Goal: Task Accomplishment & Management: Use online tool/utility

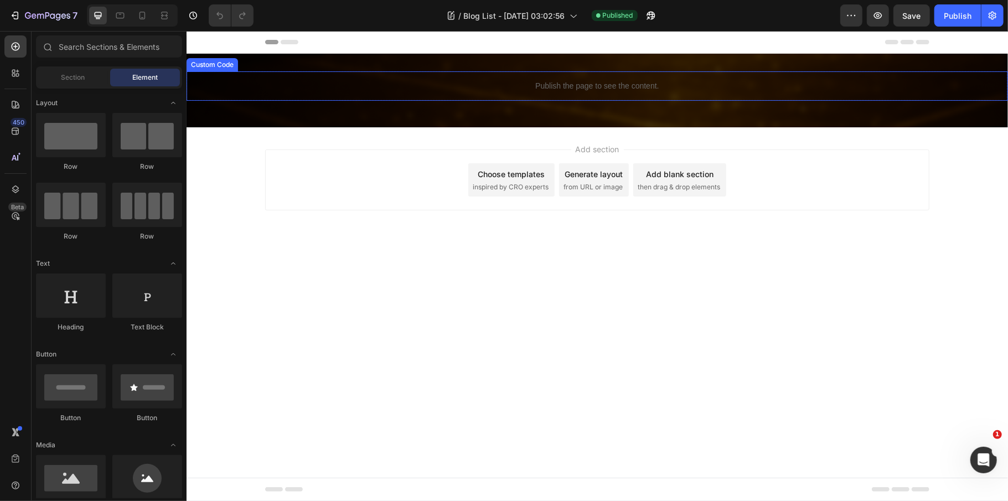
click at [578, 93] on div "Publish the page to see the content." at bounding box center [596, 85] width 821 height 29
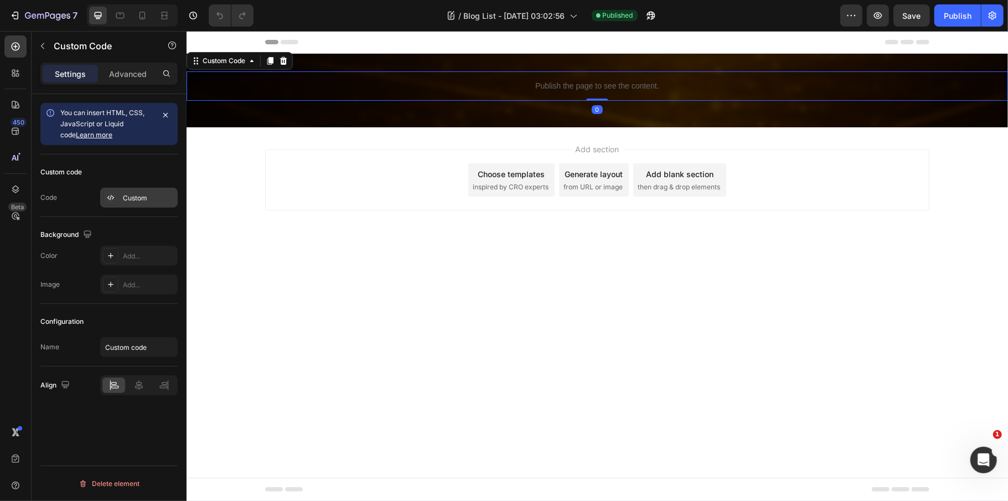
click at [146, 193] on div "Custom" at bounding box center [149, 198] width 52 height 10
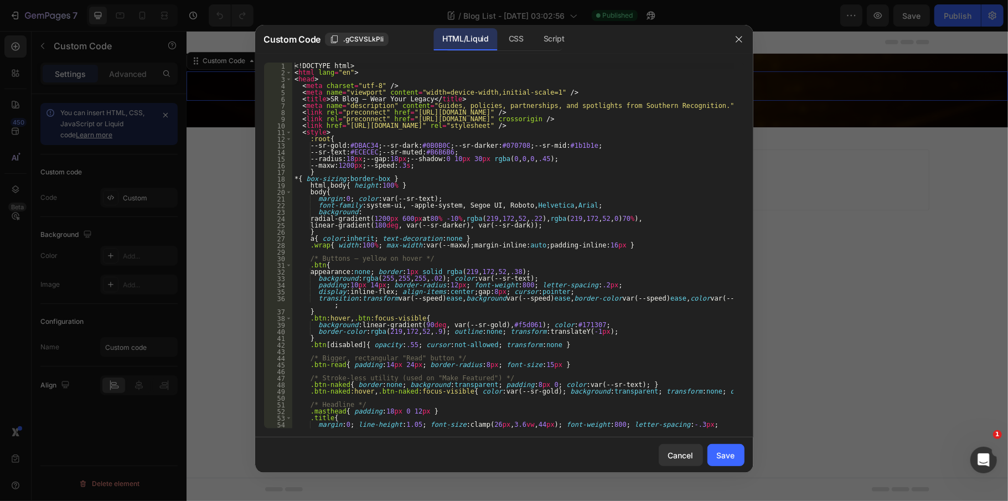
click at [425, 210] on div "<! DOCTYPE html > < html lang = "en" > < head > < meta charset = "utf-8" /> < m…" at bounding box center [512, 256] width 441 height 386
type textarea "</html>"
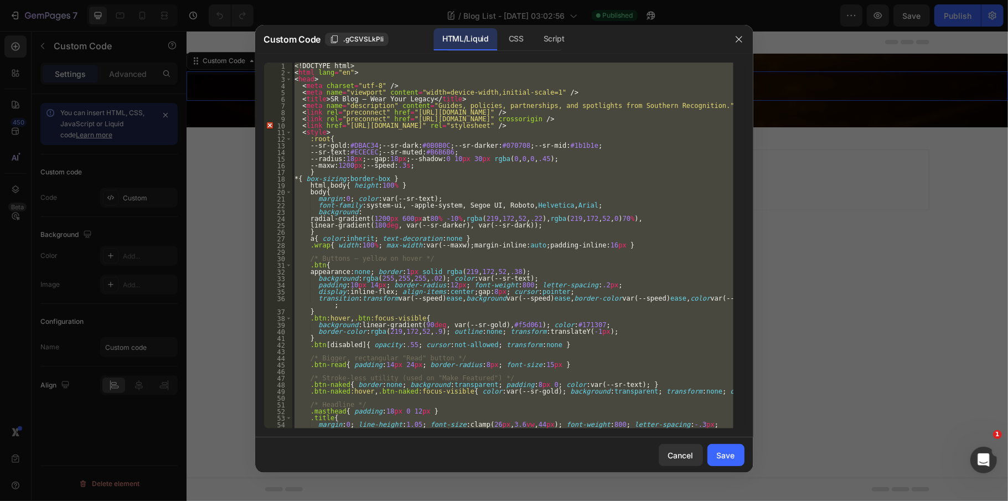
paste textarea
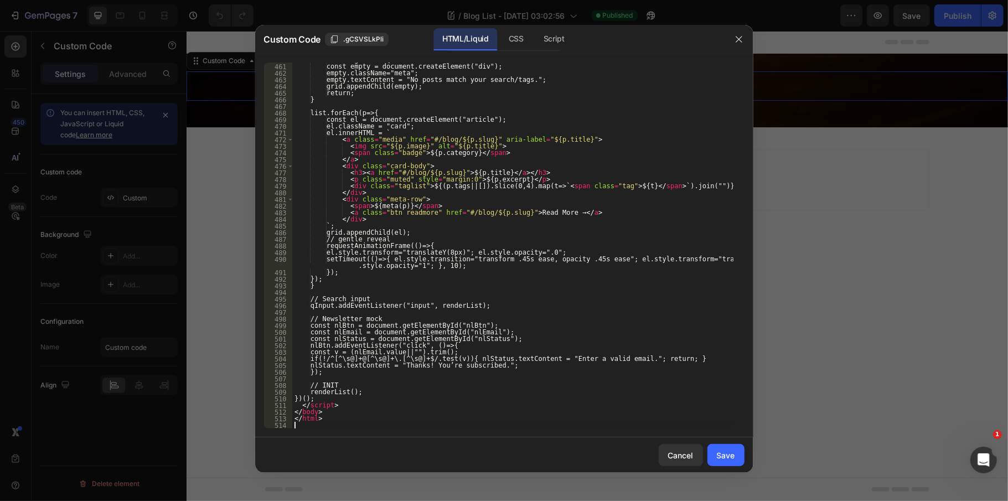
scroll to position [3253, 0]
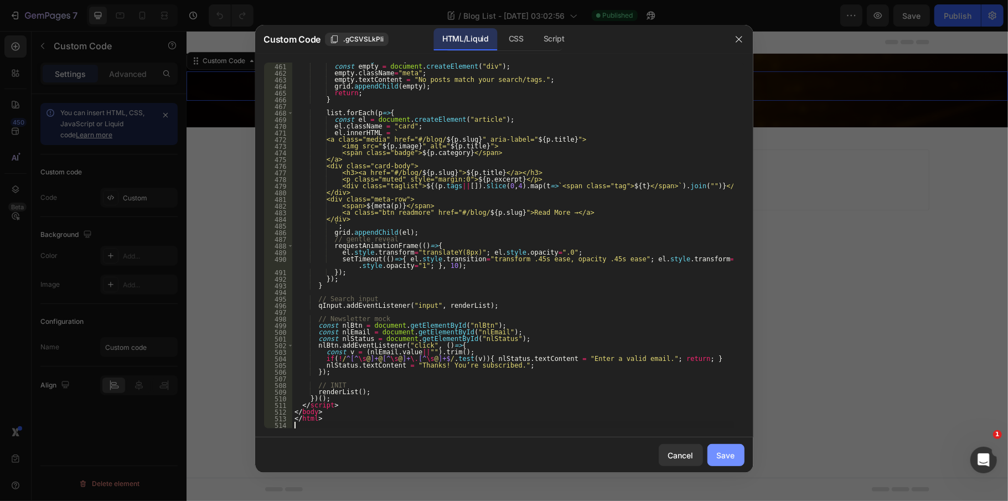
click at [734, 459] on div "Save" at bounding box center [726, 455] width 18 height 12
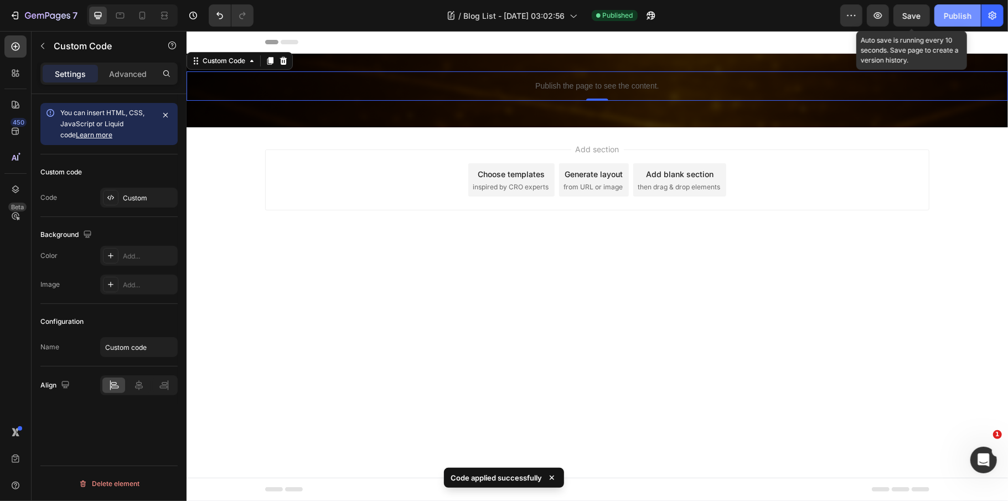
drag, startPoint x: 904, startPoint y: 10, endPoint x: 942, endPoint y: 13, distance: 37.8
click at [905, 11] on span "Save" at bounding box center [912, 15] width 18 height 9
click at [959, 13] on div "Publish" at bounding box center [958, 16] width 28 height 12
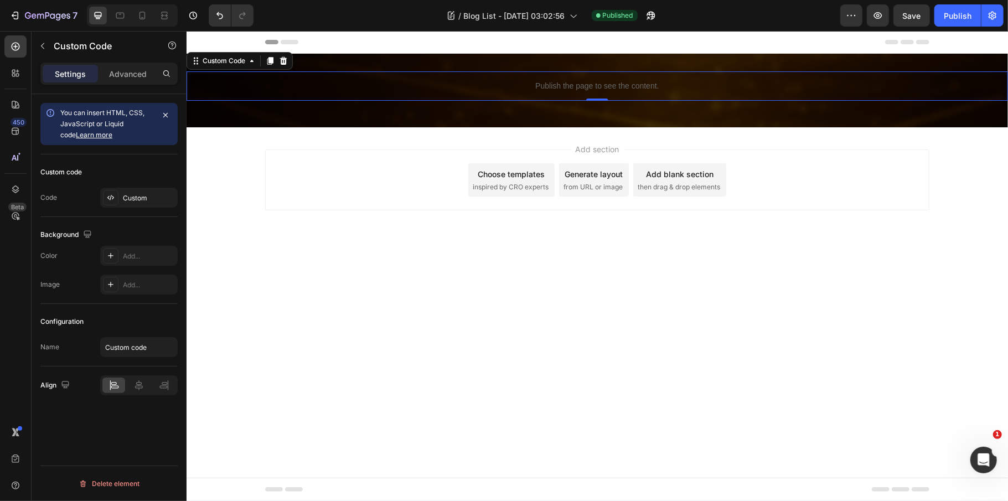
click at [539, 80] on p "Publish the page to see the content." at bounding box center [596, 86] width 821 height 12
click at [154, 191] on div "Custom" at bounding box center [138, 198] width 77 height 20
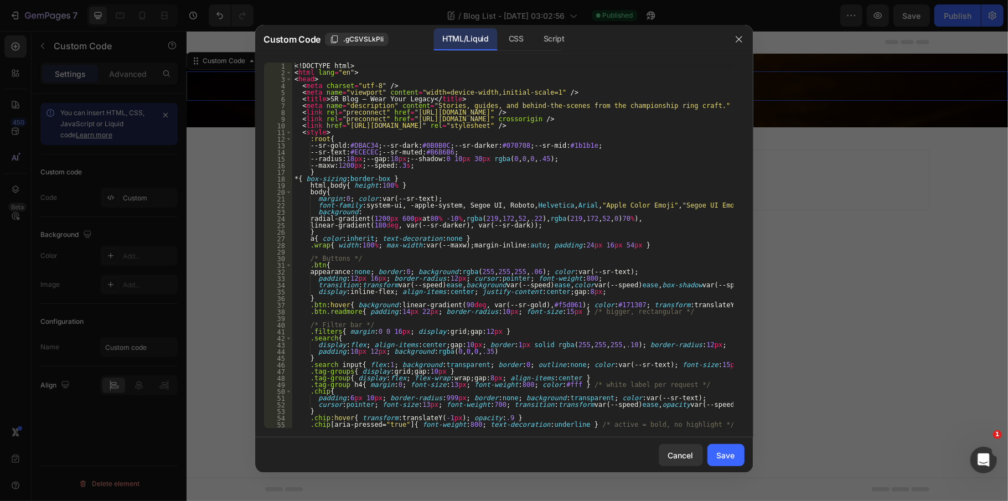
click at [481, 220] on div "<! DOCTYPE html > < html lang = "en" > < head > < meta charset = "utf-8" /> < m…" at bounding box center [512, 252] width 441 height 379
type textarea "</html>"
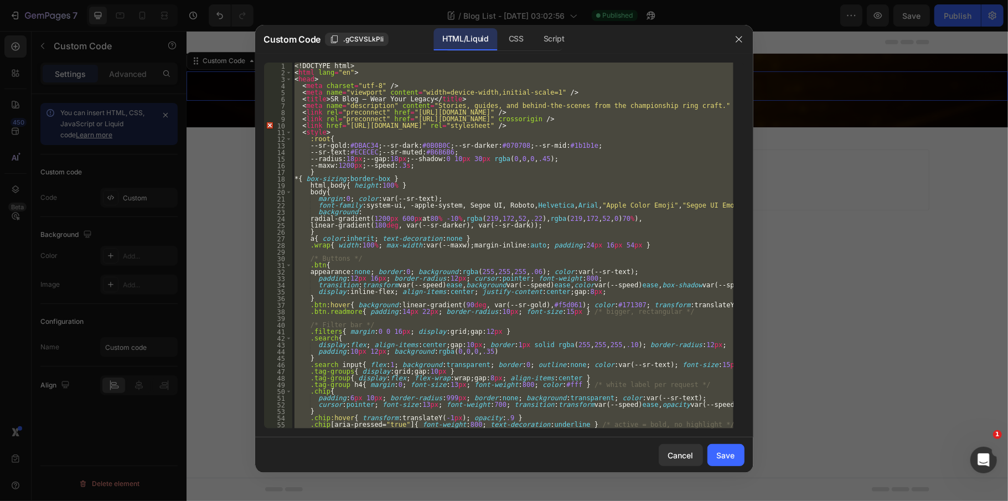
paste textarea
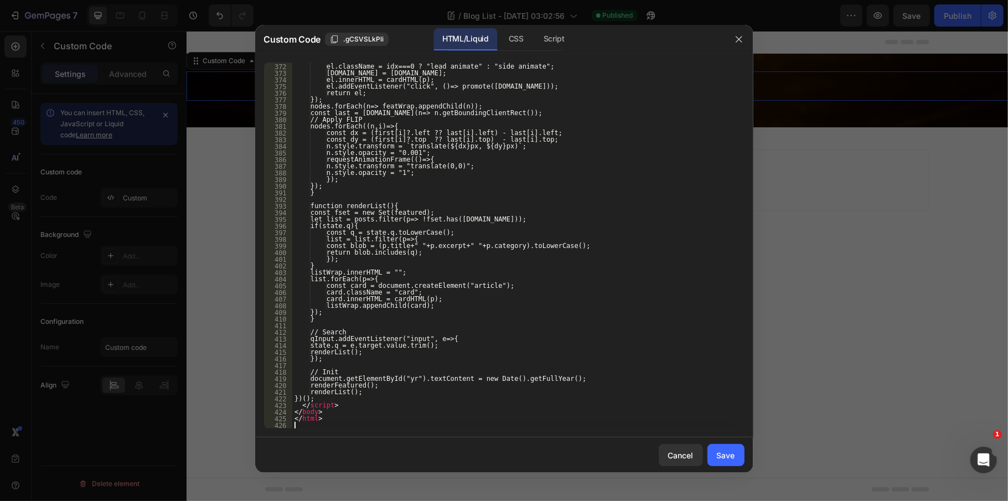
scroll to position [2562, 0]
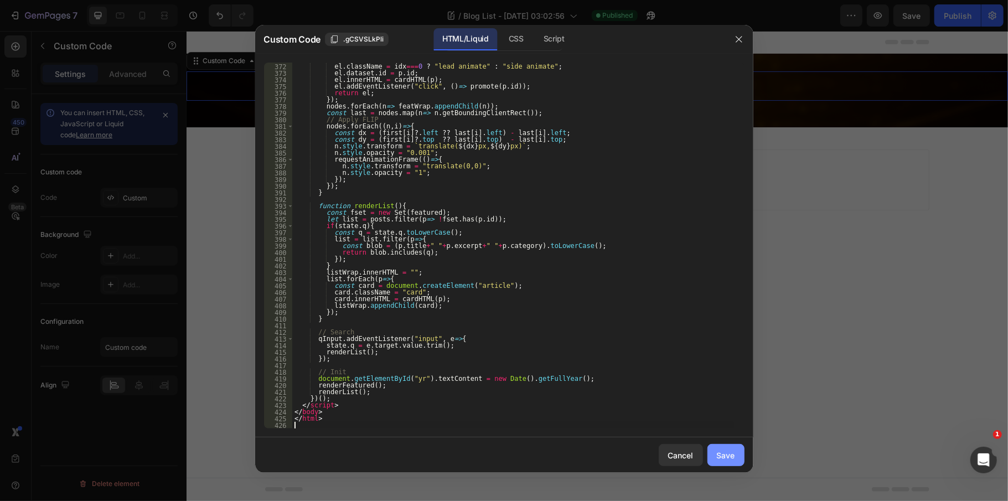
click at [717, 448] on button "Save" at bounding box center [725, 455] width 37 height 22
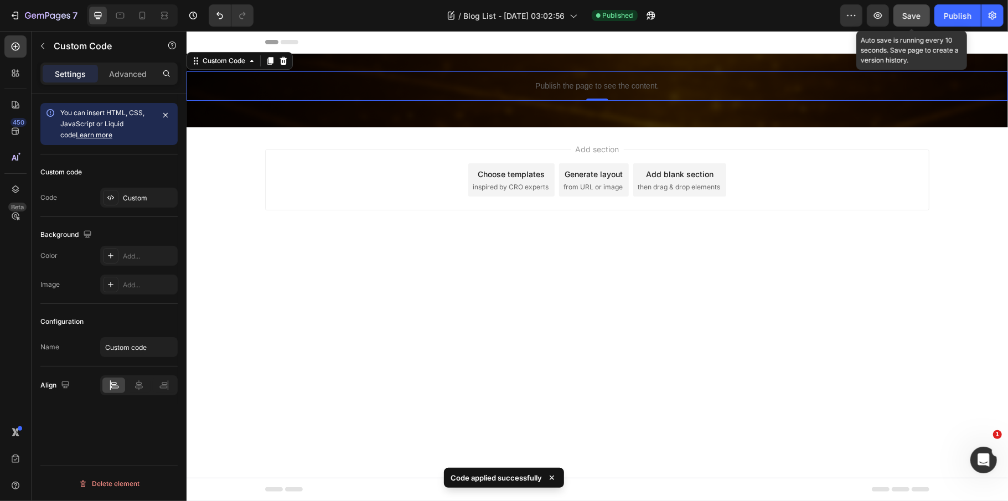
click at [922, 10] on button "Save" at bounding box center [911, 15] width 37 height 22
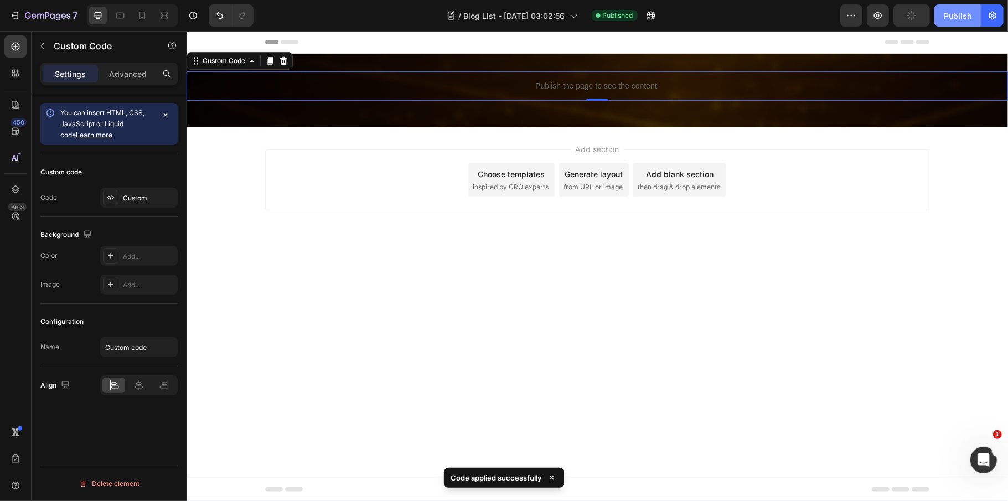
click at [952, 12] on div "Publish" at bounding box center [958, 16] width 28 height 12
click at [340, 81] on p "Publish the page to see the content." at bounding box center [596, 86] width 821 height 12
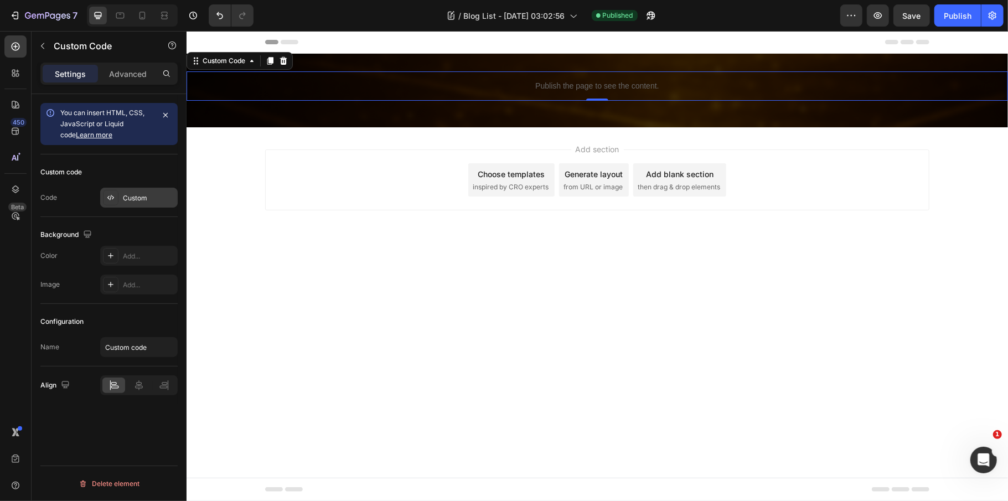
click at [123, 200] on div "Custom" at bounding box center [149, 198] width 52 height 10
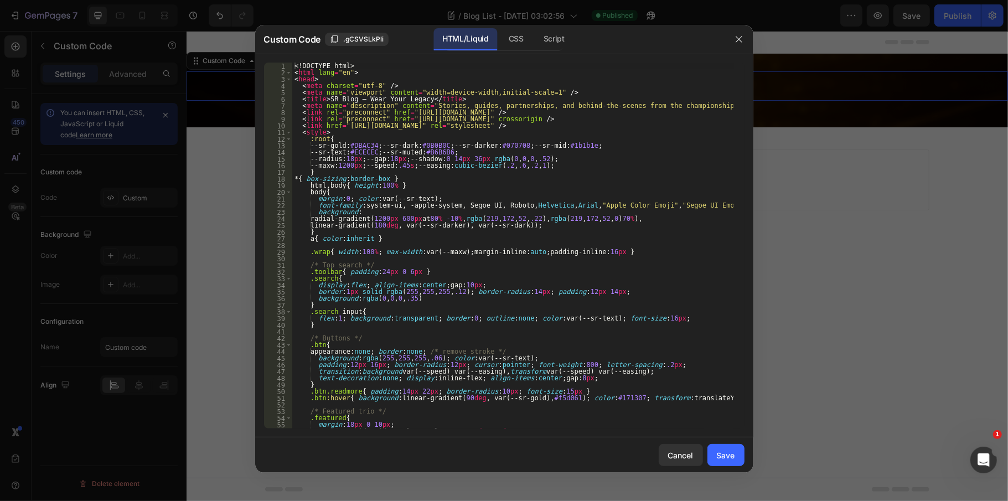
click at [483, 200] on div "<! DOCTYPE html > < html lang = "en" > < head > < meta charset = "utf-8" /> < m…" at bounding box center [512, 252] width 441 height 379
type textarea "</html>"
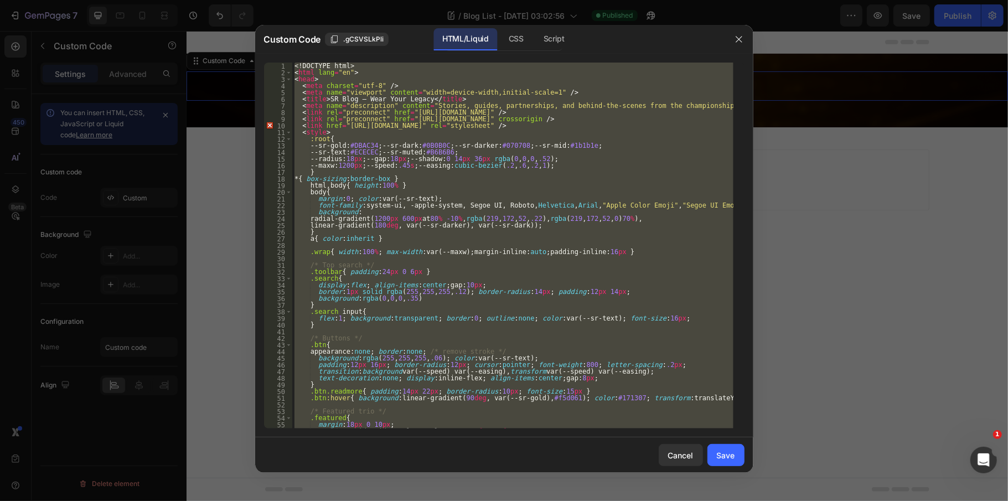
paste textarea
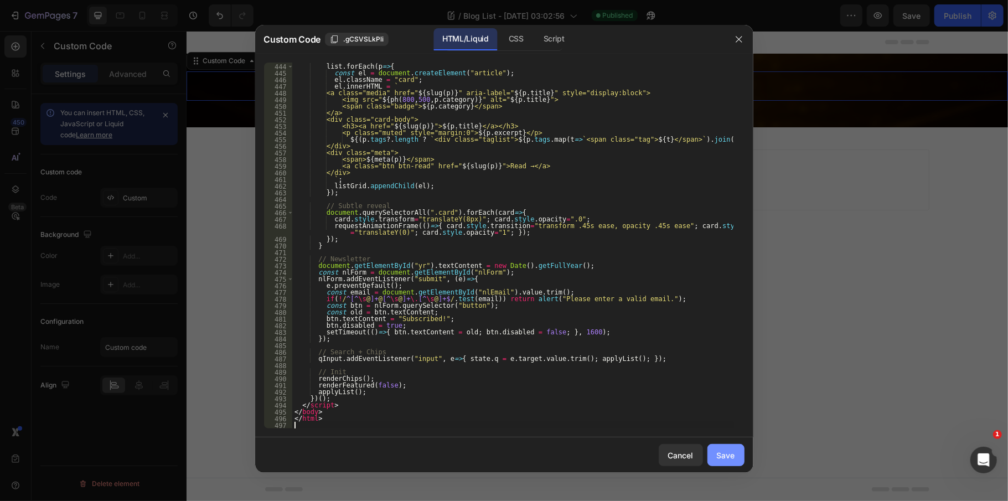
click at [726, 455] on div "Save" at bounding box center [726, 455] width 18 height 12
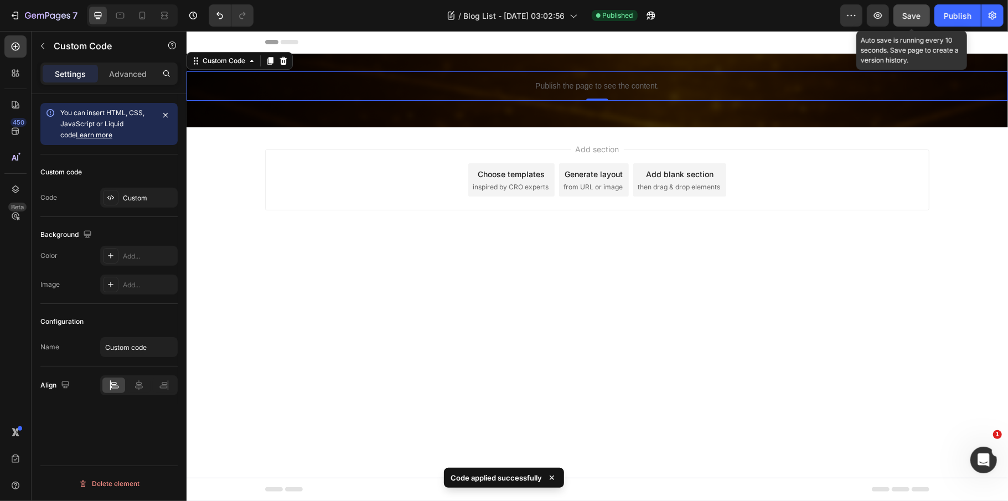
click at [917, 14] on span "Save" at bounding box center [912, 15] width 18 height 9
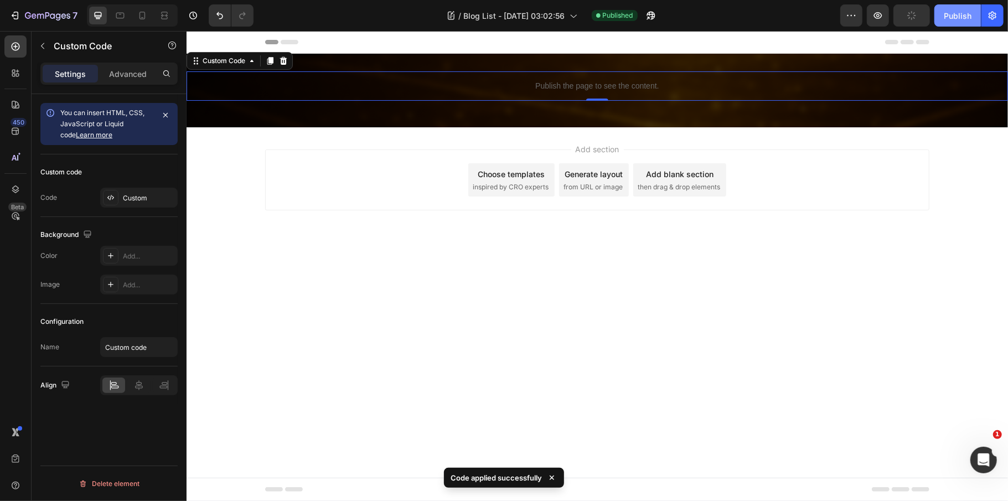
click at [939, 14] on button "Publish" at bounding box center [957, 15] width 46 height 22
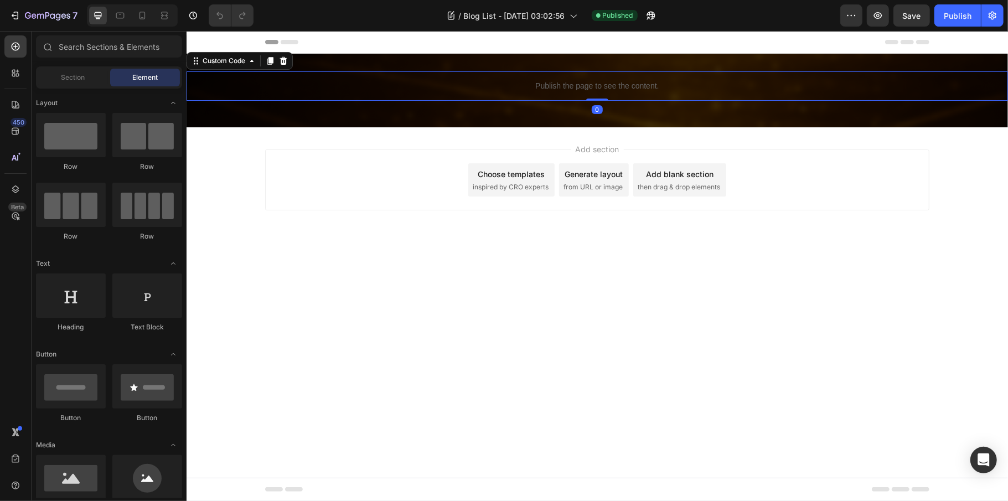
click at [563, 84] on p "Publish the page to see the content." at bounding box center [596, 86] width 821 height 12
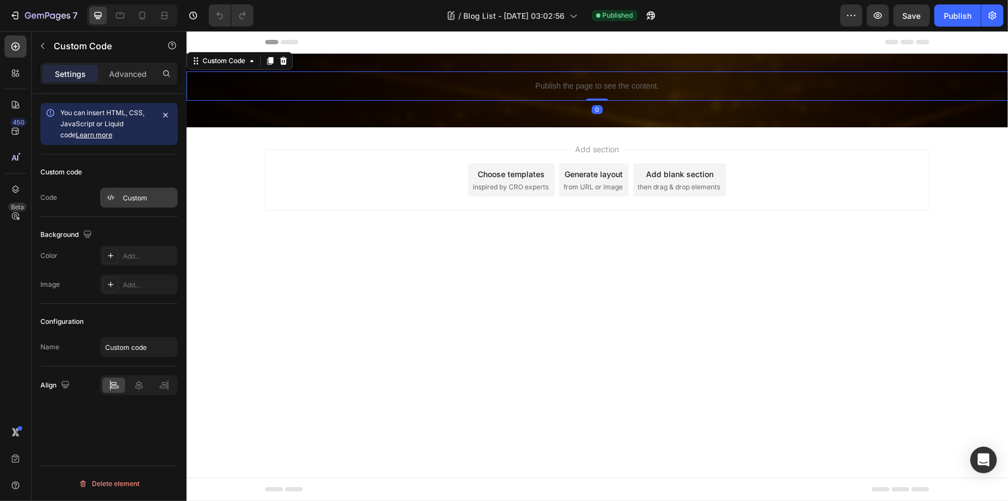
click at [139, 196] on div "Custom" at bounding box center [149, 198] width 52 height 10
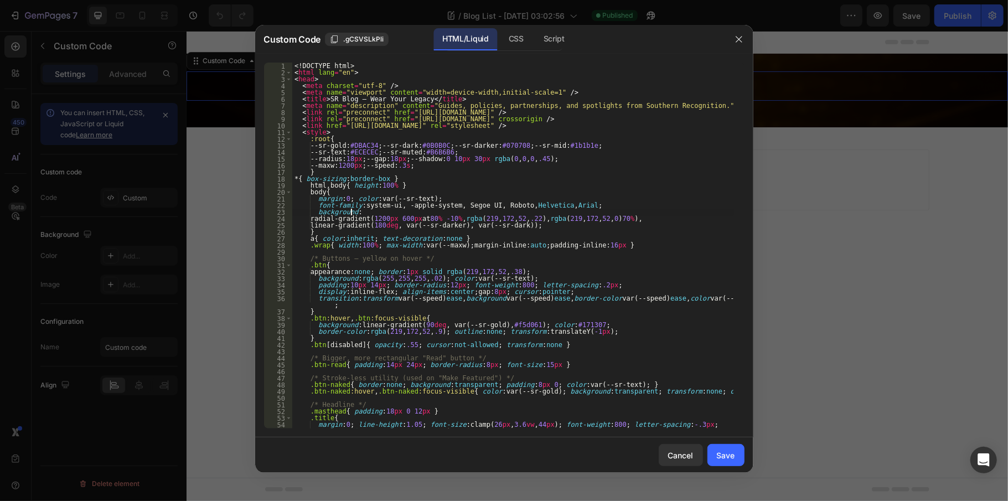
click at [467, 215] on div "<! DOCTYPE html > < html lang = "en" > < head > < meta charset = "utf-8" /> < m…" at bounding box center [512, 256] width 441 height 386
type textarea "</html>"
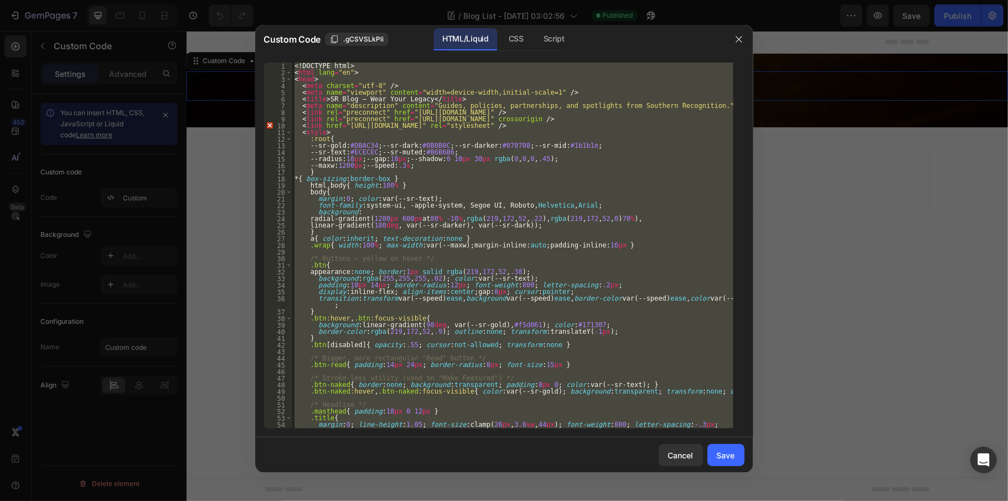
paste textarea
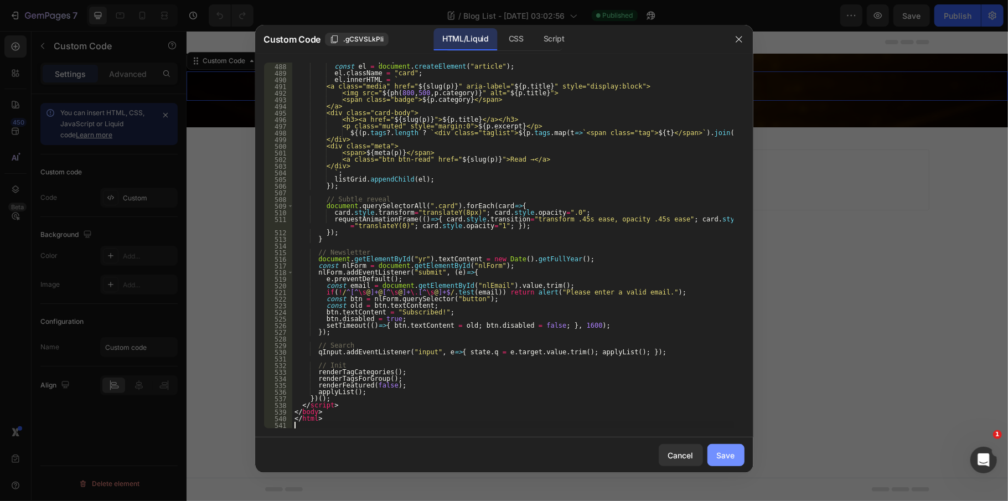
click at [712, 454] on button "Save" at bounding box center [725, 455] width 37 height 22
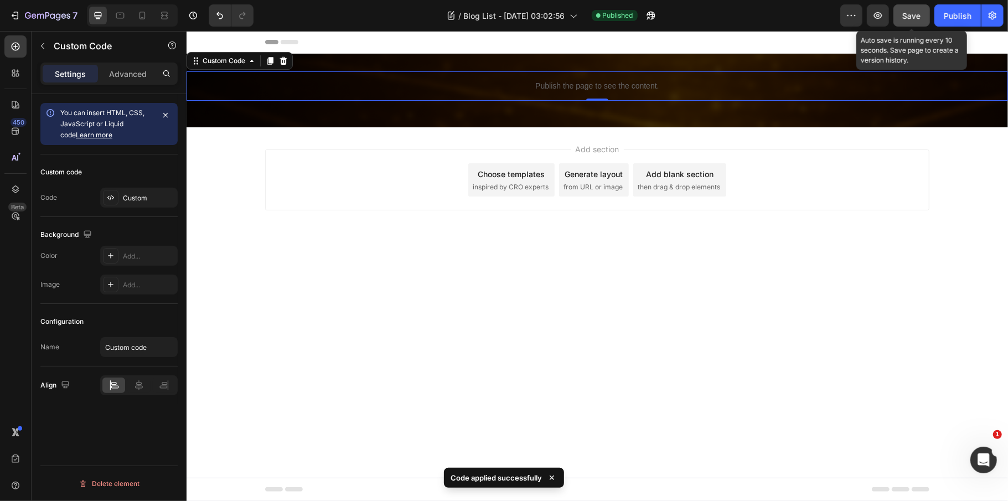
click at [912, 14] on span "Save" at bounding box center [912, 15] width 18 height 9
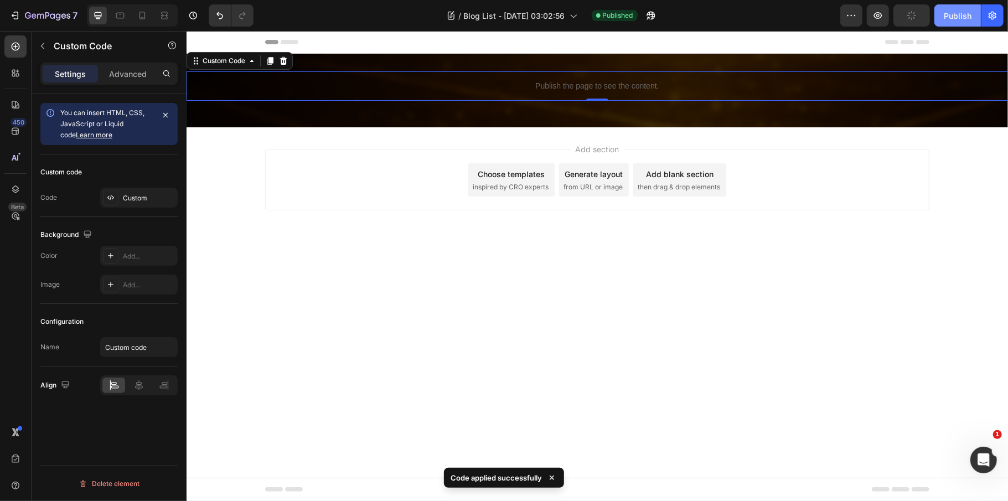
click at [955, 14] on div "Publish" at bounding box center [958, 16] width 28 height 12
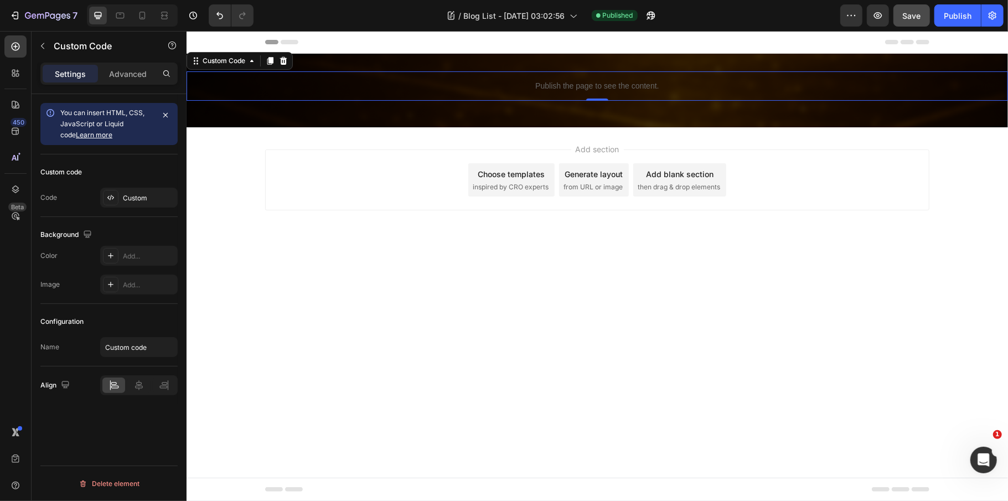
click at [556, 85] on p "Publish the page to see the content." at bounding box center [596, 86] width 821 height 12
click at [148, 202] on div "Custom" at bounding box center [149, 198] width 52 height 10
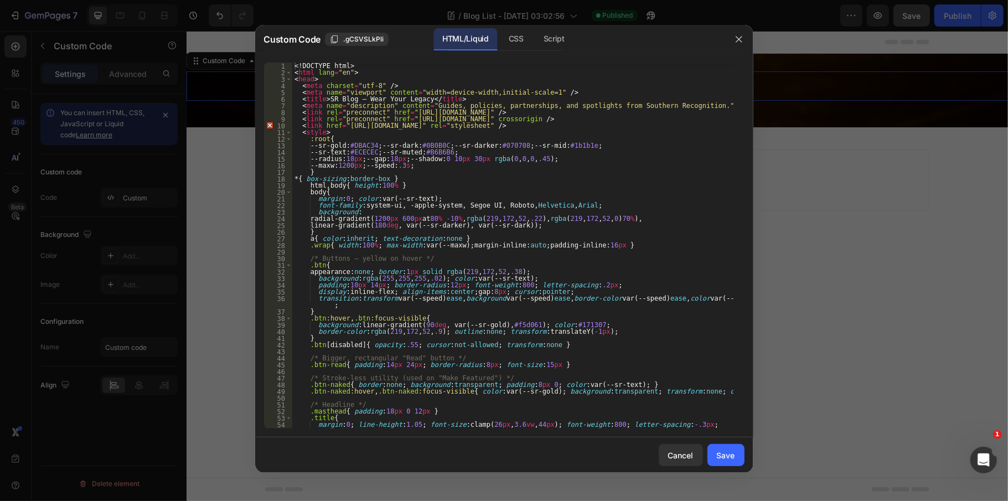
click at [444, 219] on div "<! DOCTYPE html > < html lang = "en" > < head > < meta charset = "utf-8" /> < m…" at bounding box center [512, 256] width 441 height 386
type textarea "</html>"
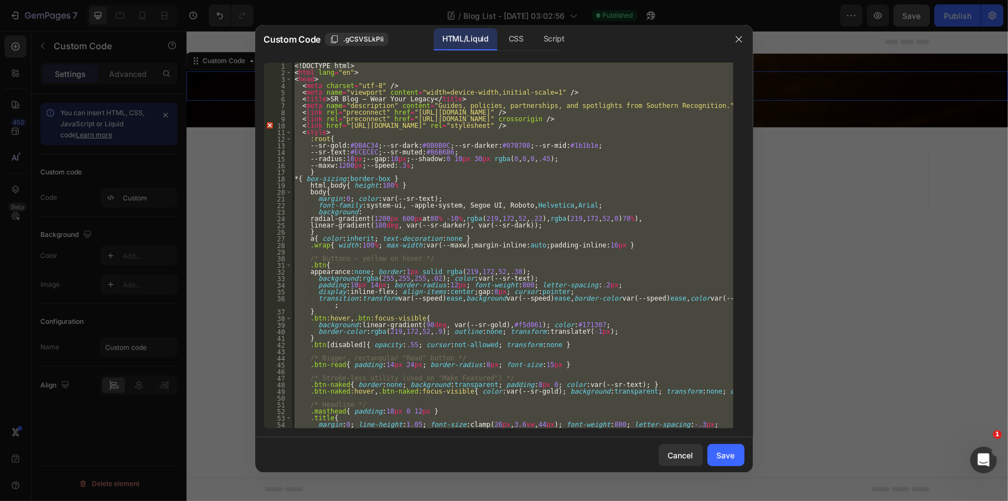
paste textarea
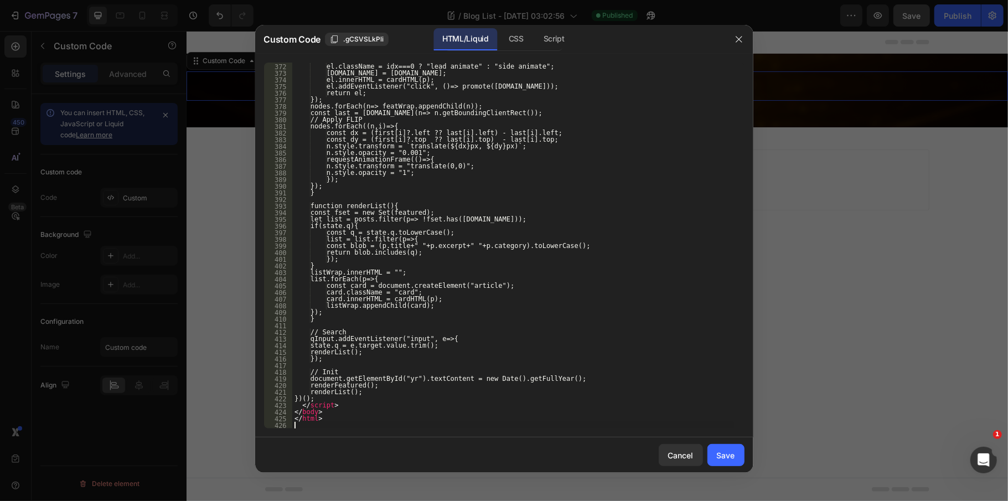
scroll to position [2562, 0]
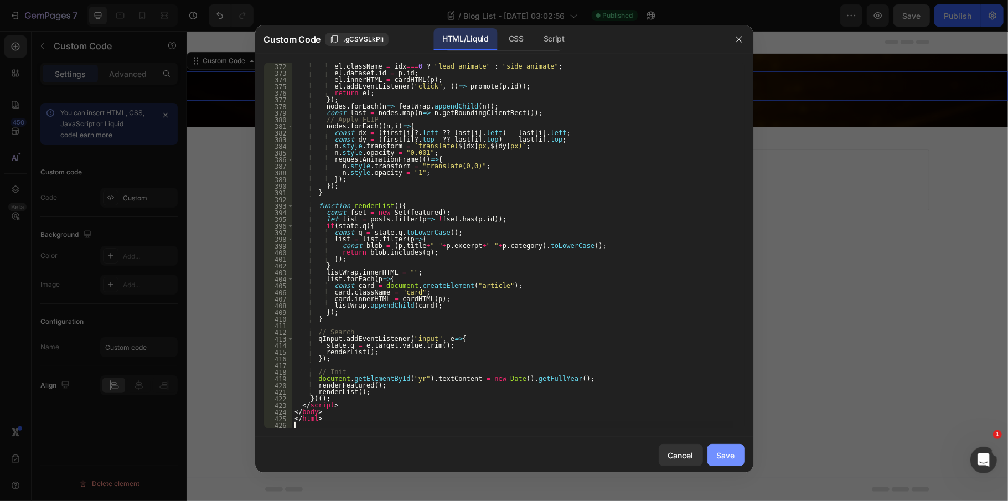
click at [727, 446] on button "Save" at bounding box center [725, 455] width 37 height 22
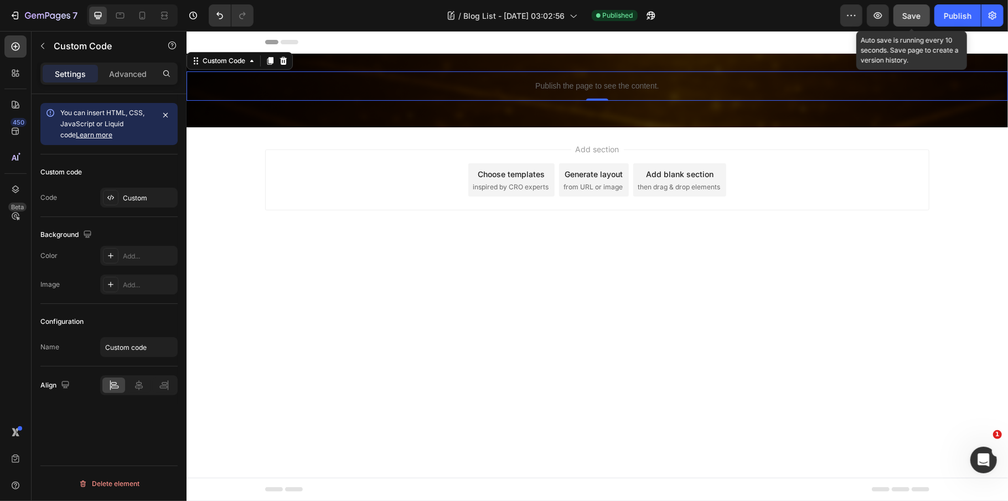
click at [921, 18] on button "Save" at bounding box center [911, 15] width 37 height 22
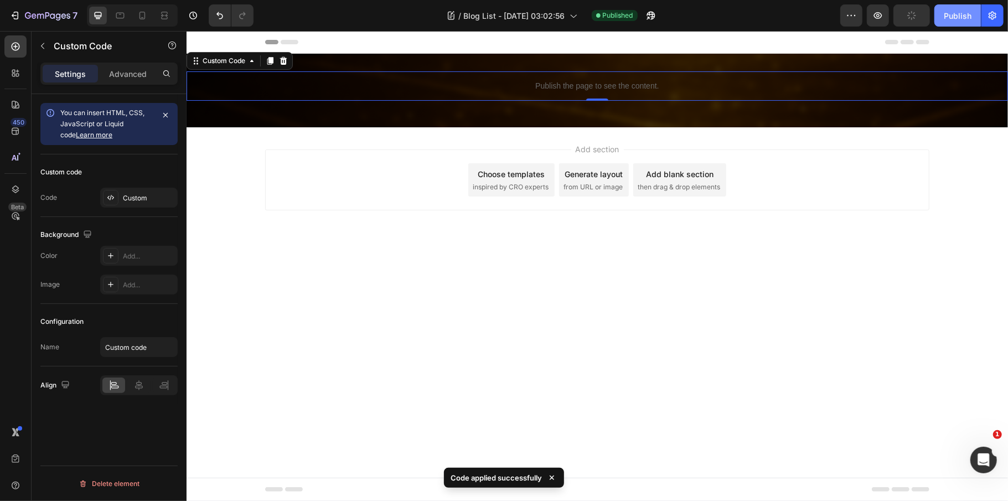
click at [975, 19] on button "Publish" at bounding box center [957, 15] width 46 height 22
click at [571, 93] on div "Publish the page to see the content." at bounding box center [596, 85] width 821 height 29
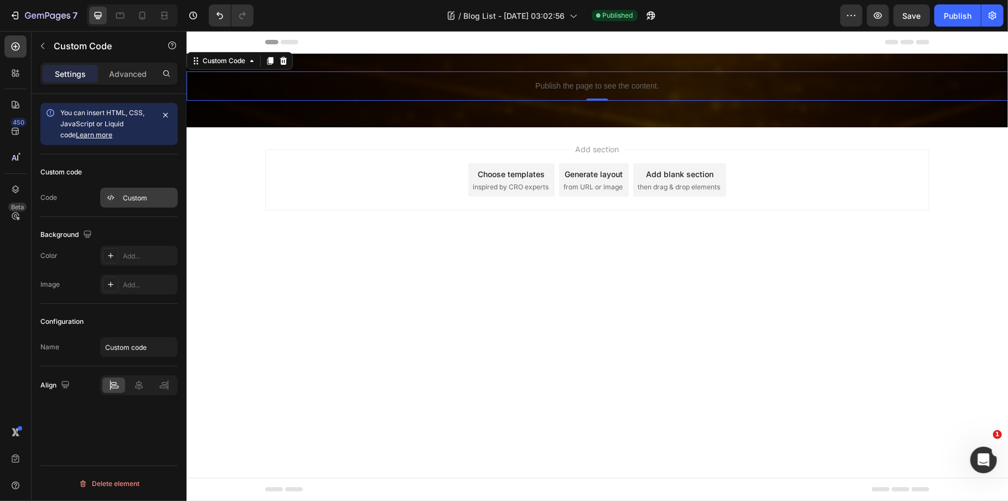
click at [134, 201] on div "Custom" at bounding box center [149, 198] width 52 height 10
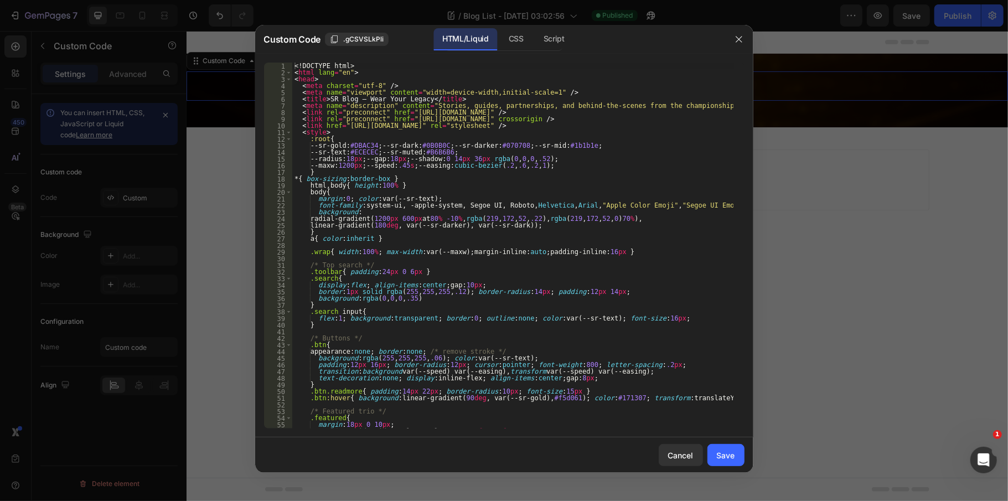
click at [488, 195] on div "<! DOCTYPE html > < html lang = "en" > < head > < meta charset = "utf-8" /> < m…" at bounding box center [512, 252] width 441 height 379
type textarea "</html>"
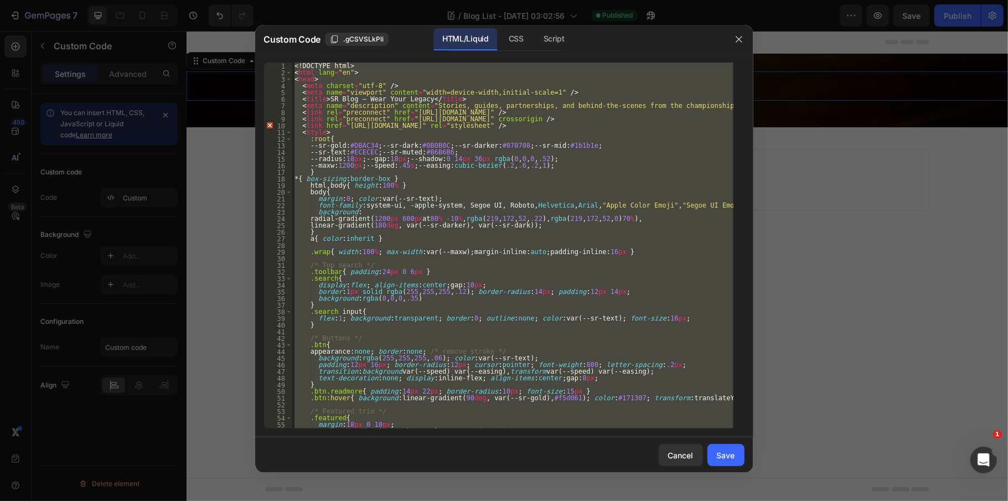
paste textarea
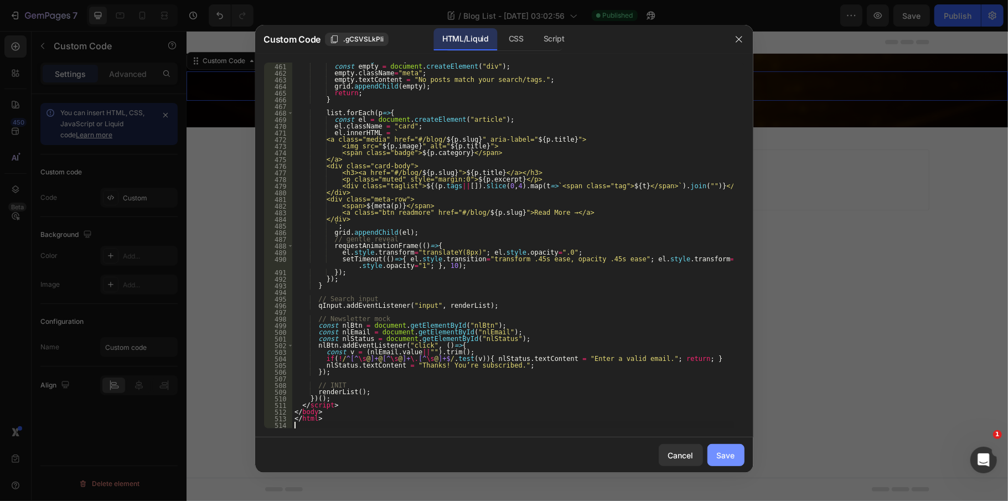
click at [722, 465] on button "Save" at bounding box center [725, 455] width 37 height 22
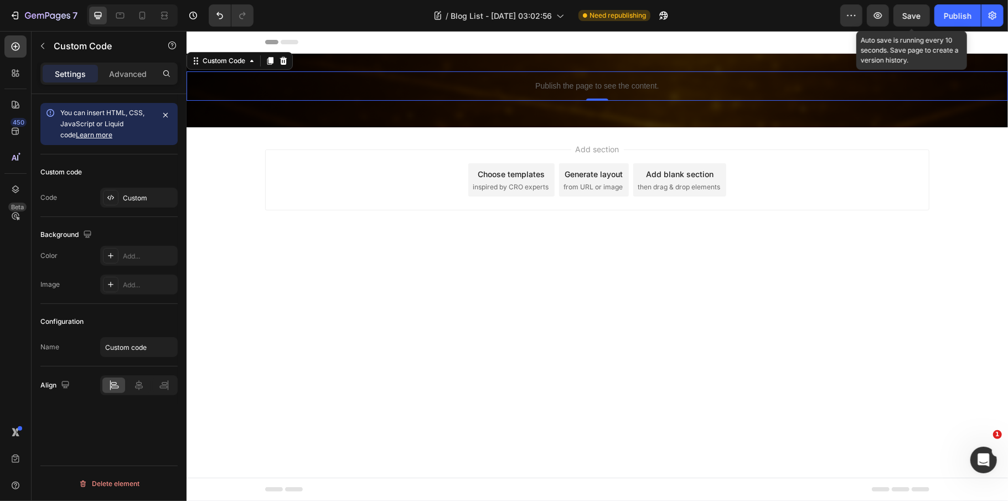
click at [915, 13] on span "Save" at bounding box center [912, 15] width 18 height 9
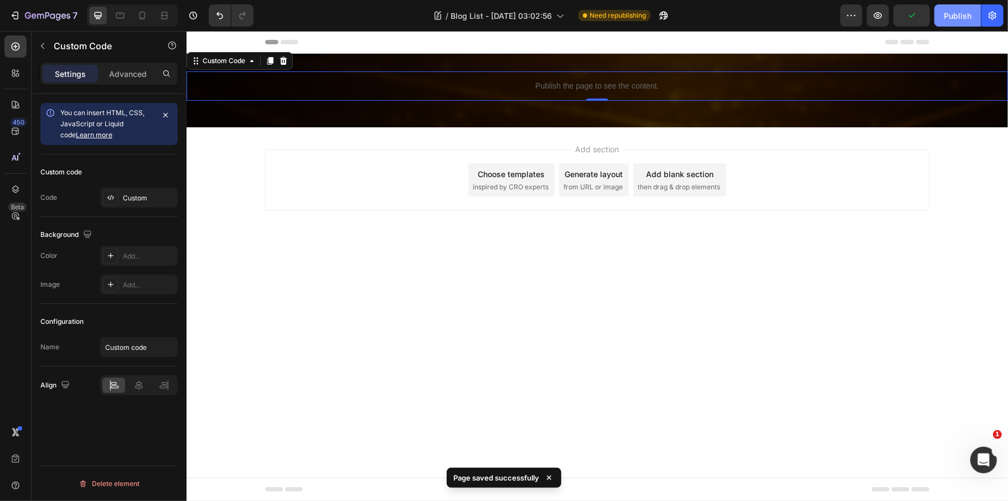
click at [950, 14] on div "Publish" at bounding box center [958, 16] width 28 height 12
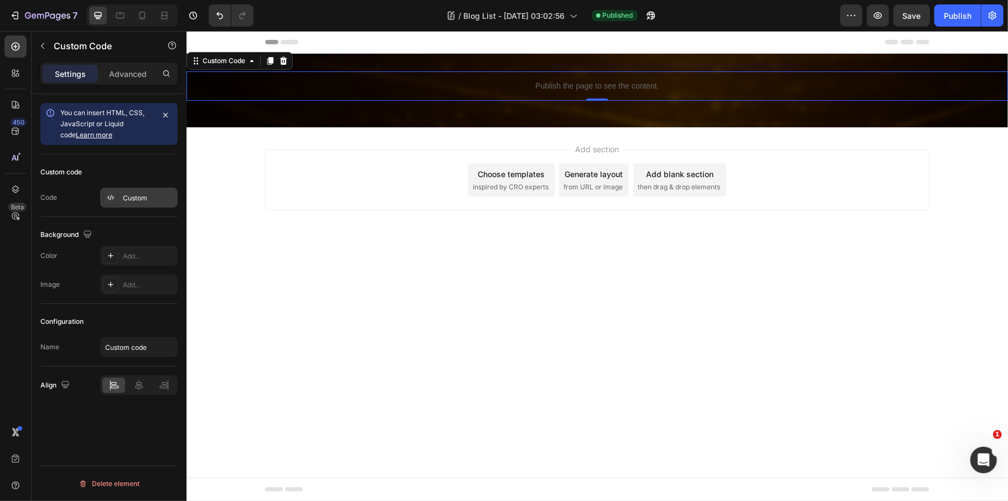
click at [158, 199] on div "Custom" at bounding box center [149, 198] width 52 height 10
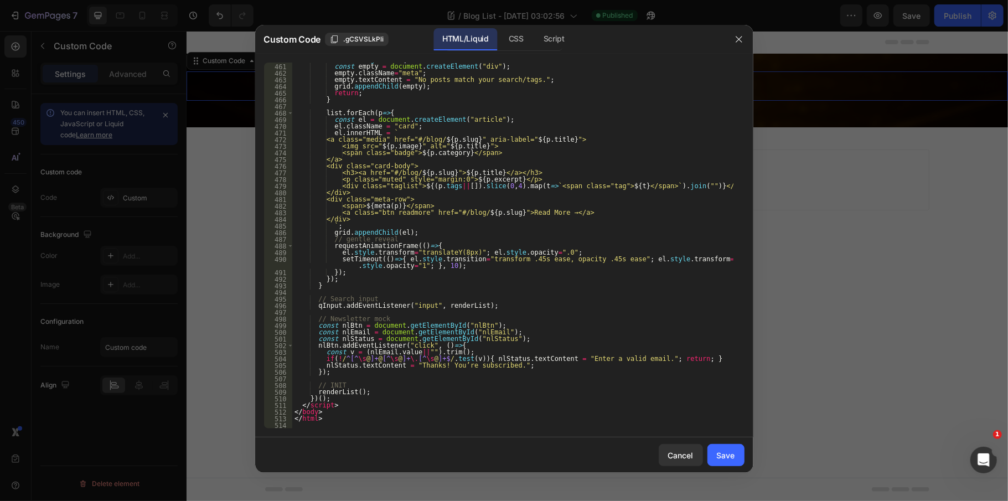
click at [457, 411] on div "if ( list . length === 0 ) { const empty = document . createElement ( "div" ) ;…" at bounding box center [512, 245] width 441 height 379
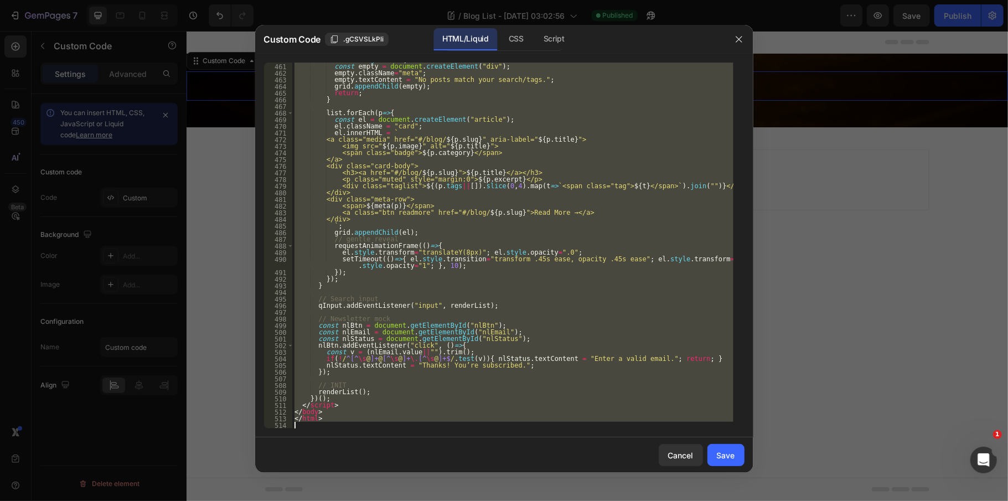
click at [463, 346] on div "if ( list . length === 0 ) { const empty = document . createElement ( "div" ) ;…" at bounding box center [512, 246] width 441 height 366
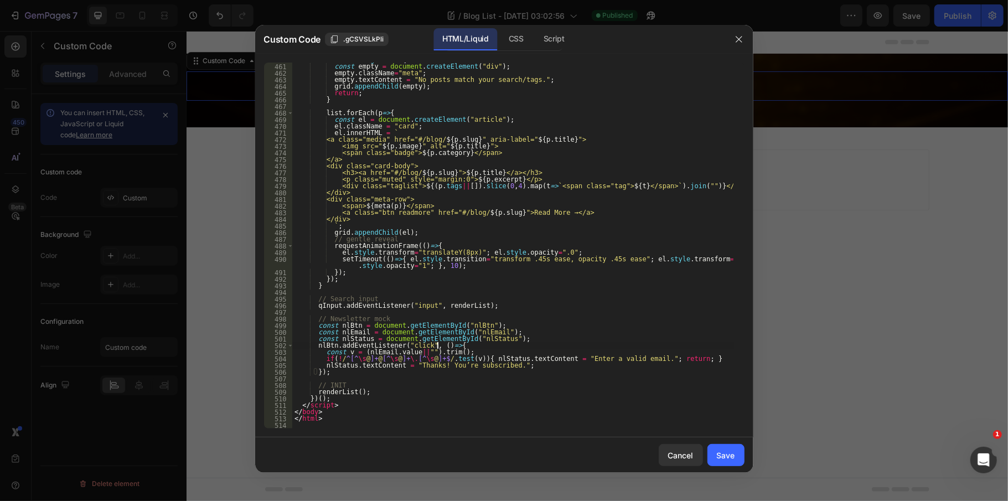
type textarea "</html>"
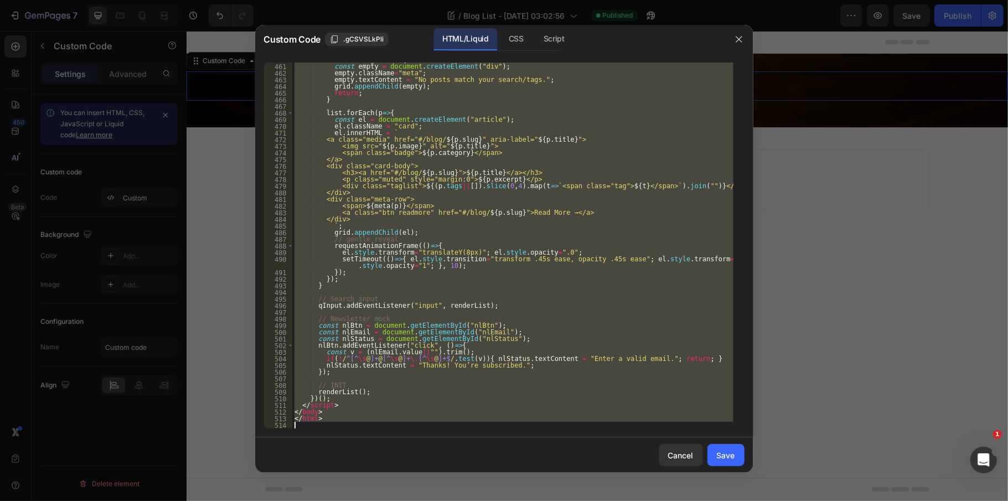
paste textarea
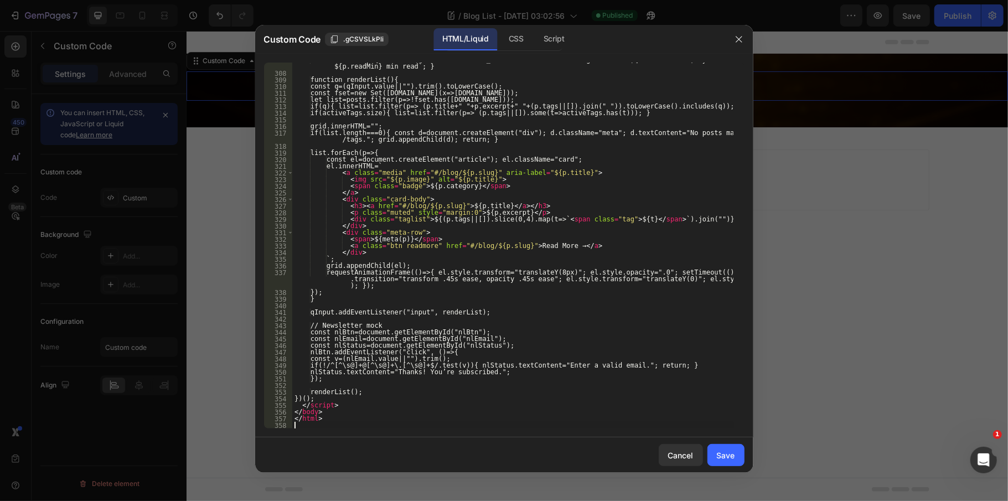
scroll to position [2376, 0]
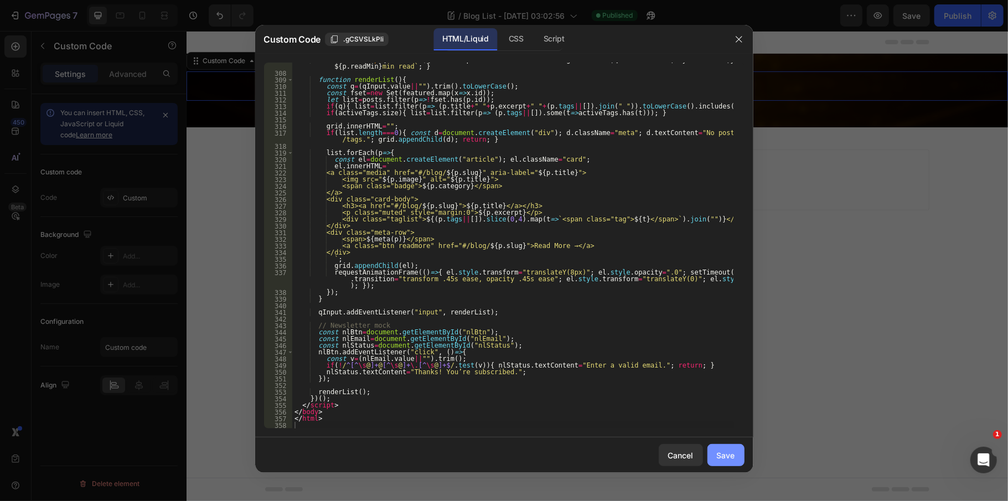
click at [731, 455] on div "Save" at bounding box center [726, 455] width 18 height 12
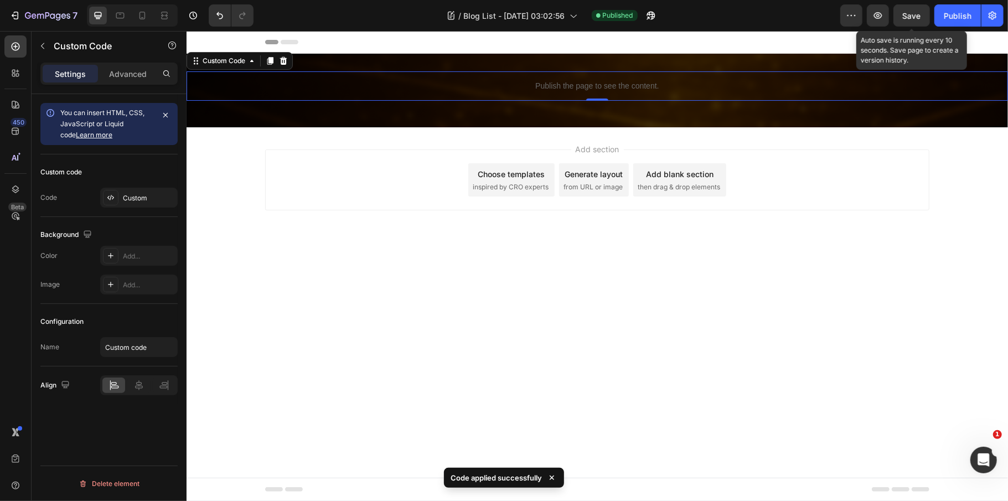
click at [915, 12] on span "Save" at bounding box center [912, 15] width 18 height 9
click at [952, 14] on div "Publish" at bounding box center [958, 16] width 28 height 12
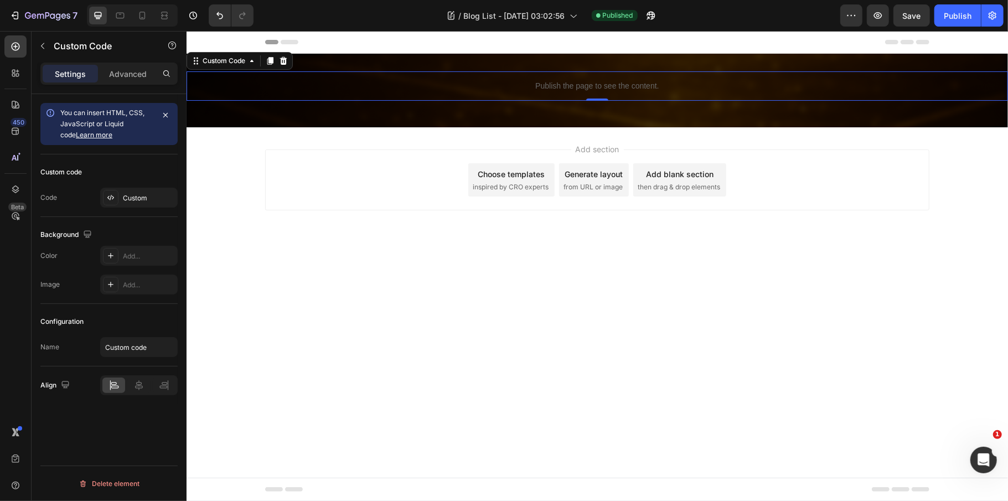
click at [539, 88] on p "Publish the page to see the content." at bounding box center [596, 86] width 821 height 12
click at [140, 191] on div "Custom" at bounding box center [138, 198] width 77 height 20
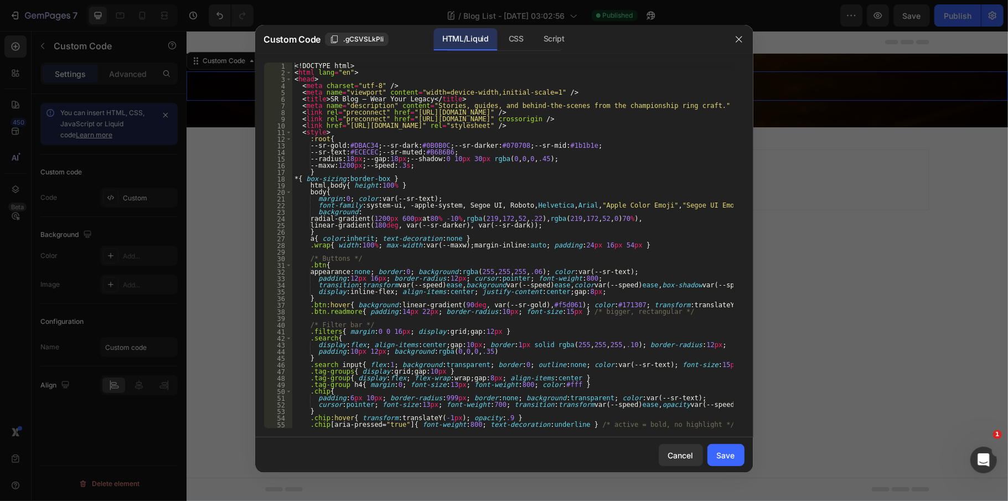
click at [417, 185] on div "<! DOCTYPE html > < html lang = "en" > < head > < meta charset = "utf-8" /> < m…" at bounding box center [512, 252] width 441 height 379
type textarea "</html>"
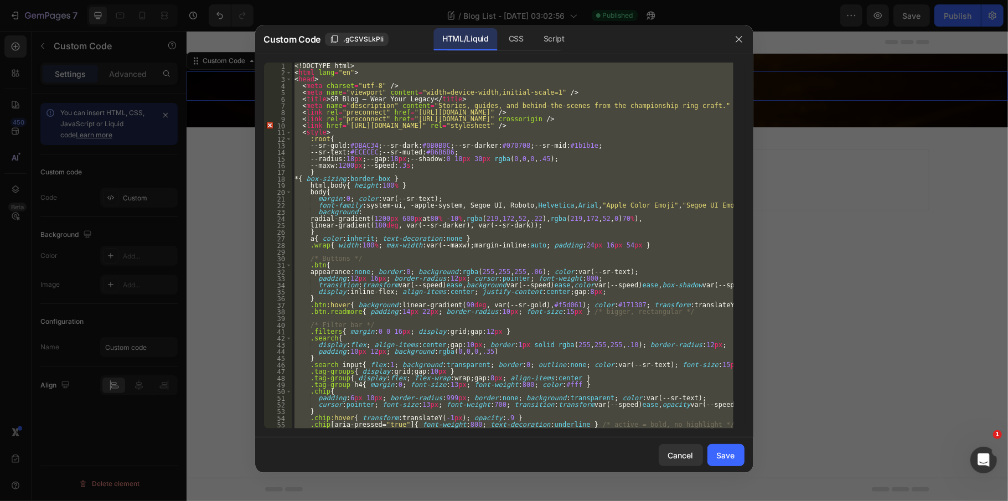
paste textarea
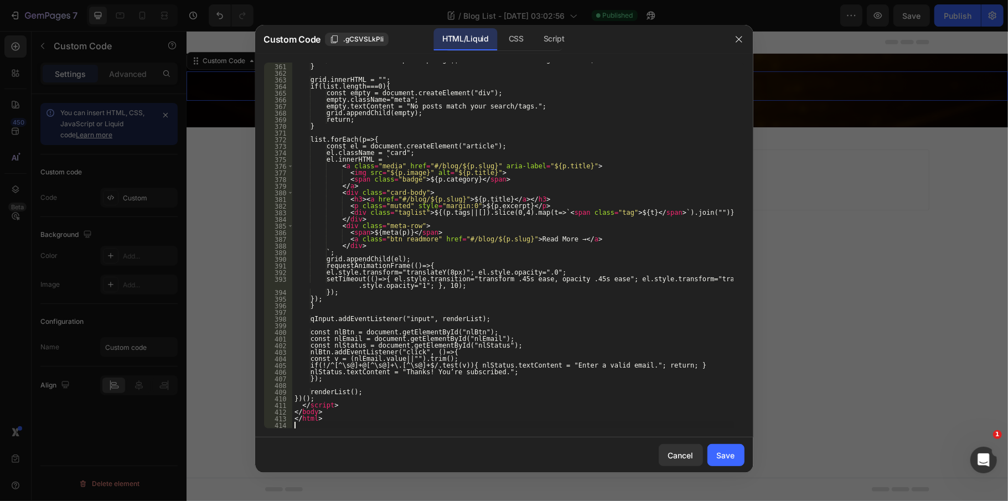
scroll to position [2762, 0]
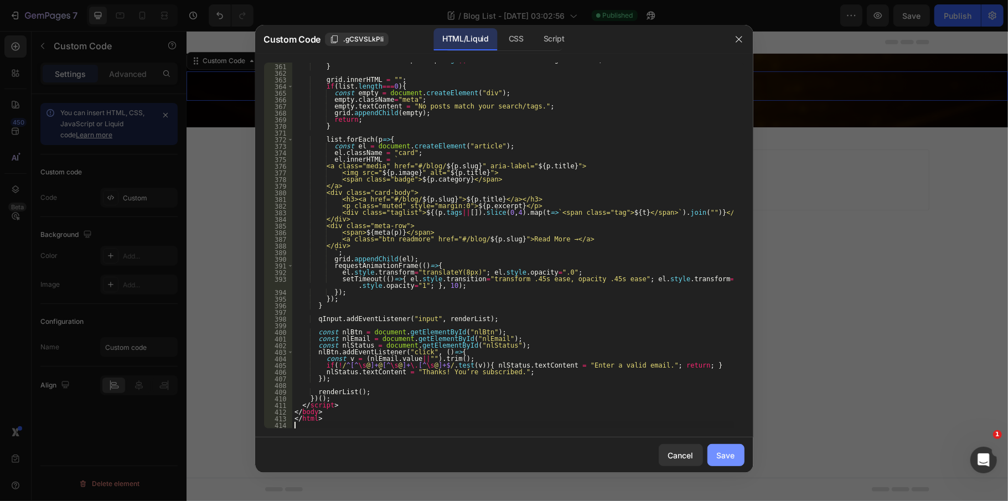
click at [717, 456] on div "Save" at bounding box center [726, 455] width 18 height 12
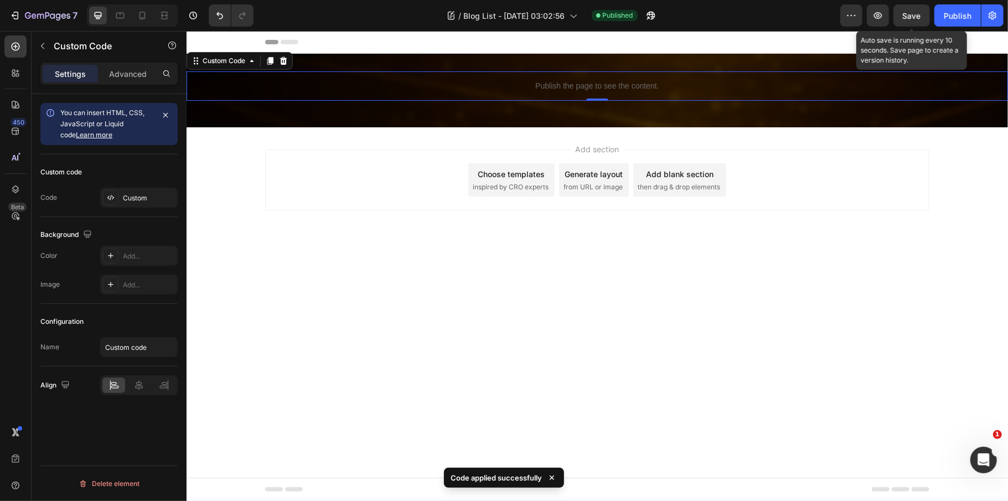
click at [916, 18] on span "Save" at bounding box center [912, 15] width 18 height 9
click at [948, 24] on button "Publish" at bounding box center [957, 15] width 46 height 22
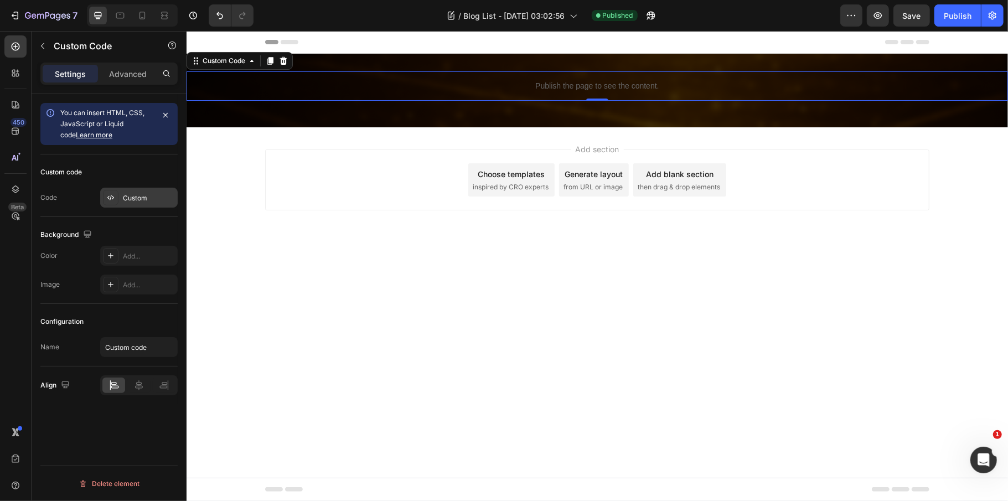
click at [153, 194] on div "Custom" at bounding box center [149, 198] width 52 height 10
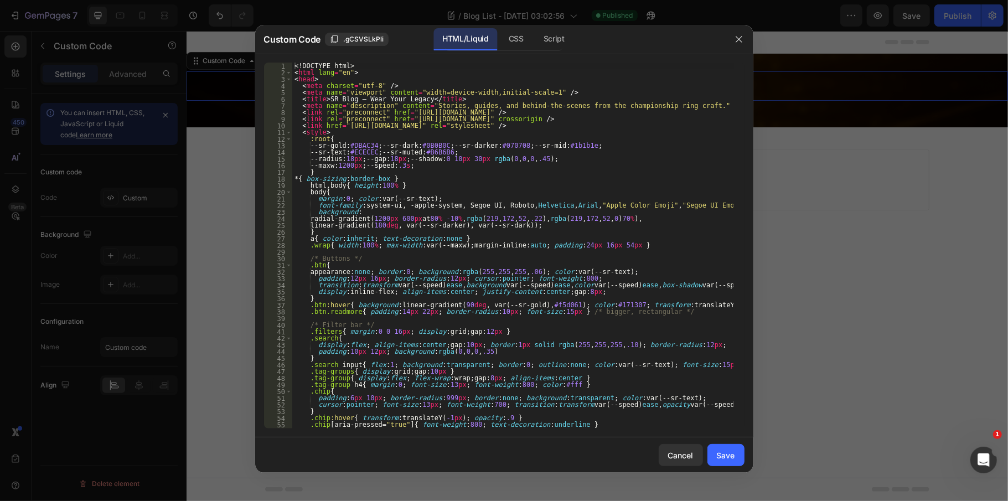
click at [376, 194] on div "<! DOCTYPE html > < html lang = "en" > < head > < meta charset = "utf-8" /> < m…" at bounding box center [512, 252] width 441 height 379
type textarea "</html>"
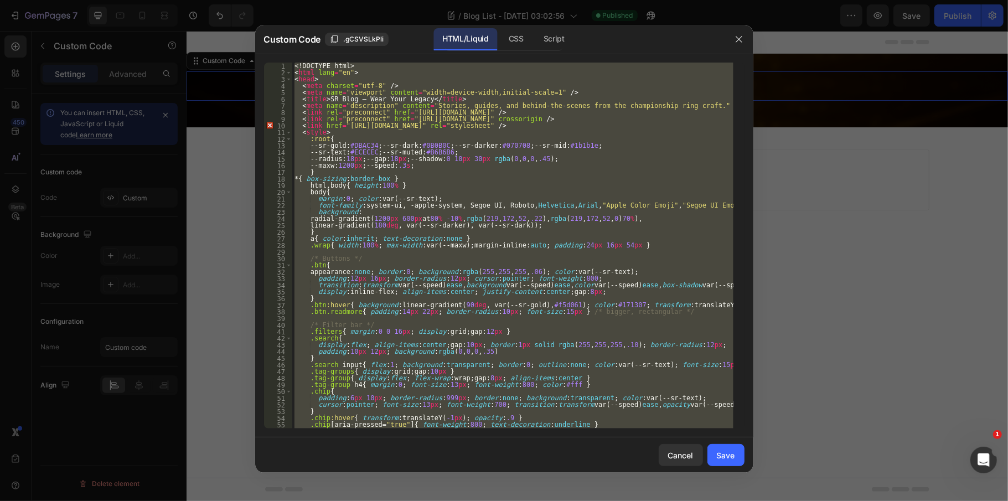
paste textarea
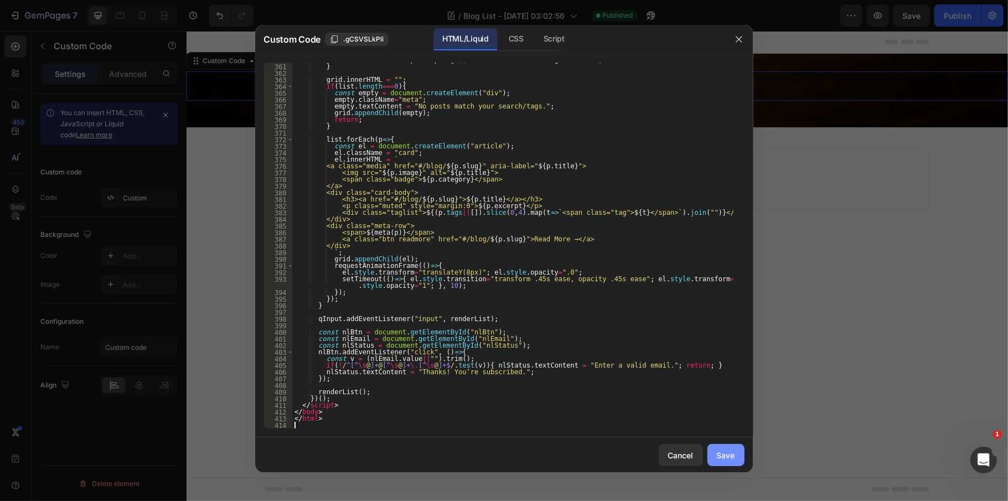
click at [718, 454] on div "Save" at bounding box center [726, 455] width 18 height 12
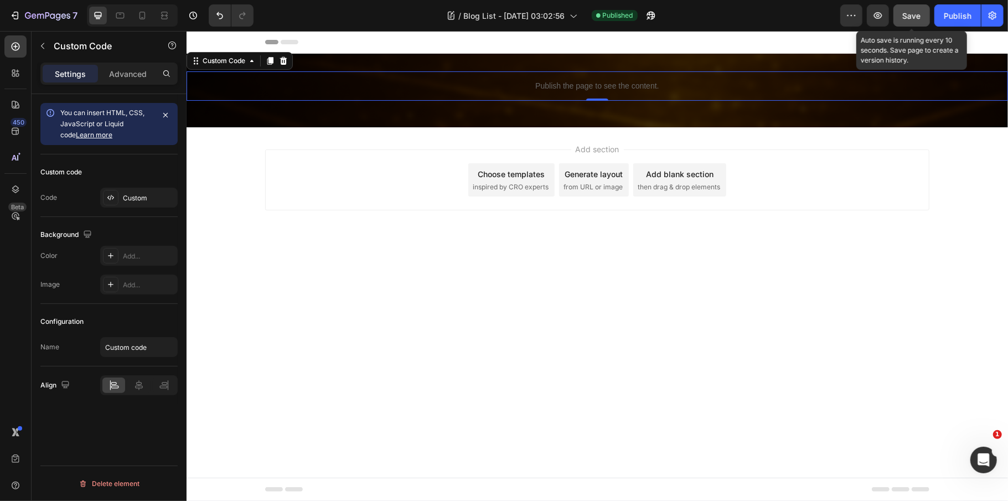
click at [899, 15] on button "Save" at bounding box center [911, 15] width 37 height 22
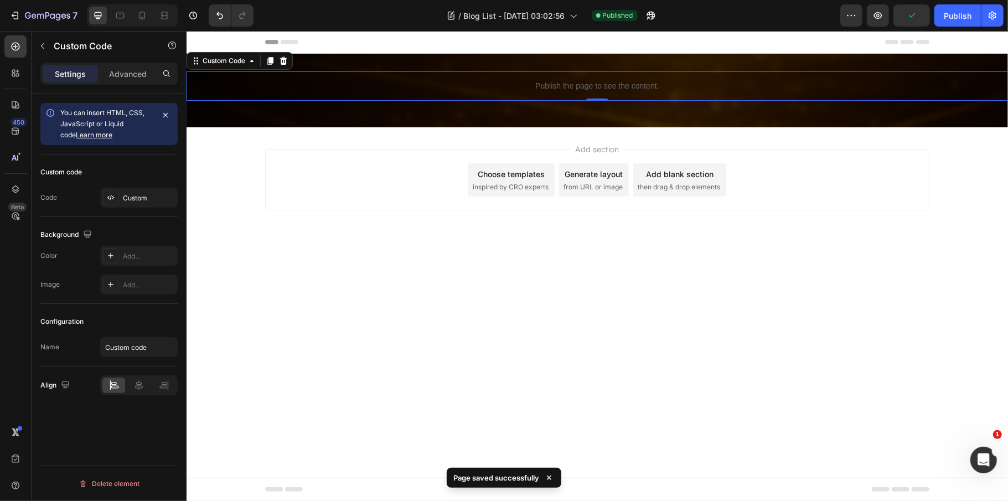
click at [933, 14] on div "Preview Publish" at bounding box center [921, 15] width 163 height 22
click at [961, 19] on div "Publish" at bounding box center [958, 16] width 28 height 12
click at [910, 11] on span "Save" at bounding box center [912, 15] width 18 height 9
click at [944, 10] on div "Publish" at bounding box center [958, 16] width 28 height 12
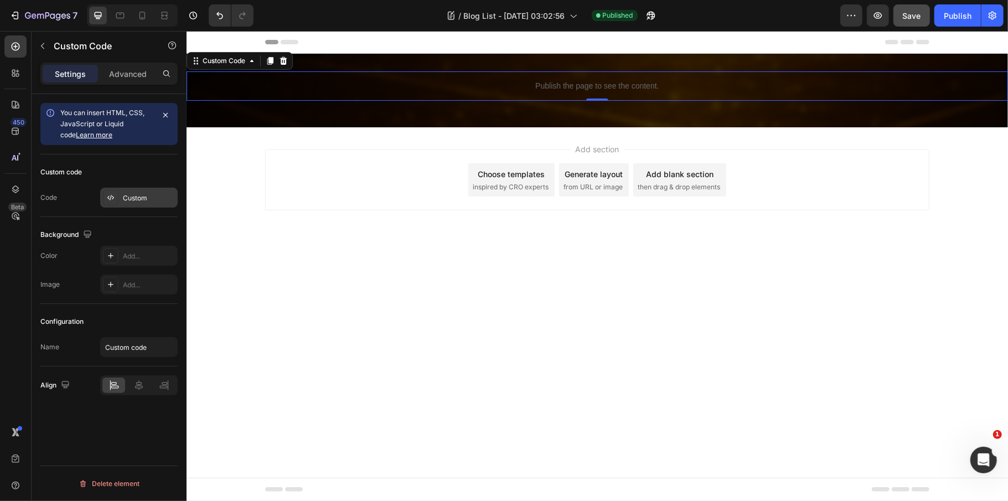
click at [123, 200] on div "Custom" at bounding box center [149, 198] width 52 height 10
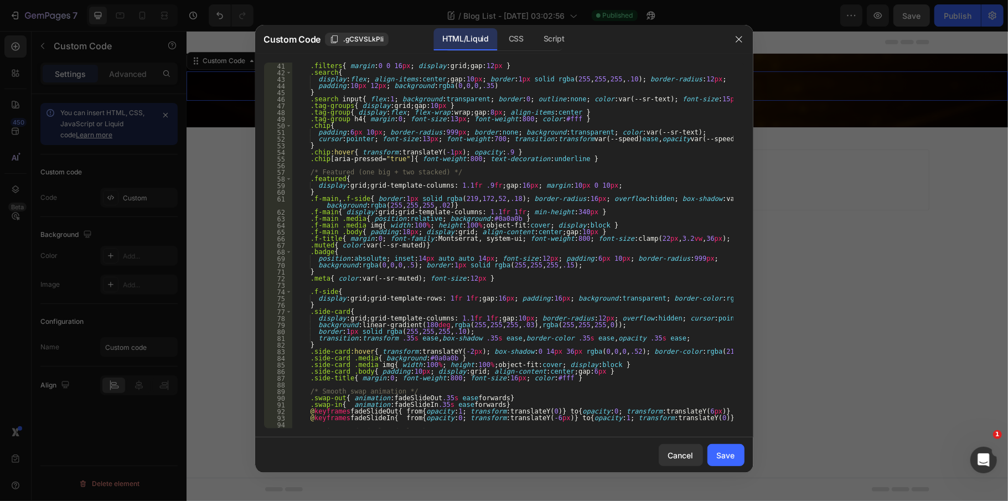
scroll to position [266, 0]
type textarea "background:linear-gradient(180deg, rgba(255,255,255,.03), rgba(255,255,255,0));"
drag, startPoint x: 314, startPoint y: 324, endPoint x: 581, endPoint y: 325, distance: 266.2
click at [581, 325] on div ".filters { margin : 0 0 16 px ; display : grid ; gap : 12 px } .search { displa…" at bounding box center [512, 252] width 441 height 379
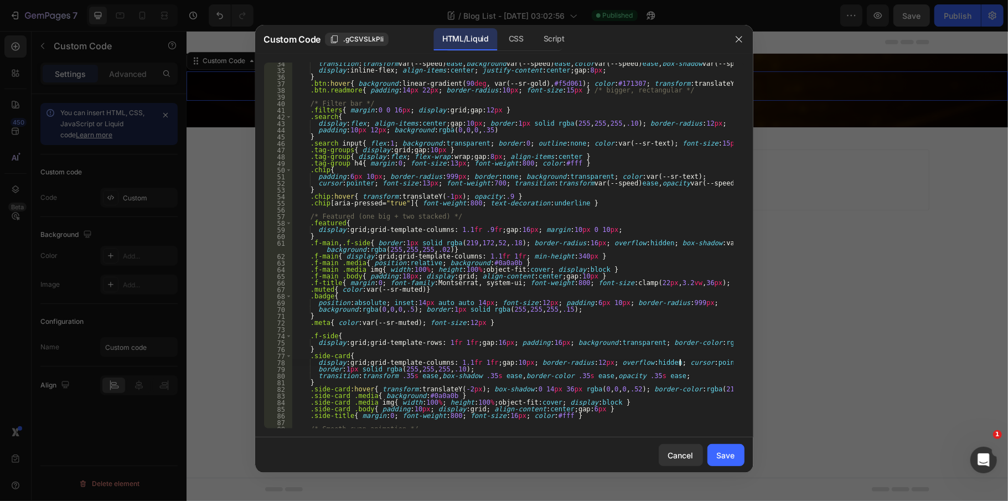
scroll to position [221, 0]
drag, startPoint x: 423, startPoint y: 262, endPoint x: 484, endPoint y: 262, distance: 60.3
click at [484, 262] on div "transition : transform var(--speed) ease , background var(--speed) ease , color…" at bounding box center [512, 249] width 441 height 379
type textarea ".f-main .media{ position:relative; }"
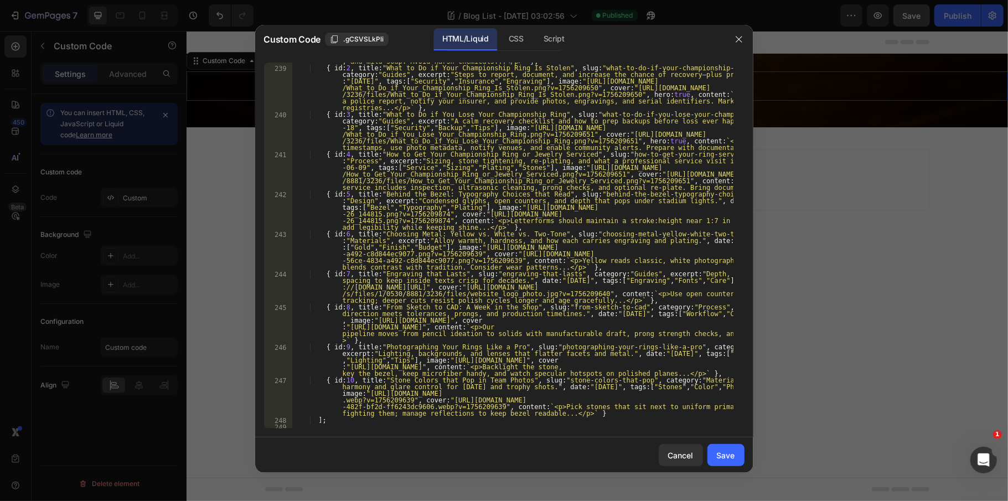
scroll to position [1638, 0]
click at [724, 449] on div "Save" at bounding box center [726, 455] width 18 height 12
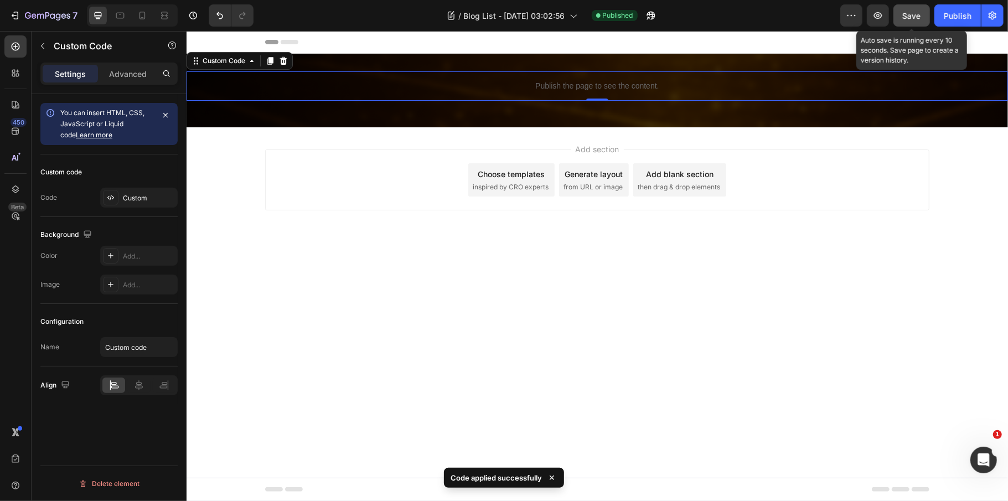
click at [922, 13] on button "Save" at bounding box center [911, 15] width 37 height 22
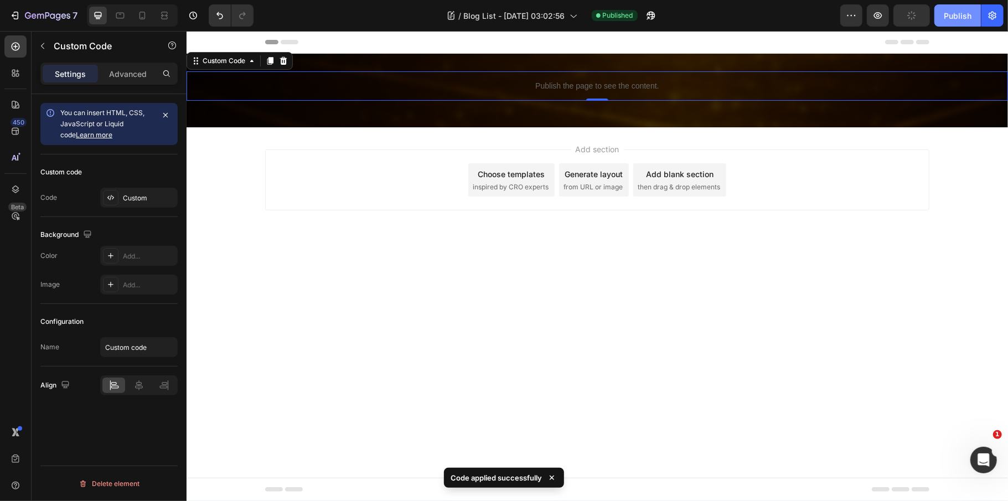
click at [953, 14] on div "Publish" at bounding box center [958, 16] width 28 height 12
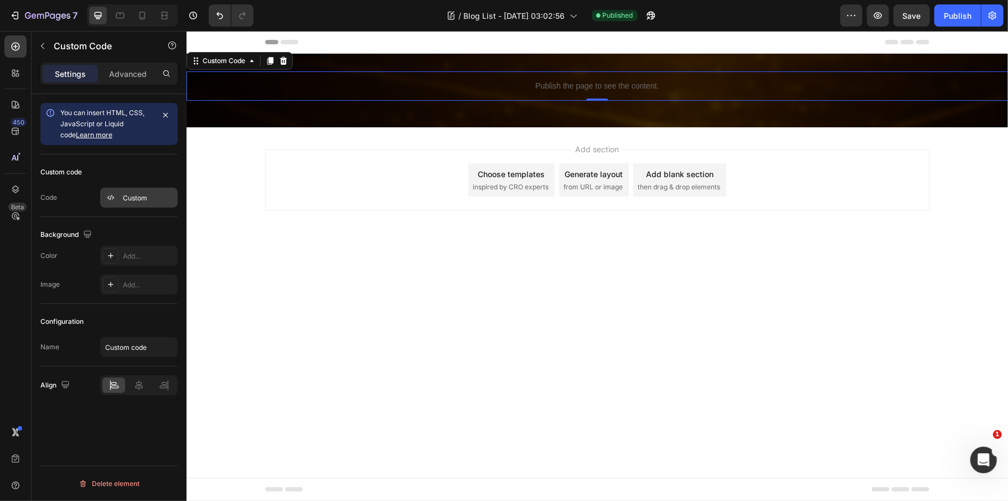
click at [146, 189] on div "Custom" at bounding box center [138, 198] width 77 height 20
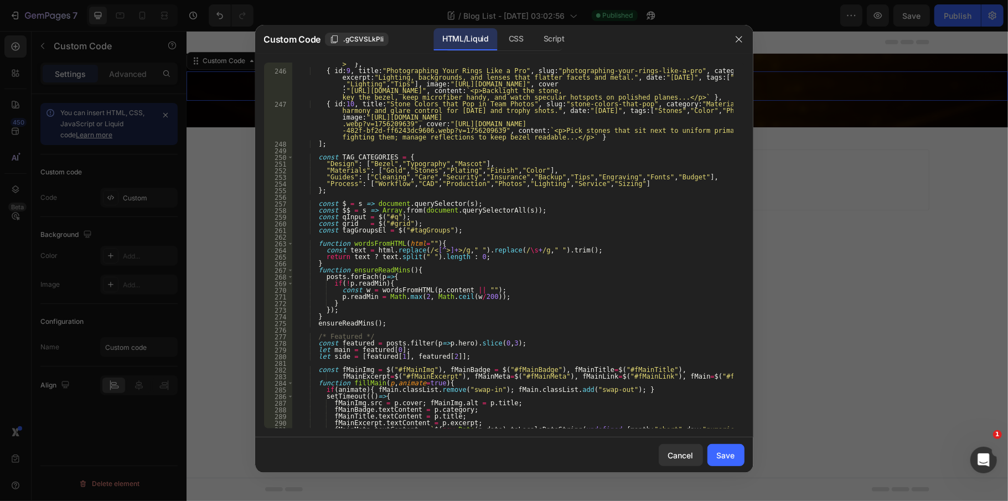
scroll to position [1914, 0]
click at [735, 39] on icon "button" at bounding box center [738, 39] width 9 height 9
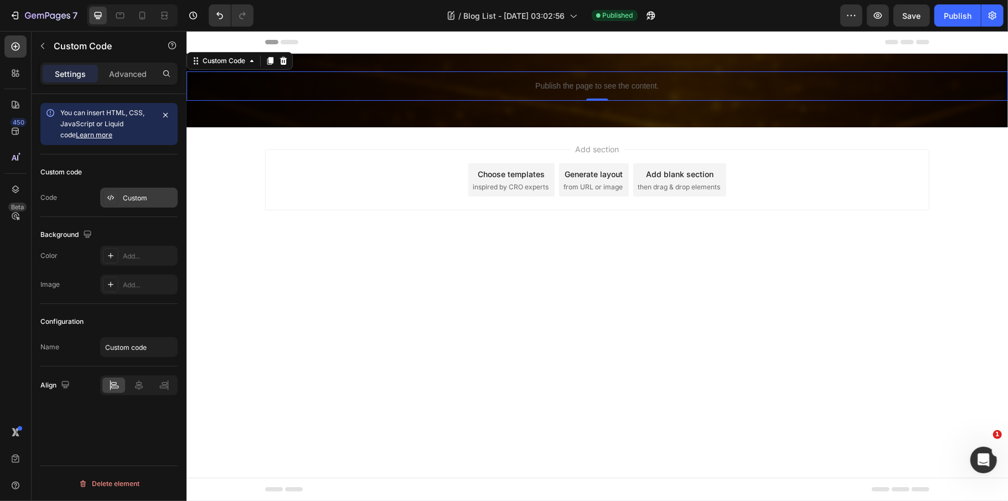
click at [129, 198] on div "Custom" at bounding box center [149, 198] width 52 height 10
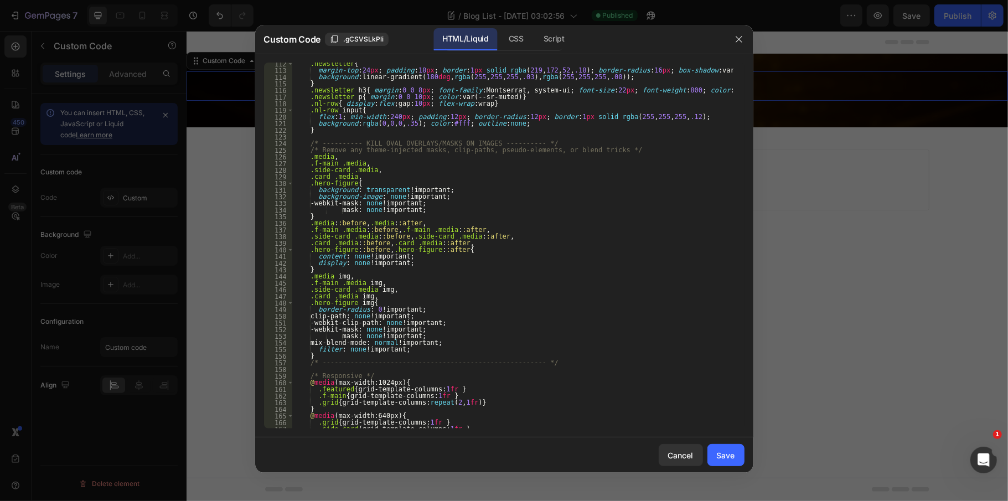
scroll to position [708, 0]
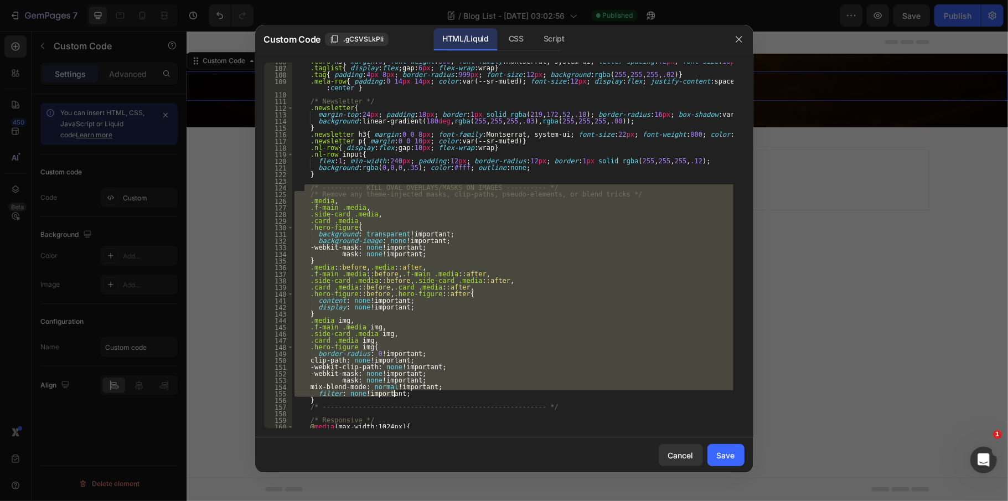
drag, startPoint x: 304, startPoint y: 186, endPoint x: 426, endPoint y: 396, distance: 243.3
click at [426, 396] on div ".card h3 { margin : 0 ; font-weight : 800 ; font-family : Montserrat, system-ui…" at bounding box center [512, 247] width 441 height 379
type textarea "mix-blend-mode: normal !important; filter: none !important;"
paste textarea
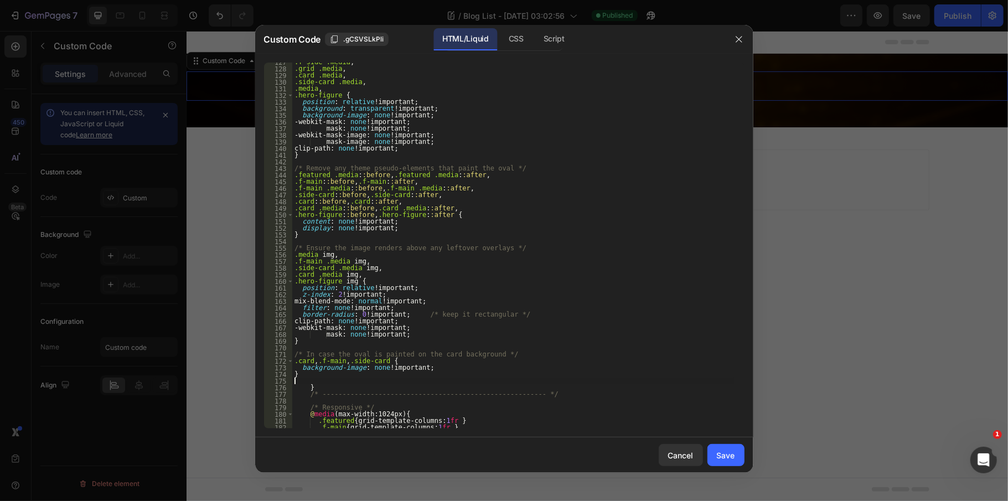
scroll to position [942, 0]
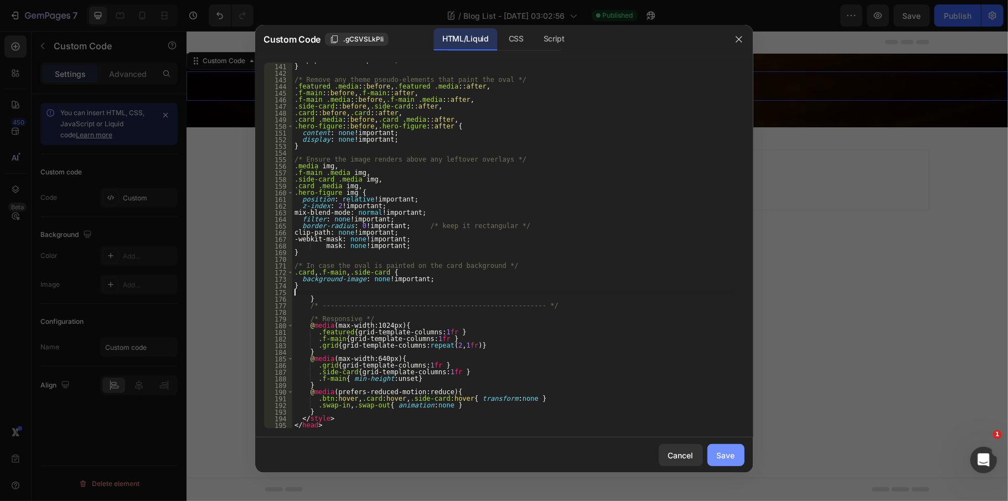
click at [726, 459] on div "Save" at bounding box center [726, 455] width 18 height 12
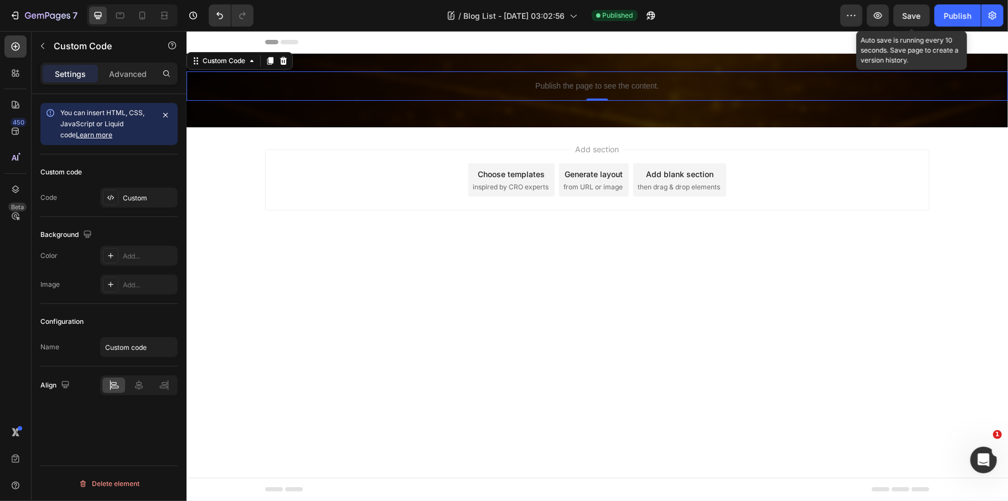
click at [913, 18] on span "Save" at bounding box center [912, 15] width 18 height 9
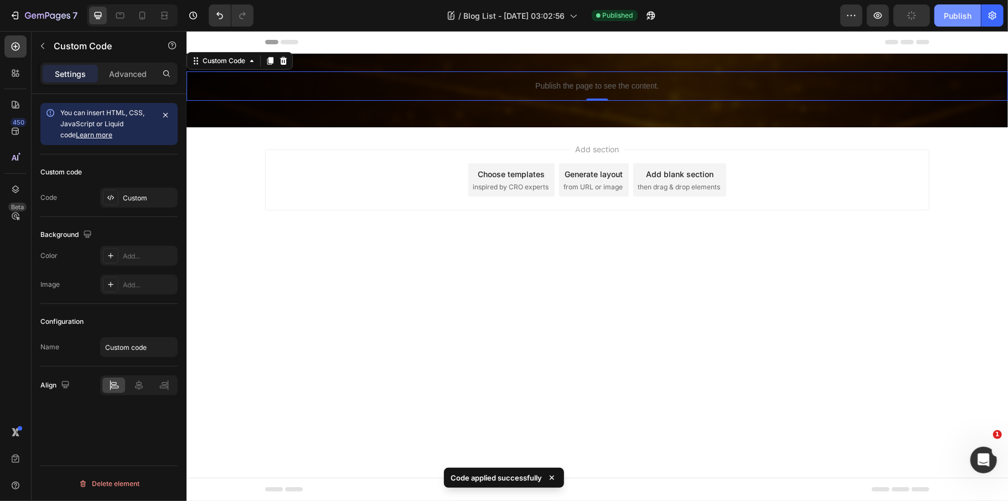
click at [946, 18] on div "Publish" at bounding box center [958, 16] width 28 height 12
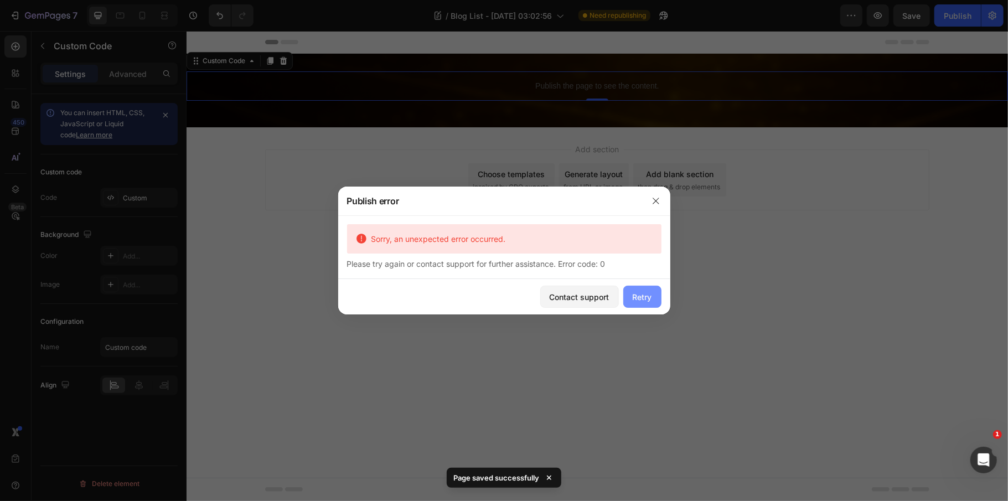
click at [648, 295] on div "Retry" at bounding box center [642, 297] width 19 height 12
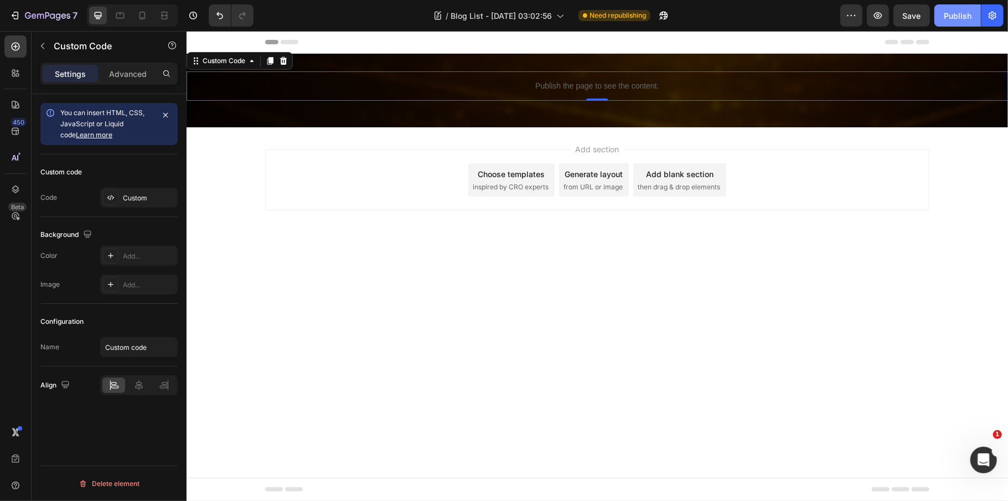
drag, startPoint x: 908, startPoint y: 19, endPoint x: 954, endPoint y: 15, distance: 46.6
click at [909, 18] on span "Save" at bounding box center [912, 15] width 18 height 9
click at [968, 15] on div "Publish" at bounding box center [958, 16] width 28 height 12
click at [144, 195] on div "Custom" at bounding box center [149, 198] width 52 height 10
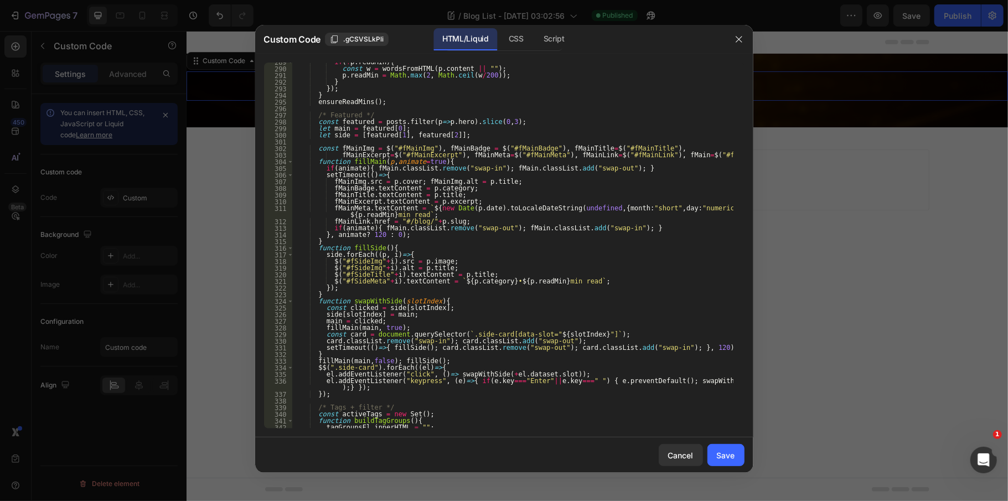
scroll to position [2268, 0]
click at [454, 204] on div "if ( ! p . readMin ) { const w = wordsFromHTML ( p . content || "" ) ; p . read…" at bounding box center [512, 248] width 441 height 379
type textarea "</html>"
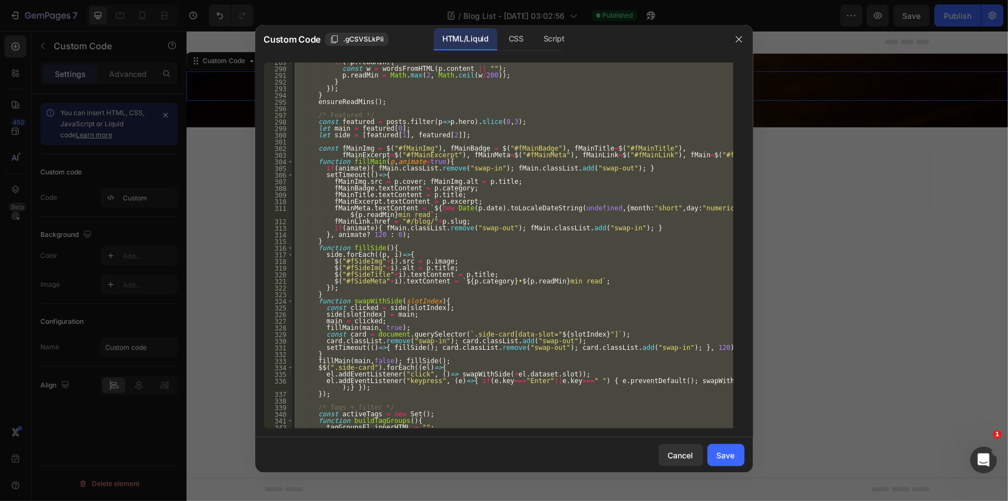
click at [841, 163] on div at bounding box center [504, 250] width 1008 height 501
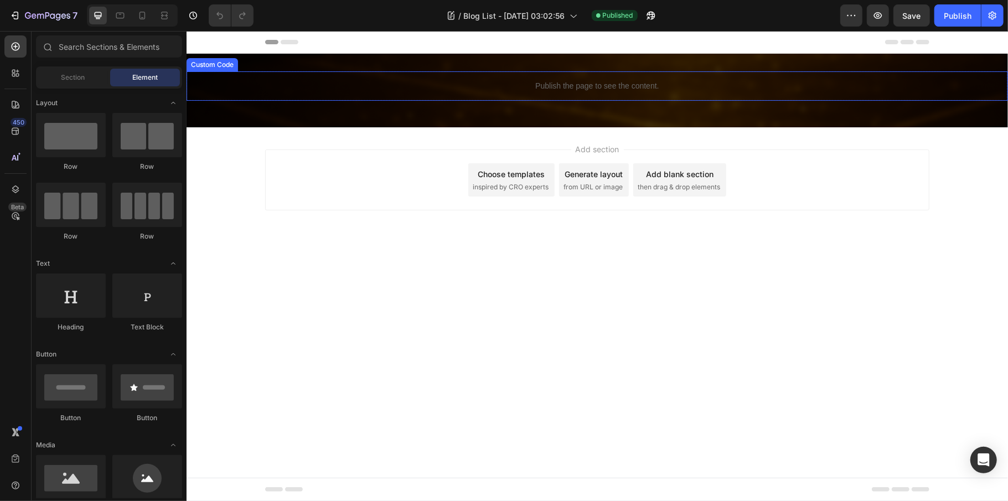
click at [605, 90] on p "Publish the page to see the content." at bounding box center [596, 86] width 821 height 12
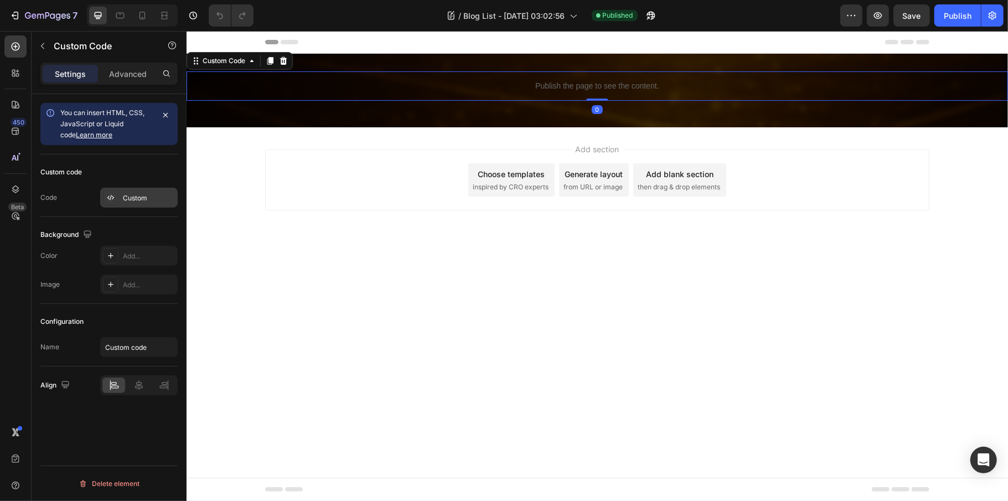
click at [146, 193] on div "Custom" at bounding box center [138, 198] width 77 height 20
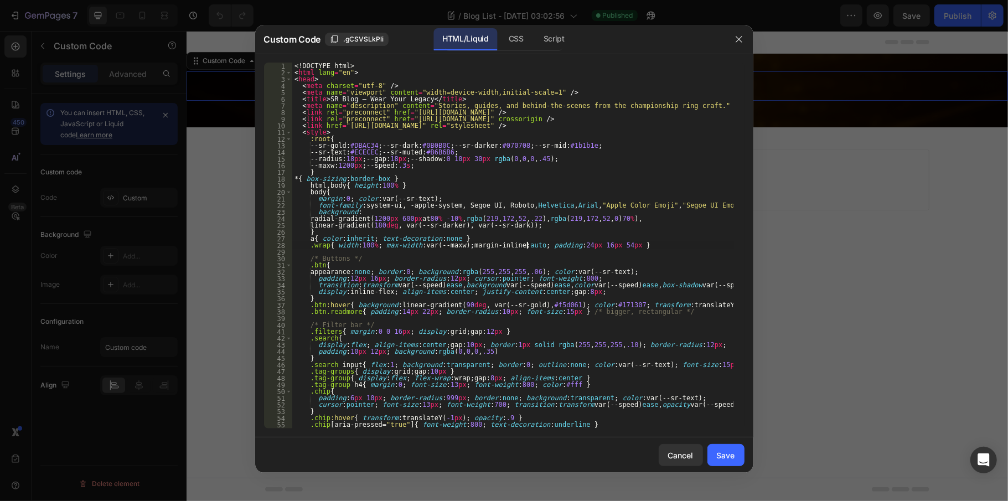
click at [525, 246] on div "<! DOCTYPE html > < html lang = "en" > < head > < meta charset = "utf-8" /> < m…" at bounding box center [512, 252] width 441 height 379
type textarea "</html>"
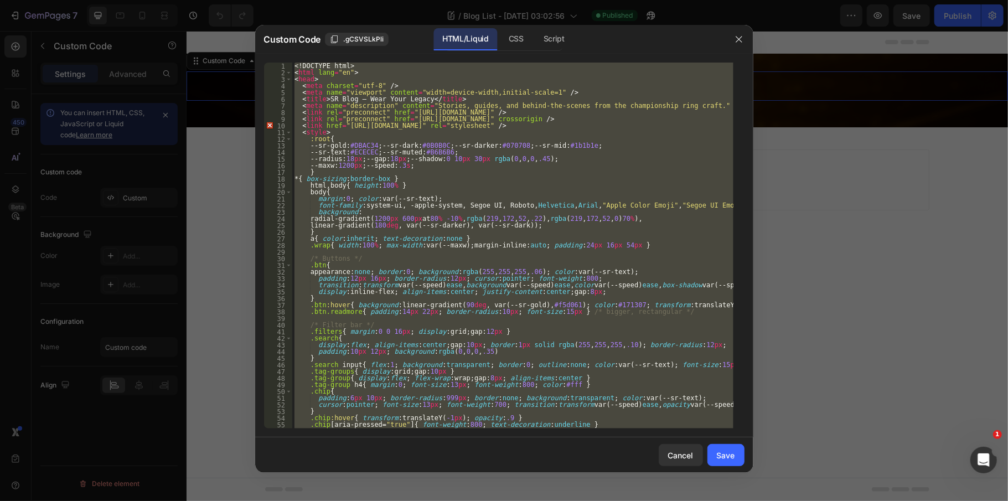
paste textarea
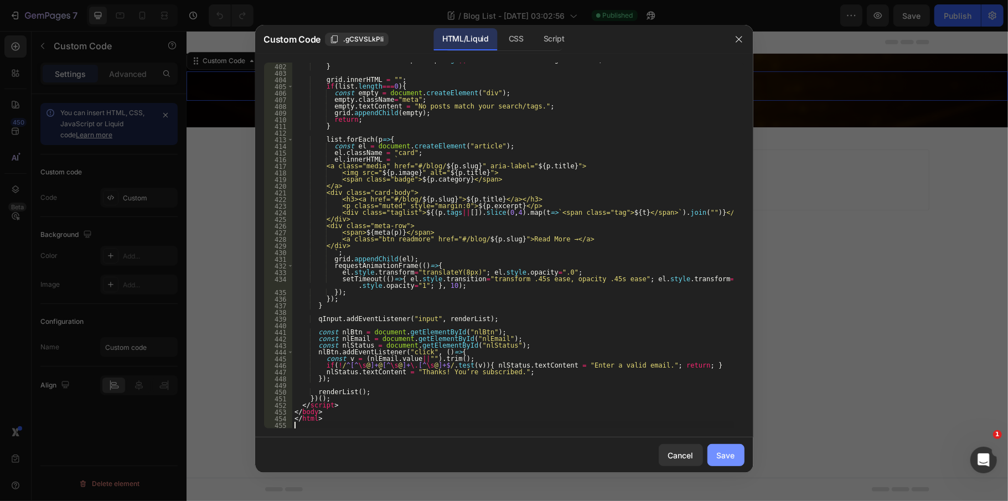
click at [729, 454] on div "Save" at bounding box center [726, 455] width 18 height 12
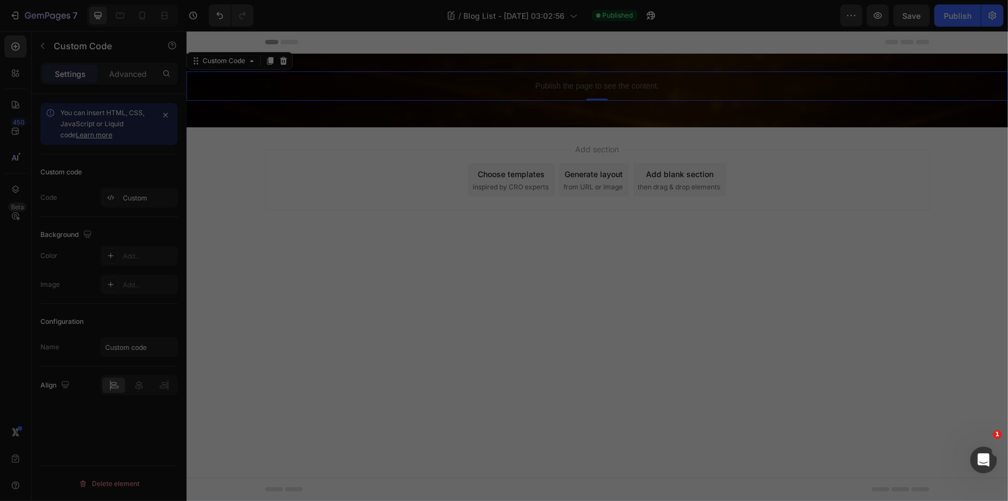
scroll to position [0, 0]
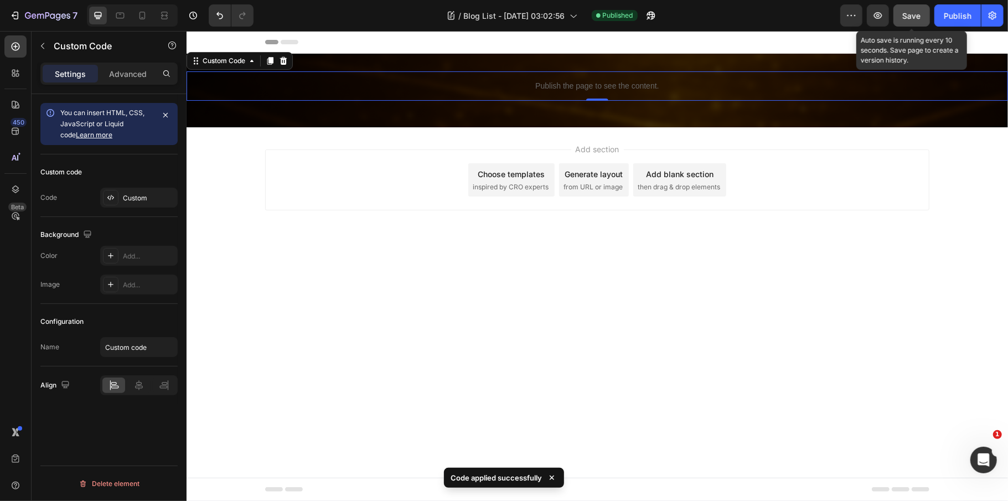
click at [918, 19] on span "Save" at bounding box center [912, 15] width 18 height 9
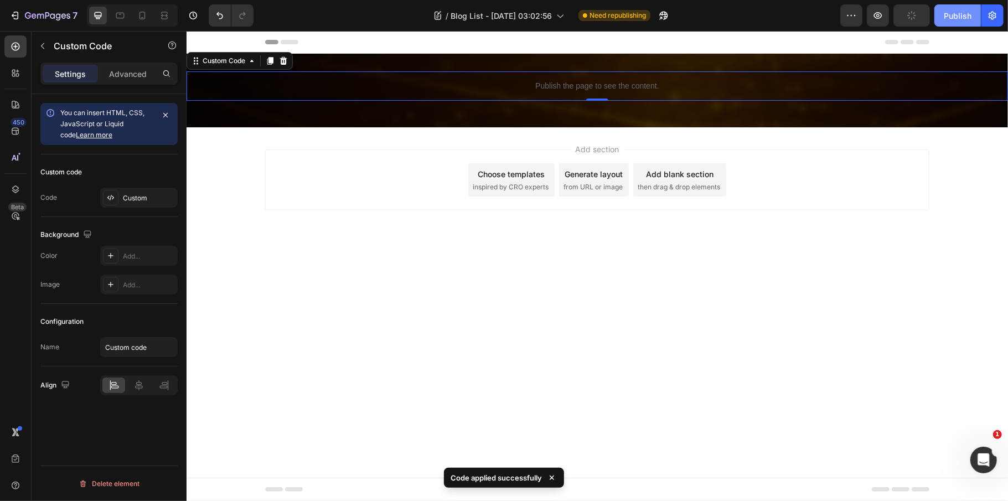
click at [945, 19] on div "Publish" at bounding box center [958, 16] width 28 height 12
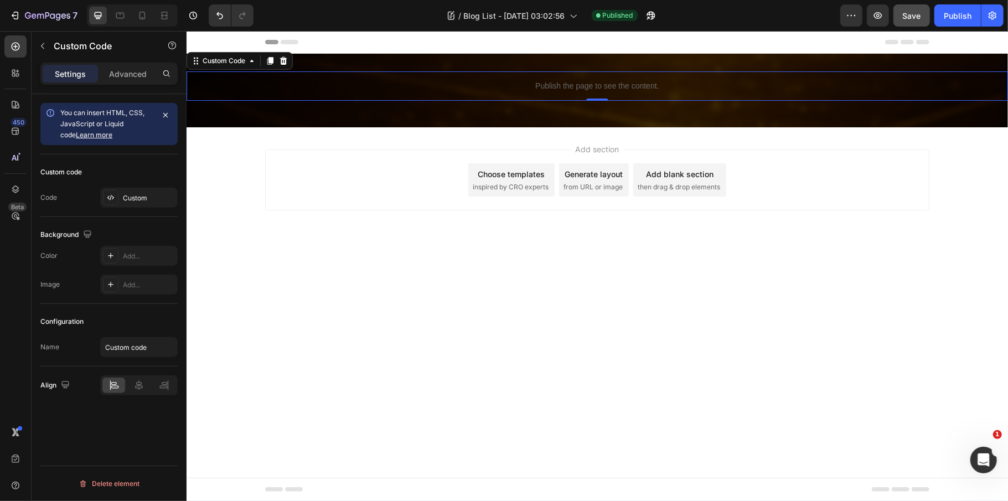
click at [889, 12] on div "Preview Save Publish" at bounding box center [921, 15] width 163 height 22
click at [898, 14] on button "Save" at bounding box center [911, 15] width 37 height 22
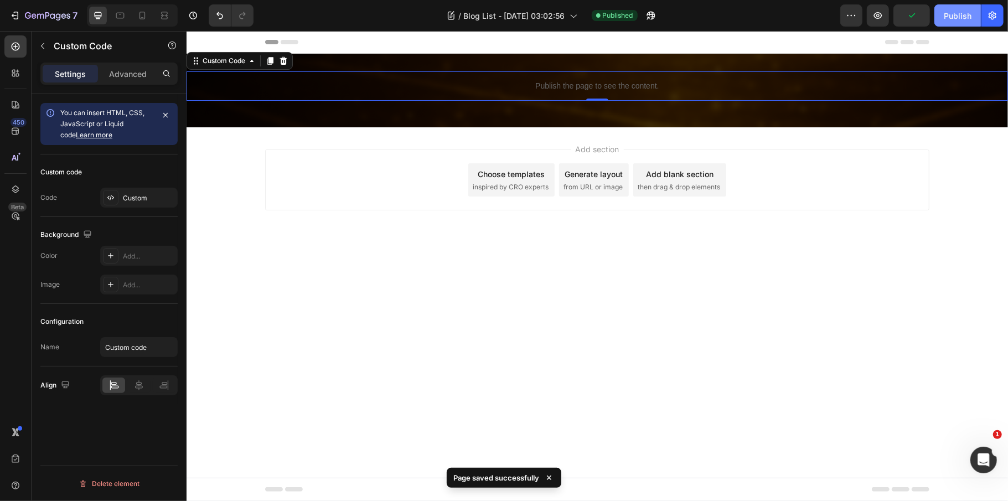
drag, startPoint x: 957, startPoint y: 22, endPoint x: 658, endPoint y: 45, distance: 300.3
click at [957, 22] on button "Publish" at bounding box center [957, 15] width 46 height 22
click at [583, 44] on div "Header" at bounding box center [597, 41] width 664 height 22
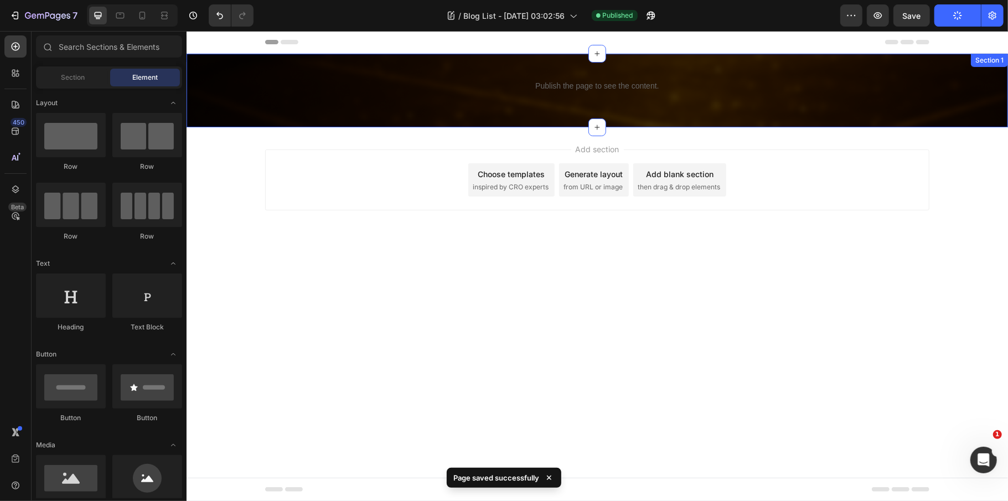
click at [470, 63] on div "Publish the page to see the content. Custom Code Row Section 1" at bounding box center [596, 90] width 821 height 74
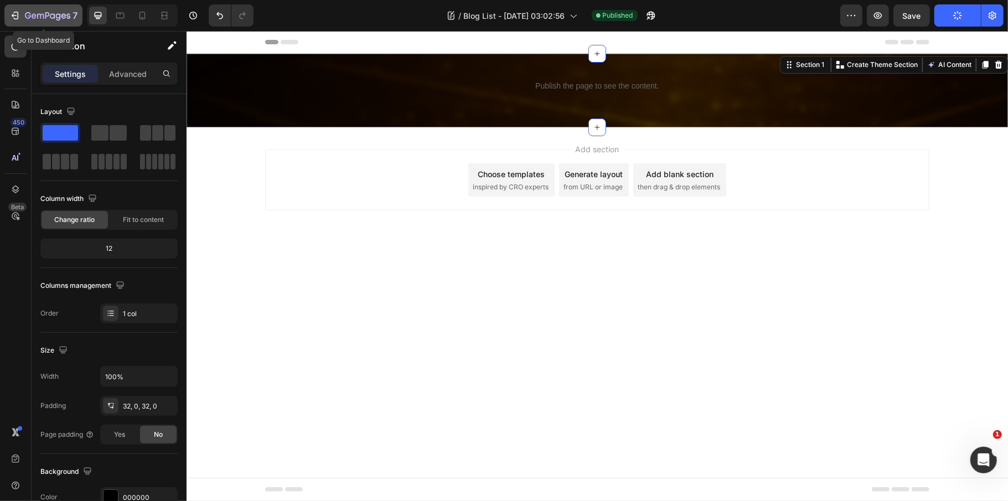
click at [44, 12] on icon "button" at bounding box center [47, 16] width 45 height 9
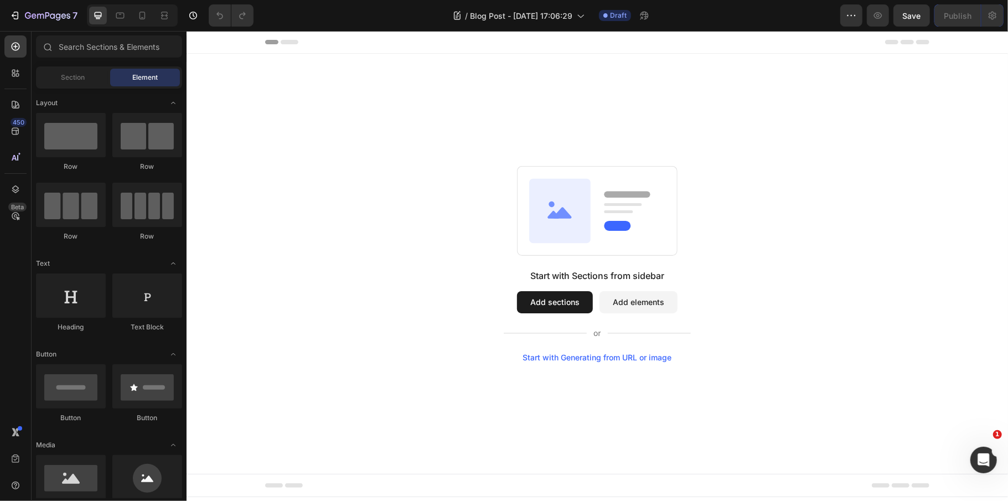
click at [563, 298] on button "Add sections" at bounding box center [554, 302] width 76 height 22
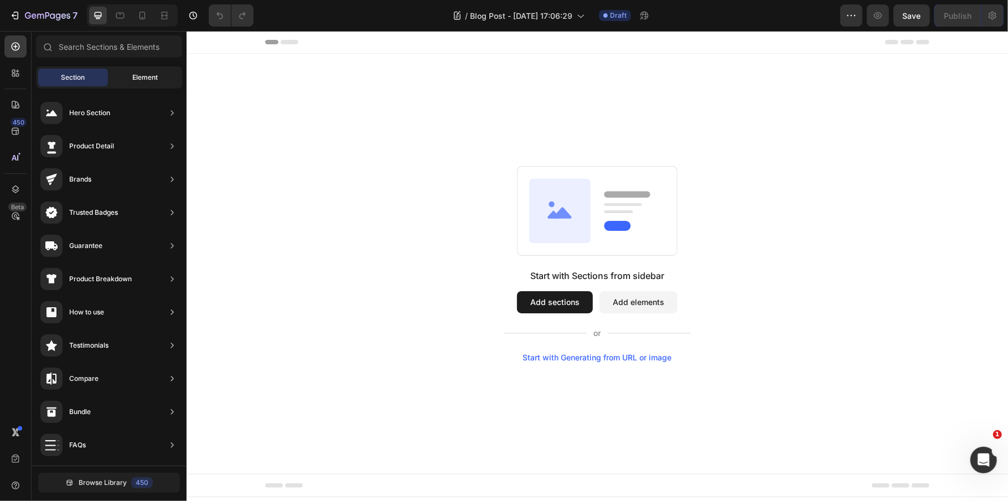
click at [145, 71] on div "Element" at bounding box center [145, 78] width 70 height 18
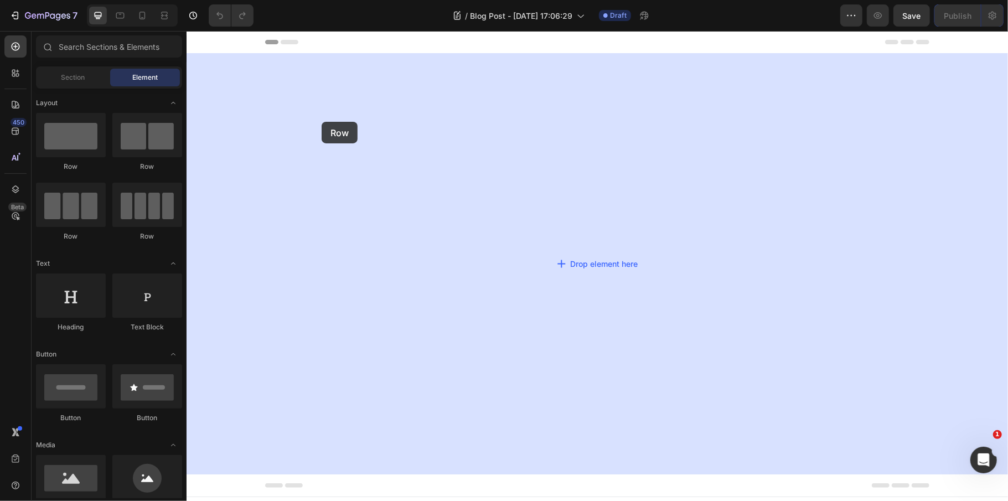
drag, startPoint x: 275, startPoint y: 170, endPoint x: 379, endPoint y: 119, distance: 115.8
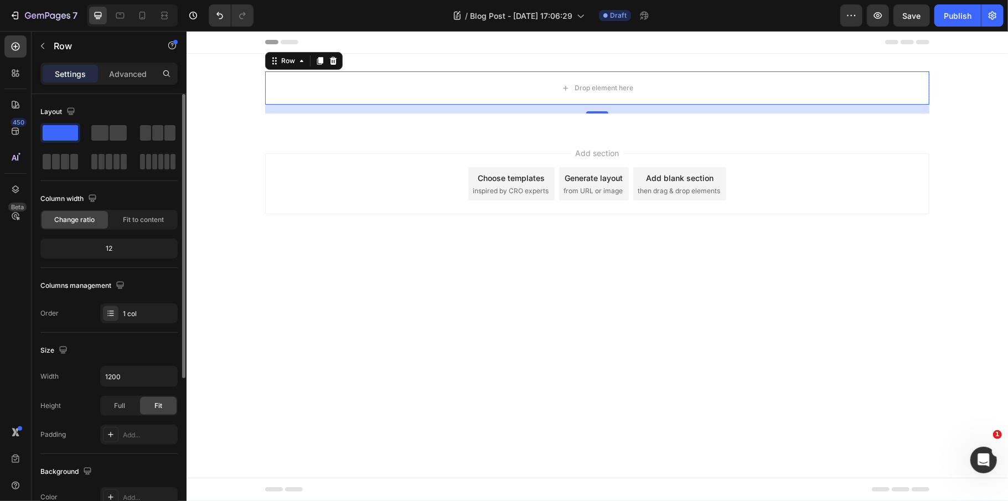
scroll to position [74, 0]
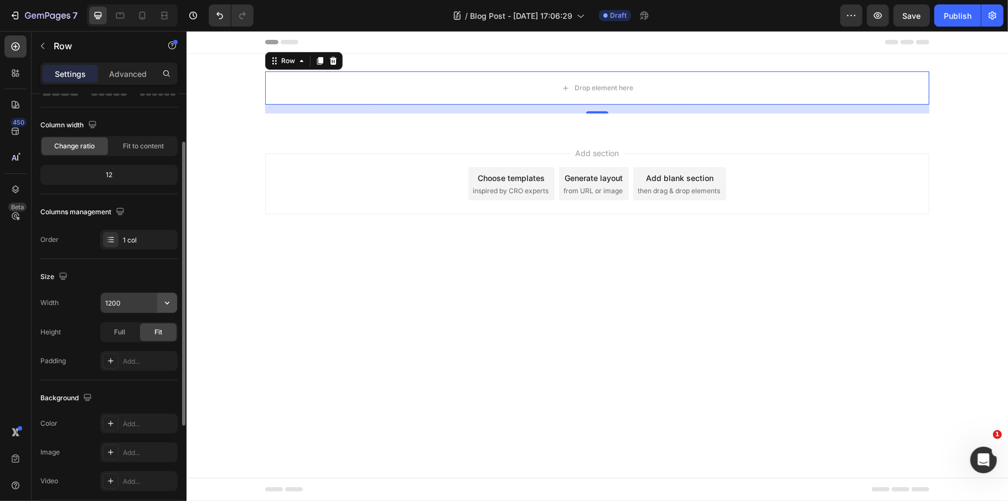
click at [169, 303] on icon "button" at bounding box center [167, 302] width 11 height 11
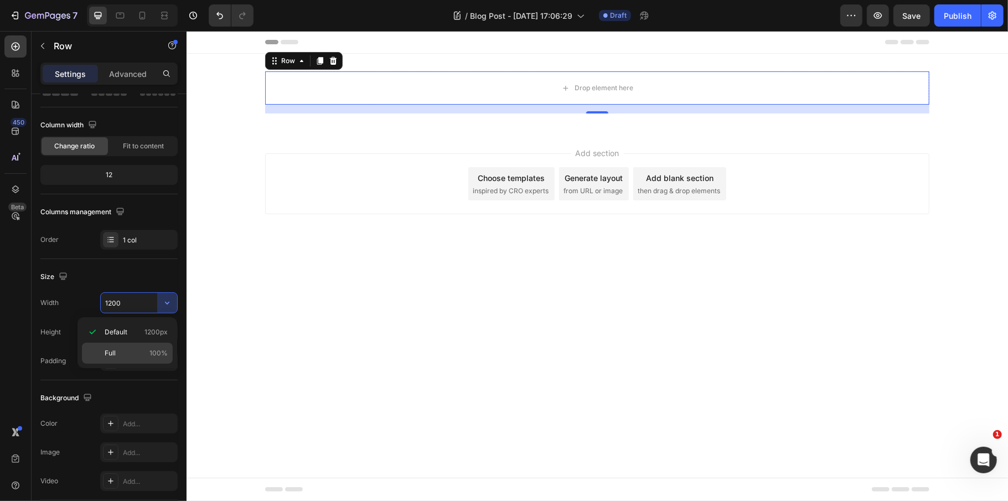
click at [153, 353] on span "100%" at bounding box center [158, 353] width 18 height 10
type input "100%"
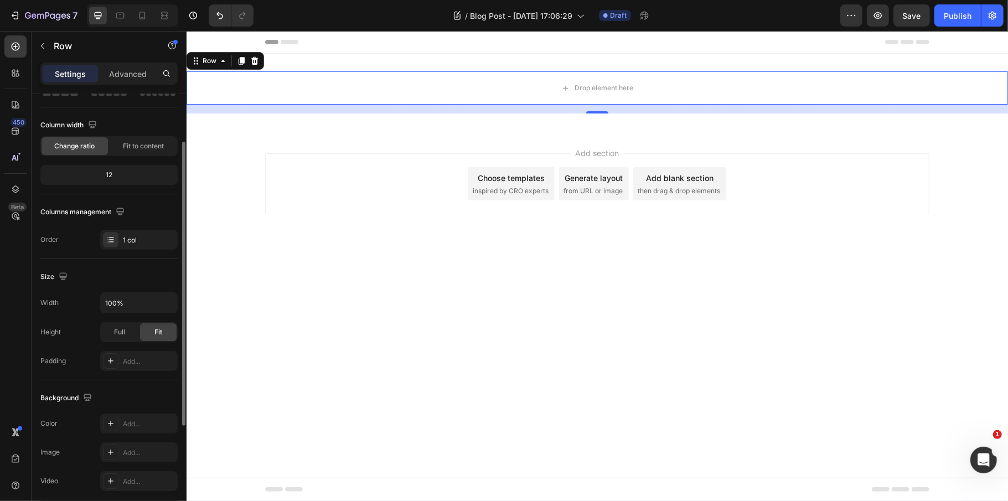
scroll to position [238, 0]
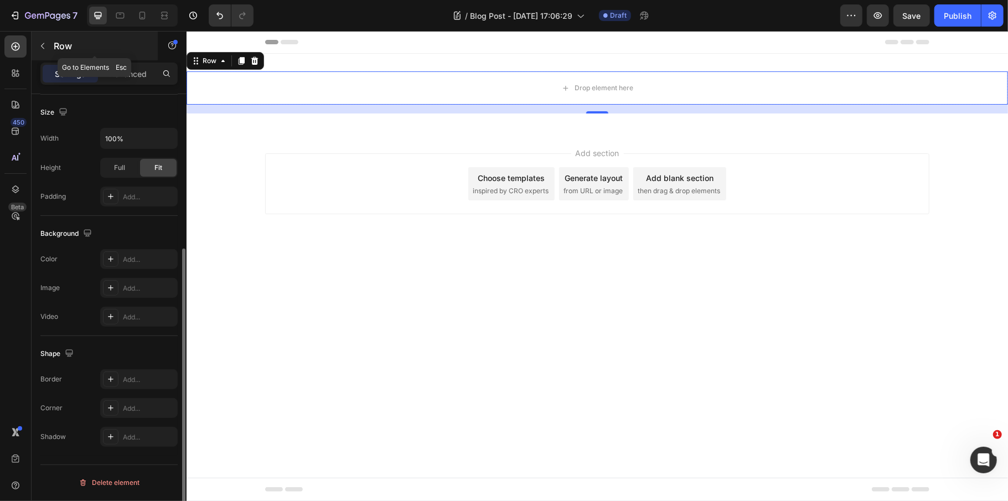
click at [60, 52] on p "Row" at bounding box center [101, 45] width 94 height 13
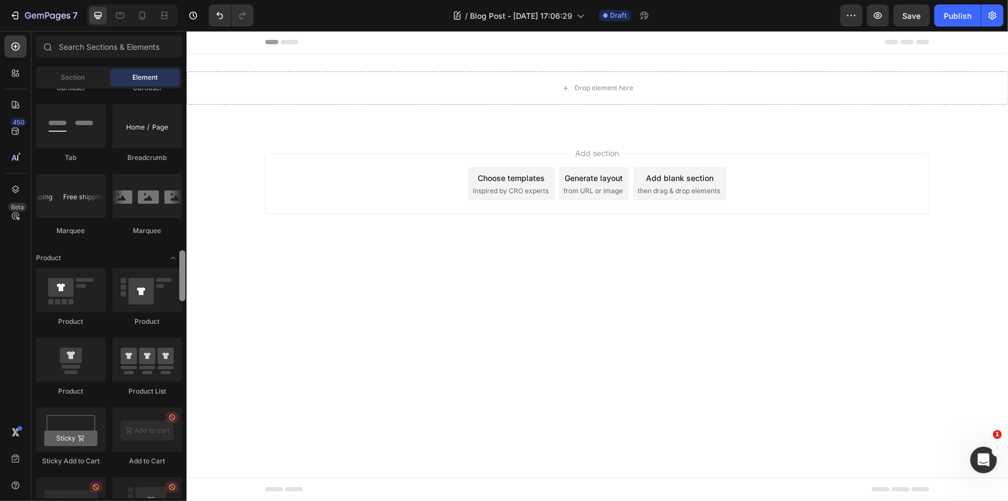
scroll to position [1258, 0]
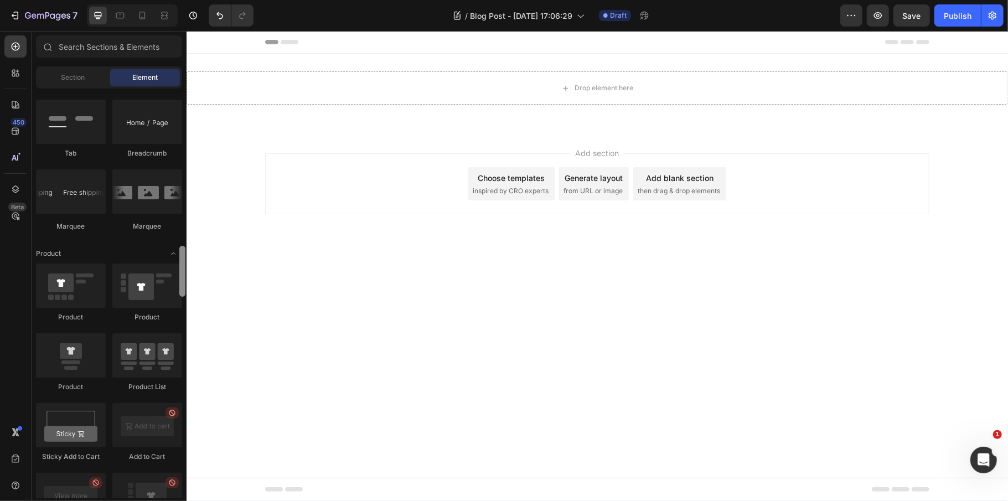
drag, startPoint x: 370, startPoint y: 294, endPoint x: 198, endPoint y: 459, distance: 238.8
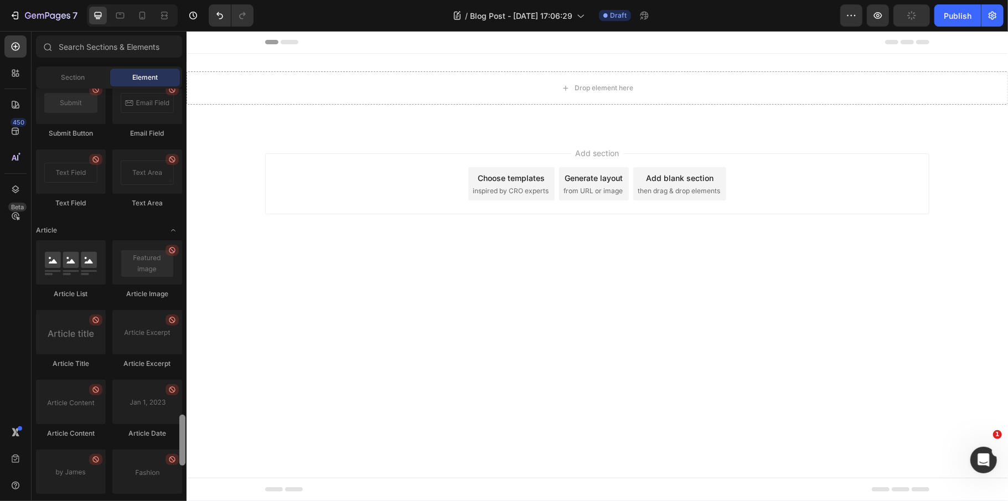
scroll to position [2871, 0]
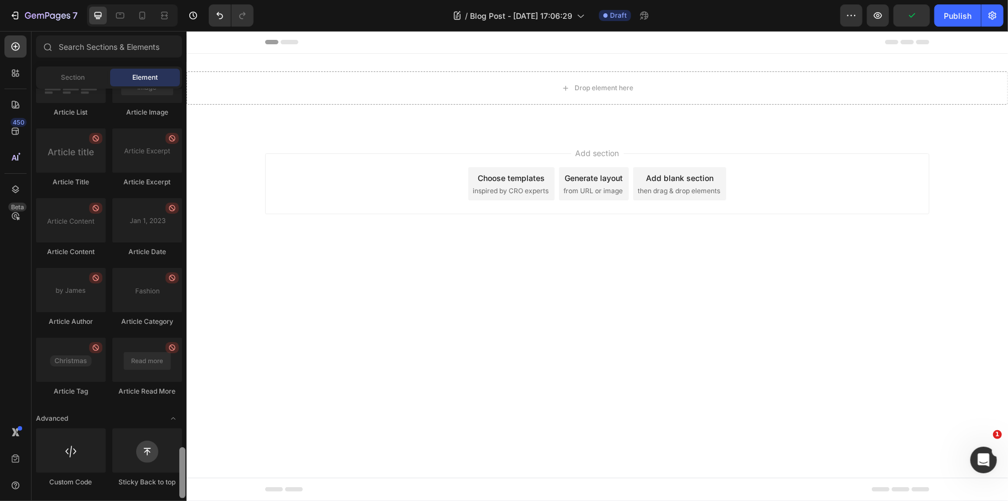
drag, startPoint x: 182, startPoint y: 269, endPoint x: 180, endPoint y: 483, distance: 214.2
click at [180, 483] on div at bounding box center [182, 472] width 6 height 51
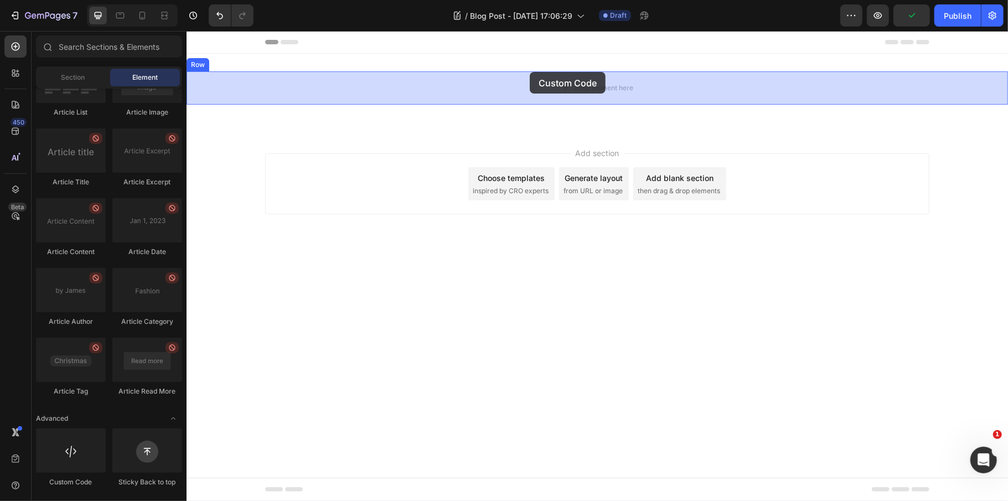
drag, startPoint x: 261, startPoint y: 479, endPoint x: 529, endPoint y: 71, distance: 487.5
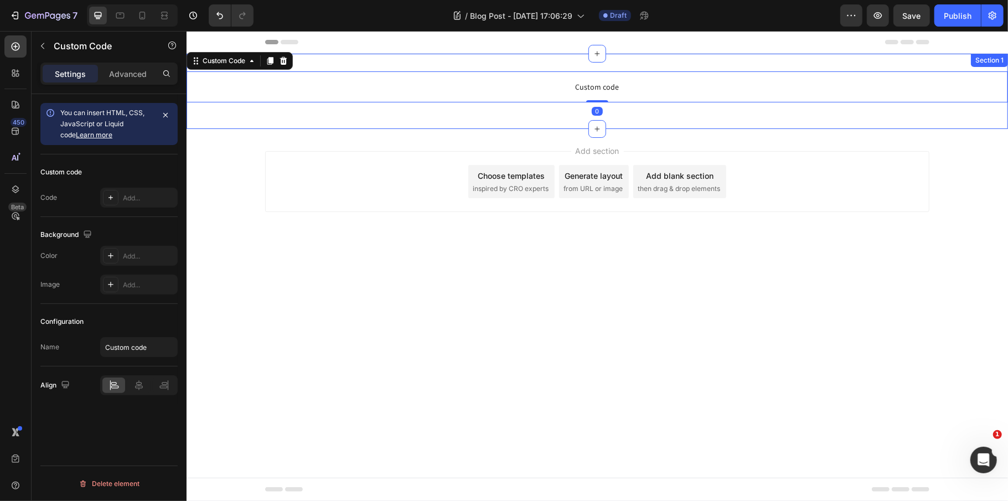
click at [464, 55] on div "Custom code Custom Code 0 Row Section 1" at bounding box center [596, 90] width 821 height 75
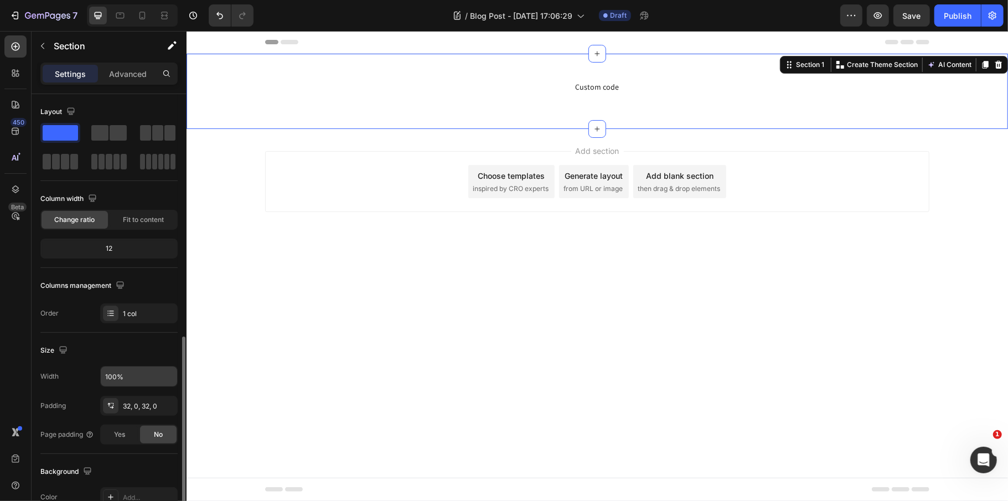
scroll to position [221, 0]
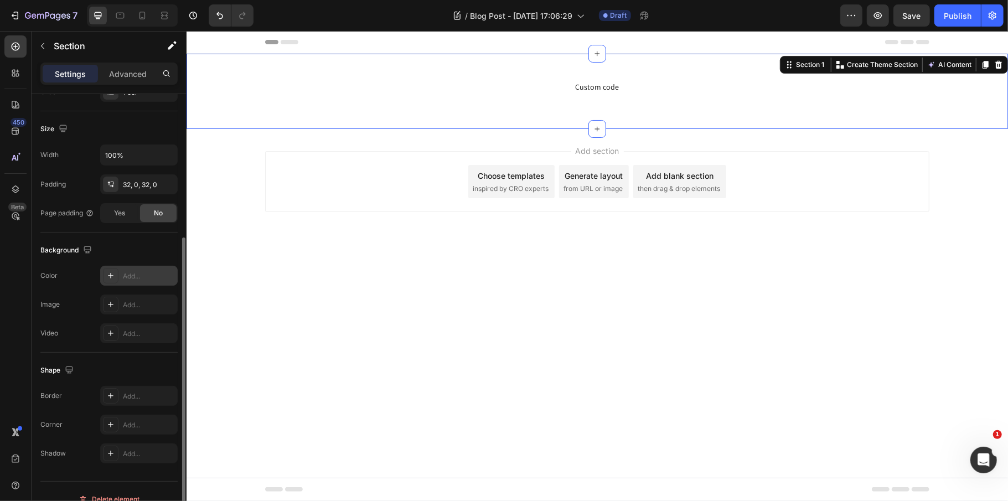
click at [144, 279] on div "Add..." at bounding box center [149, 276] width 52 height 10
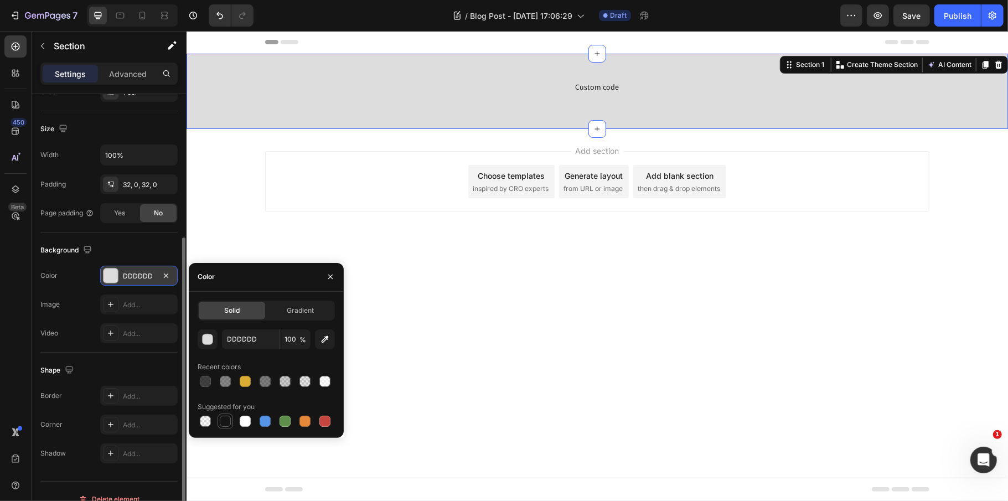
click at [232, 417] on div at bounding box center [224, 420] width 15 height 15
type input "151515"
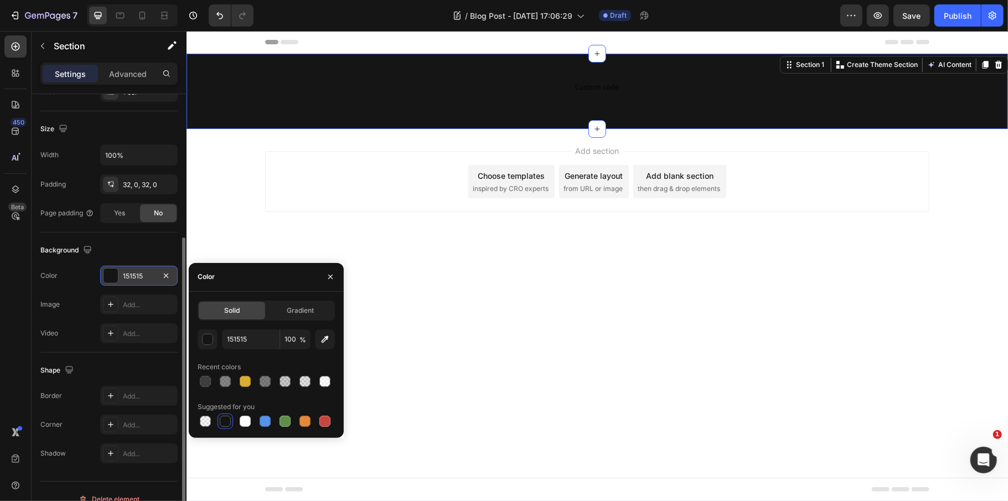
click at [541, 244] on div "Add section Choose templates inspired by CRO experts Generate layout from URL o…" at bounding box center [596, 196] width 821 height 136
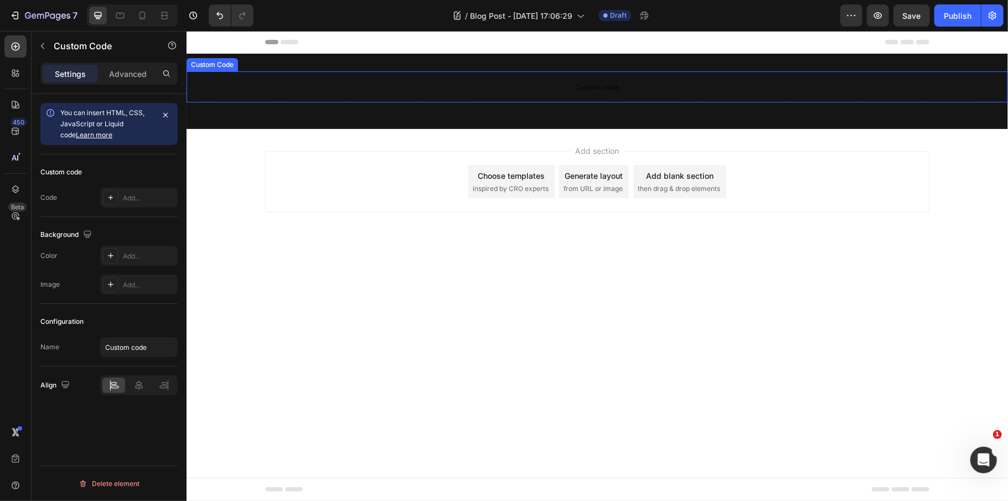
click at [594, 84] on span "Custom code" at bounding box center [596, 86] width 821 height 13
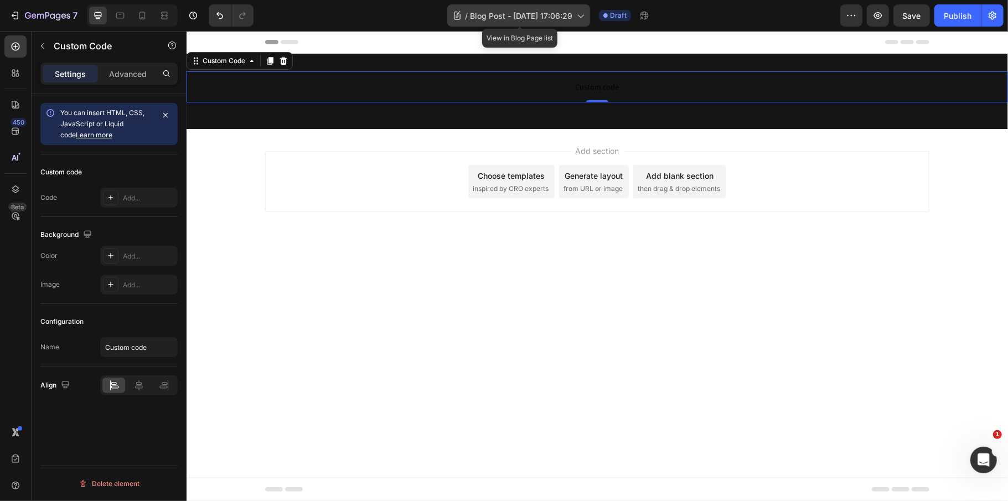
click at [510, 18] on span "Blog Post - [DATE] 17:06:29" at bounding box center [521, 16] width 102 height 12
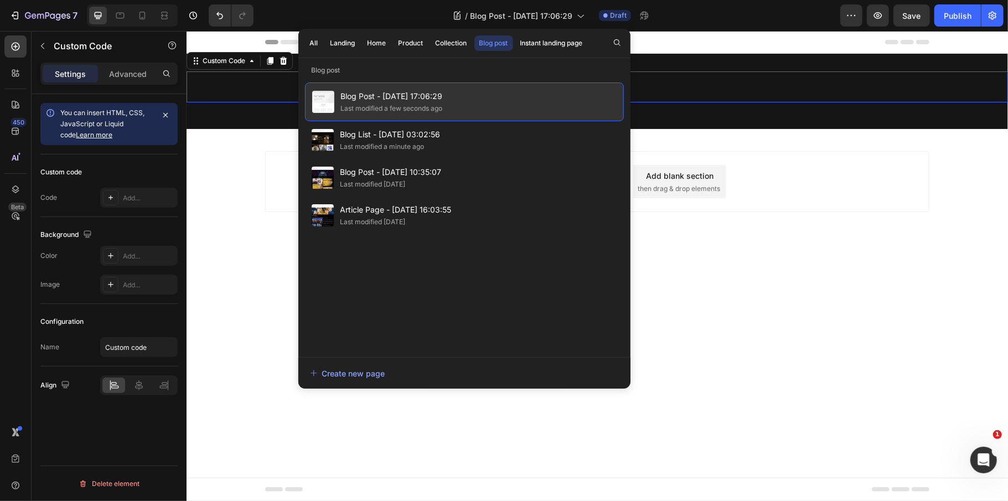
click at [374, 99] on span "Blog Post - [DATE] 17:06:29" at bounding box center [392, 96] width 102 height 13
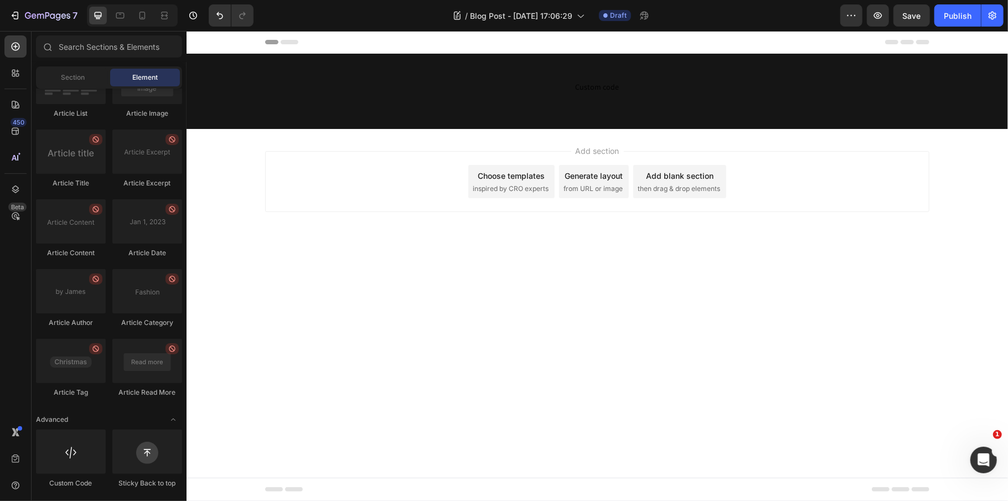
click at [374, 99] on span "Blog Post - [DATE] 17:06:29" at bounding box center [392, 96] width 102 height 13
click at [483, 14] on span "Blog Post - [DATE] 17:06:29" at bounding box center [521, 16] width 102 height 12
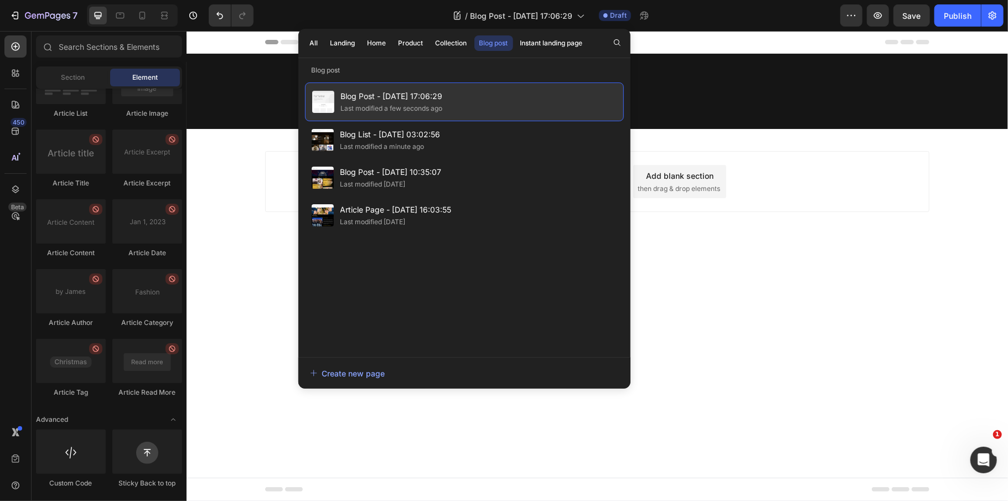
click at [598, 96] on div "Blog Post - Aug 26, 17:06:29 Last modified a few seconds ago" at bounding box center [464, 101] width 319 height 39
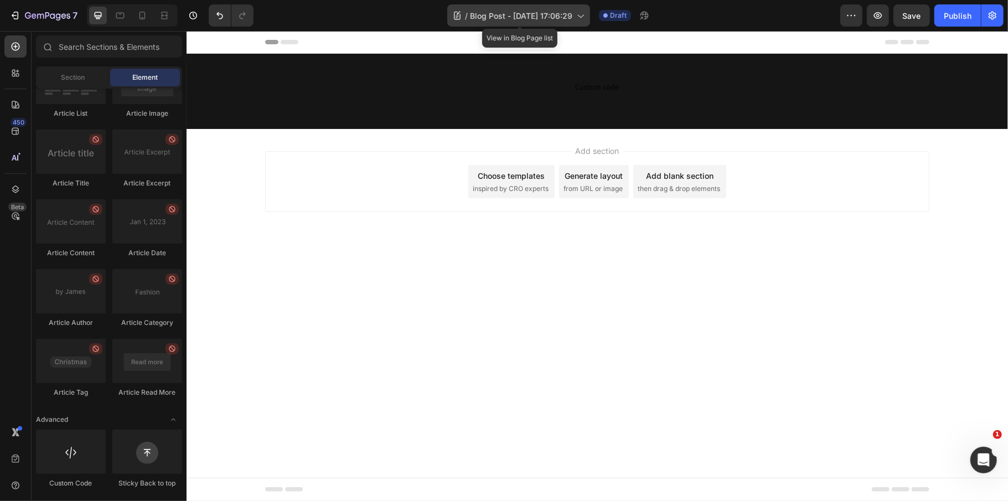
click at [547, 17] on span "Blog Post - [DATE] 17:06:29" at bounding box center [521, 16] width 102 height 12
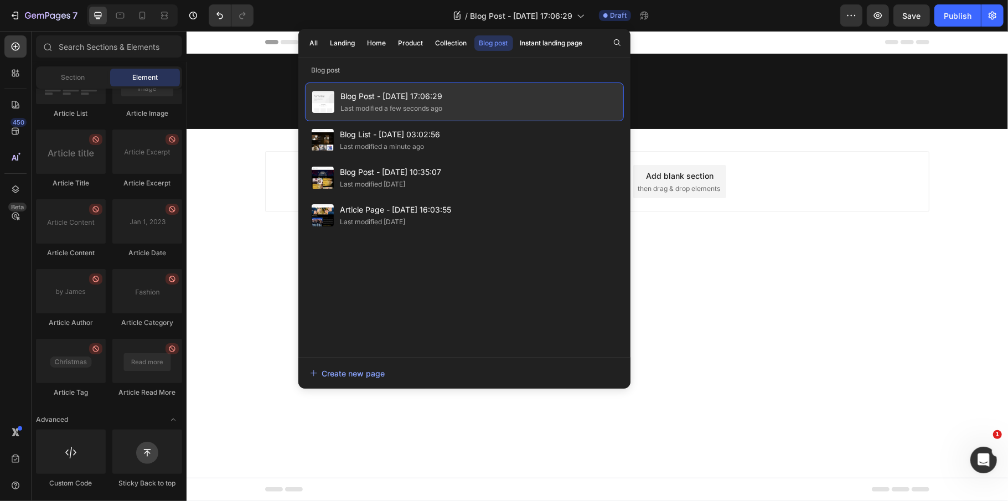
drag, startPoint x: 417, startPoint y: 107, endPoint x: 394, endPoint y: 103, distance: 23.7
click at [394, 103] on div "Last modified a few seconds ago" at bounding box center [392, 108] width 102 height 11
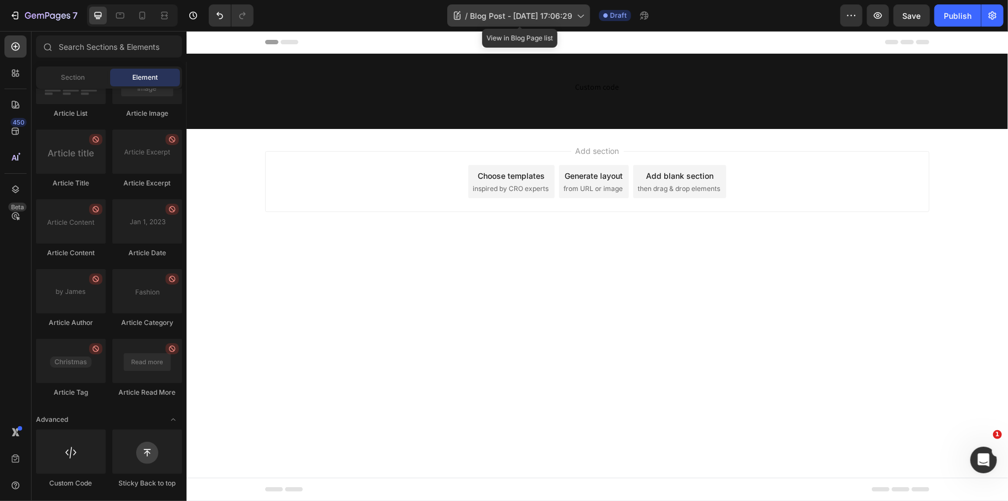
click at [483, 15] on span "Blog Post - [DATE] 17:06:29" at bounding box center [521, 16] width 102 height 12
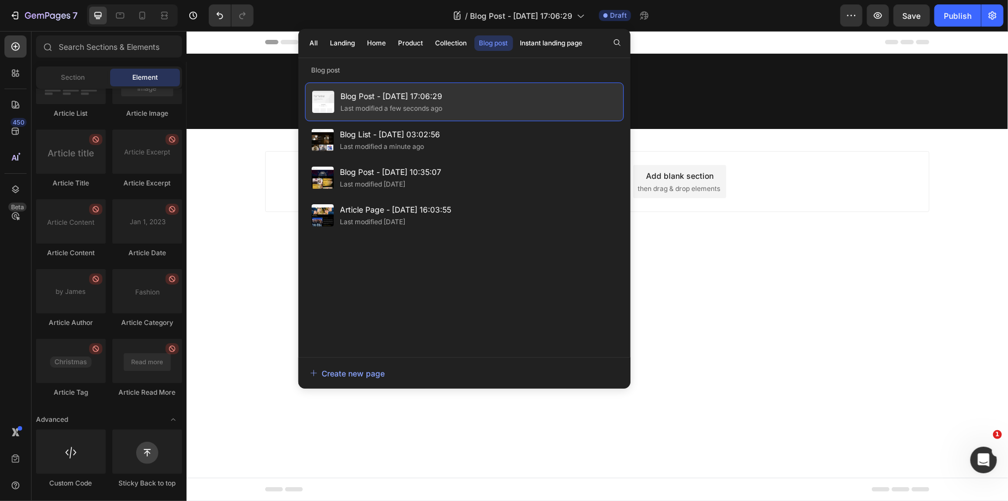
click at [357, 94] on span "Blog Post - [DATE] 17:06:29" at bounding box center [392, 96] width 102 height 13
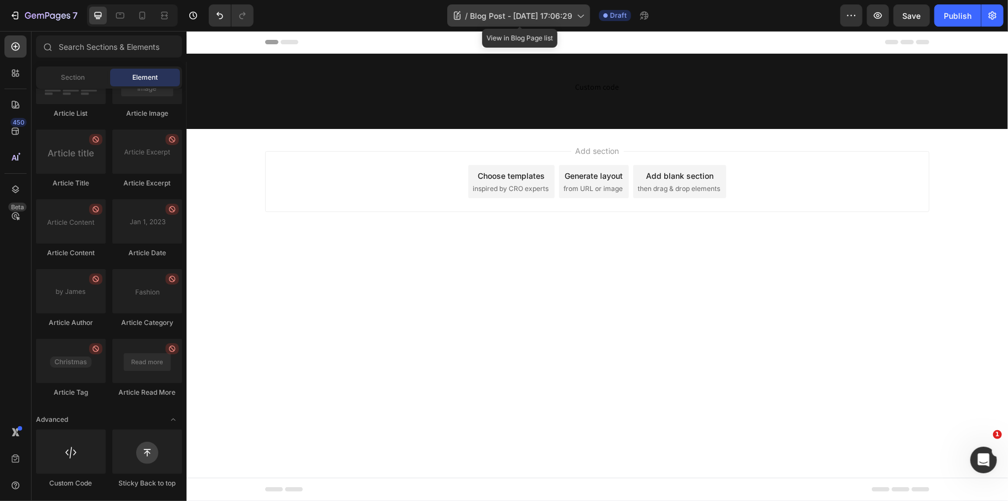
click at [486, 12] on span "Blog Post - [DATE] 17:06:29" at bounding box center [521, 16] width 102 height 12
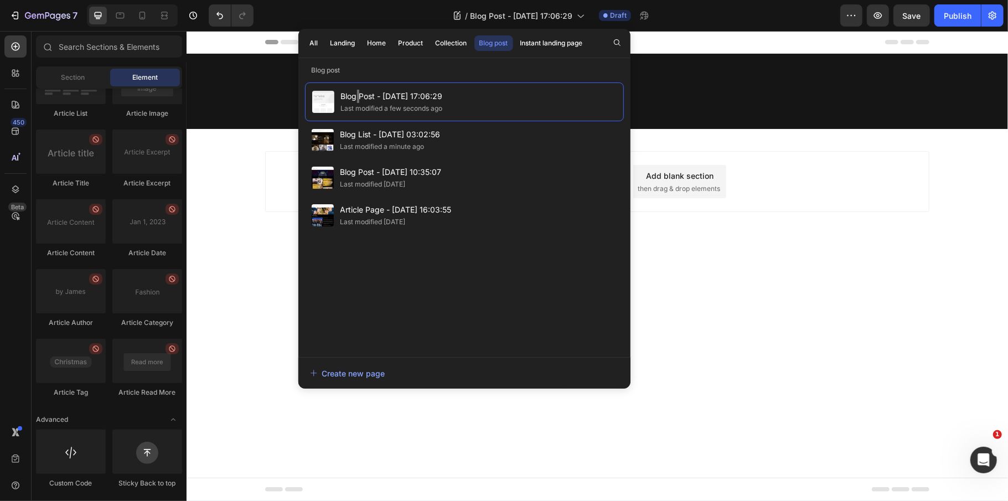
click at [731, 310] on body "Header Custom code Custom Code Row Section 1 Root Start with Sections from side…" at bounding box center [596, 265] width 821 height 470
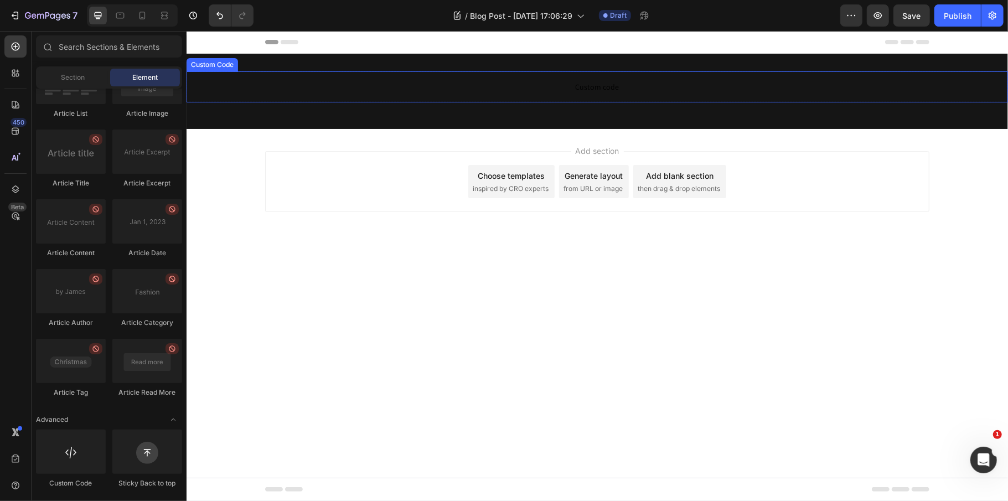
click at [578, 86] on span "Custom code" at bounding box center [596, 86] width 821 height 13
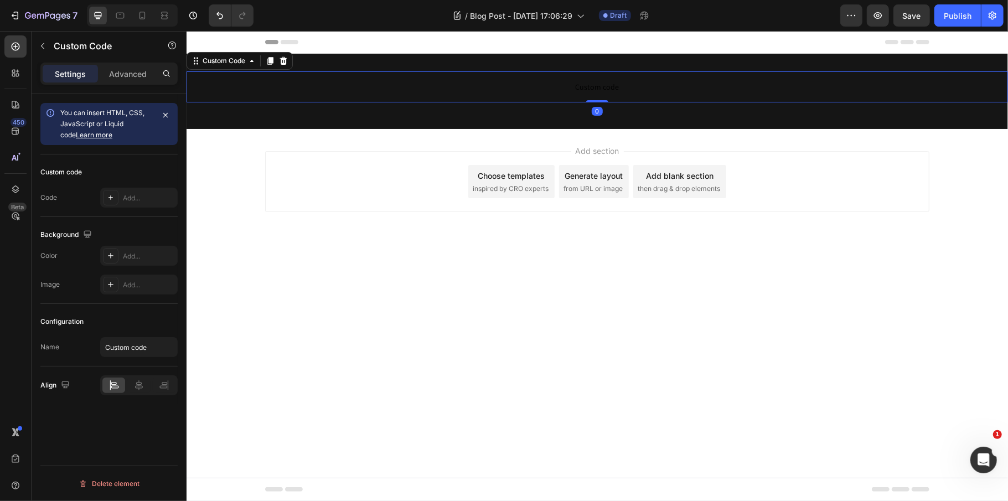
click at [138, 213] on div "Custom code Code Add..." at bounding box center [108, 185] width 137 height 63
click at [142, 196] on div "Add..." at bounding box center [149, 198] width 52 height 10
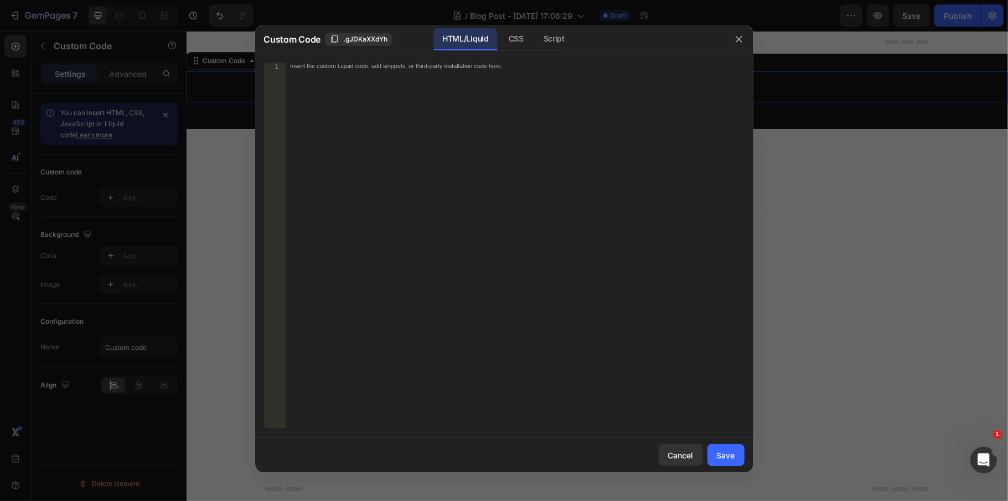
click at [562, 208] on div "Insert the custom Liquid code, add snippets, or third-party installation code h…" at bounding box center [515, 252] width 459 height 379
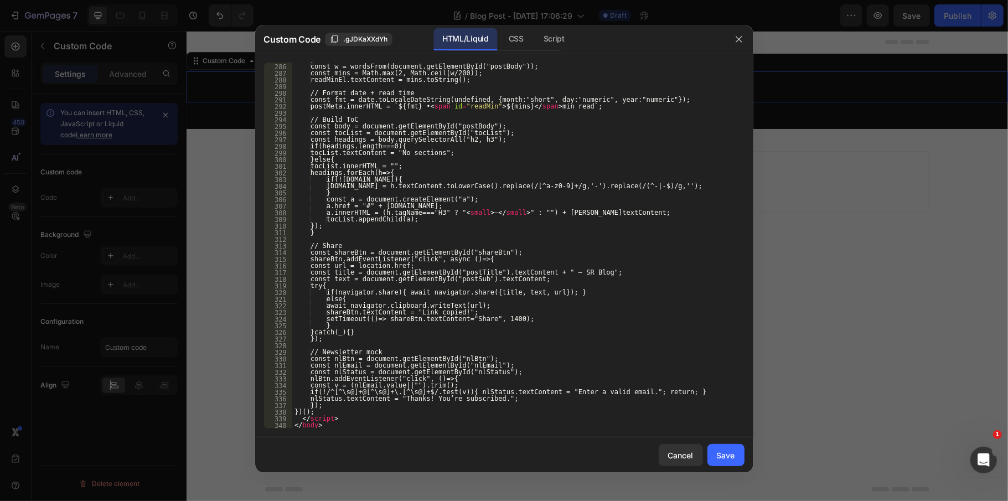
scroll to position [1991, 0]
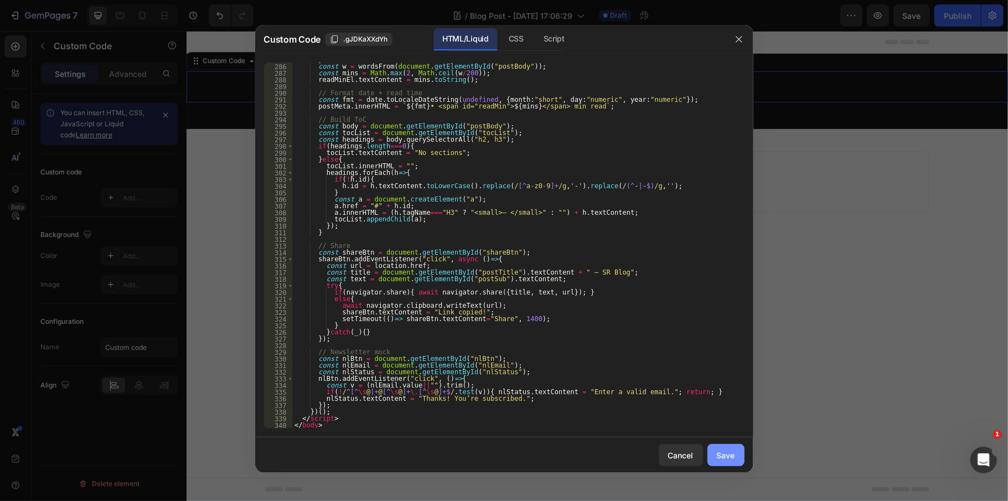
click at [742, 454] on button "Save" at bounding box center [725, 455] width 37 height 22
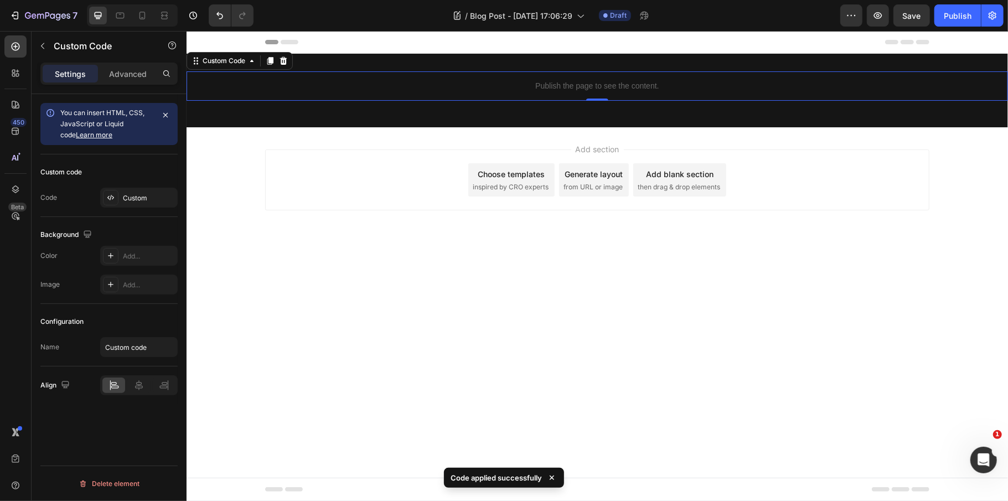
click at [908, 17] on div "7 Version history / Blog Post - Aug 26, 17:06:29 Draft Preview Save Publish" at bounding box center [504, 16] width 1008 height 32
click at [957, 17] on div "7 Version history / Blog Post - Aug 26, 17:06:29 Draft Preview Save Publish" at bounding box center [504, 16] width 1008 height 32
click at [916, 13] on div "7 Version history / Blog Post - Aug 26, 17:06:29 Draft Preview Save Publish" at bounding box center [504, 16] width 1008 height 32
click at [943, 19] on div "7 Version history / Blog Post - Aug 26, 17:06:29 Draft Preview Publish" at bounding box center [504, 16] width 1008 height 32
click at [964, 15] on div "7 Version history / Blog Post - Aug 26, 17:06:29 Draft Preview Publish" at bounding box center [504, 16] width 1008 height 32
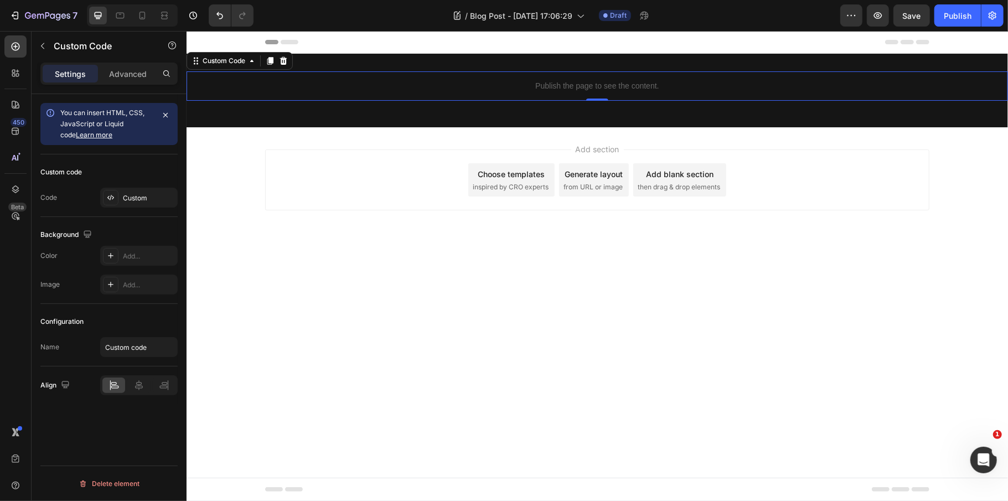
click at [947, 18] on div "7 Version history / Blog Post - Aug 26, 17:06:29 Draft Preview Save Publish" at bounding box center [504, 16] width 1008 height 32
click at [952, 14] on div "7 Version history / Blog Post - Aug 26, 17:06:29 Draft Preview Save Publish" at bounding box center [504, 16] width 1008 height 32
click at [911, 12] on div "7 Version history / Blog Post - Aug 26, 17:06:29 Draft Preview Save Publish" at bounding box center [504, 16] width 1008 height 32
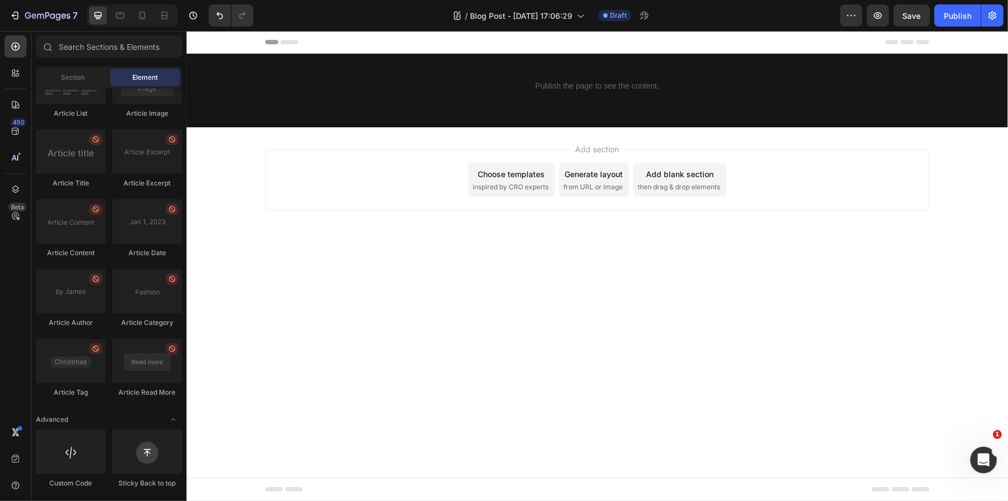
click at [344, 213] on div "Add section Choose templates inspired by CRO experts Generate layout from URL o…" at bounding box center [596, 195] width 821 height 136
click at [949, 13] on div "7 Version history / Blog Post - Aug 26, 17:06:29 Draft Preview Save Publish" at bounding box center [504, 16] width 1008 height 32
click at [968, 16] on div "7 Version history / Blog Post - Aug 26, 17:06:29 Draft Preview Save Publish" at bounding box center [504, 16] width 1008 height 32
click at [882, 18] on div "7 Version history / Blog Post - Aug 26, 17:06:29 Draft Preview Save Publish" at bounding box center [504, 16] width 1008 height 32
click at [714, 54] on div "Publish the page to see the content. Custom Code Row Section 1" at bounding box center [596, 90] width 821 height 74
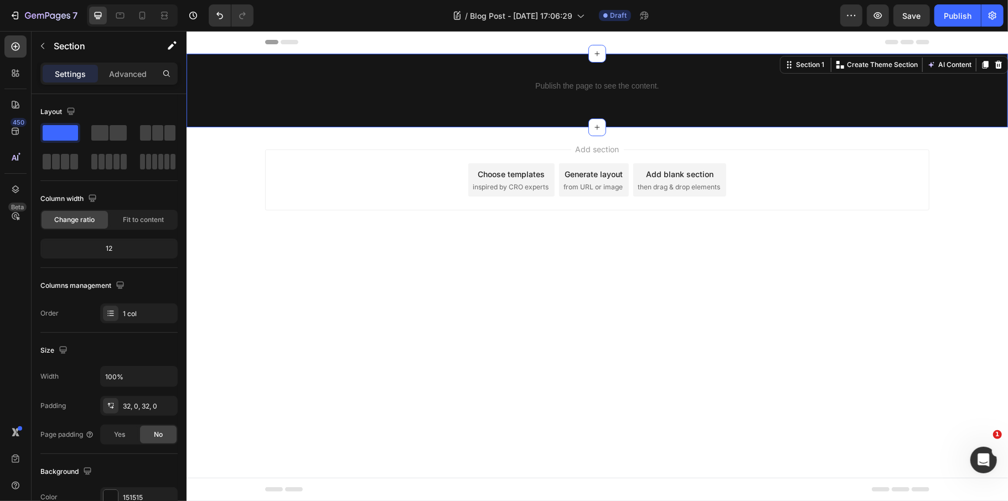
click at [949, 18] on div "7 Version history / Blog Post - Aug 26, 17:06:29 Draft Preview Save Publish" at bounding box center [504, 16] width 1008 height 32
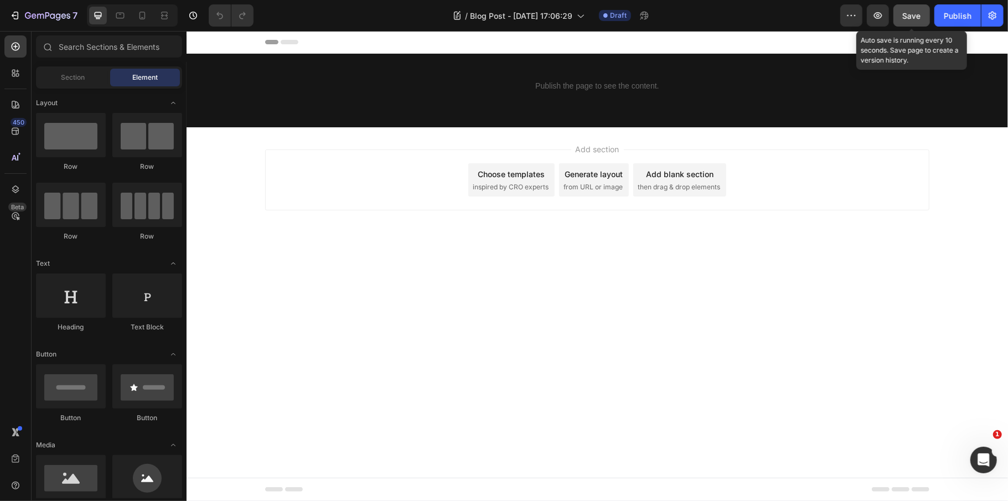
click at [910, 16] on span "Save" at bounding box center [912, 15] width 18 height 9
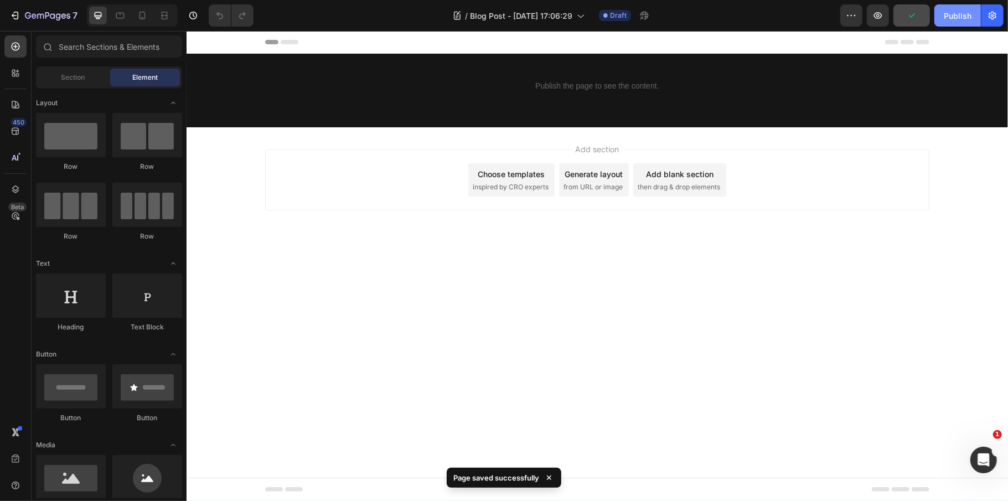
click at [937, 16] on button "Publish" at bounding box center [957, 15] width 46 height 22
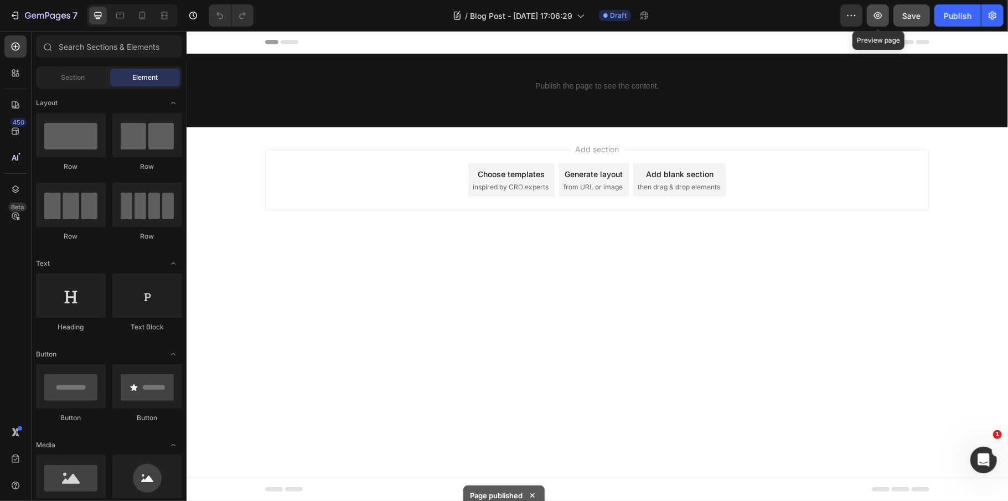
click at [882, 14] on icon "button" at bounding box center [878, 15] width 8 height 7
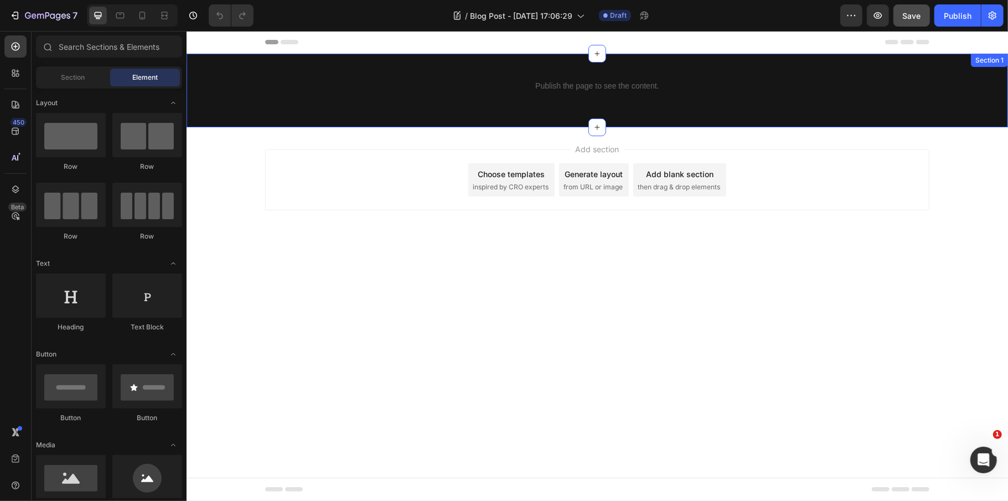
click at [557, 107] on div "Publish the page to see the content. Custom Code Row" at bounding box center [596, 90] width 821 height 38
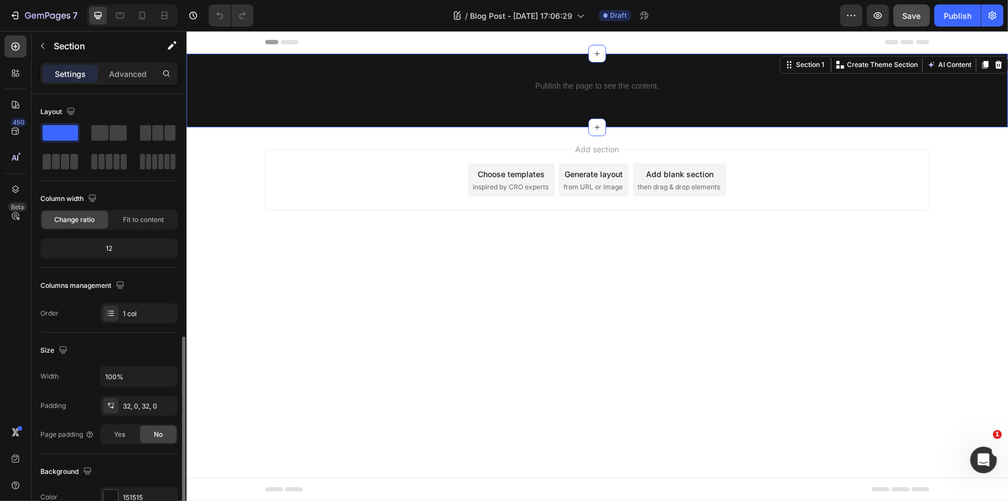
scroll to position [221, 0]
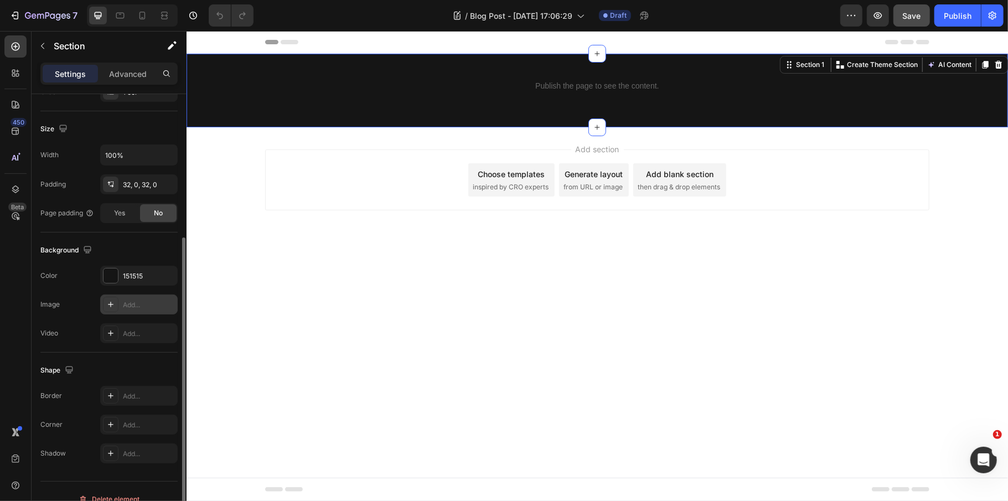
click at [156, 309] on div "Add..." at bounding box center [149, 305] width 52 height 10
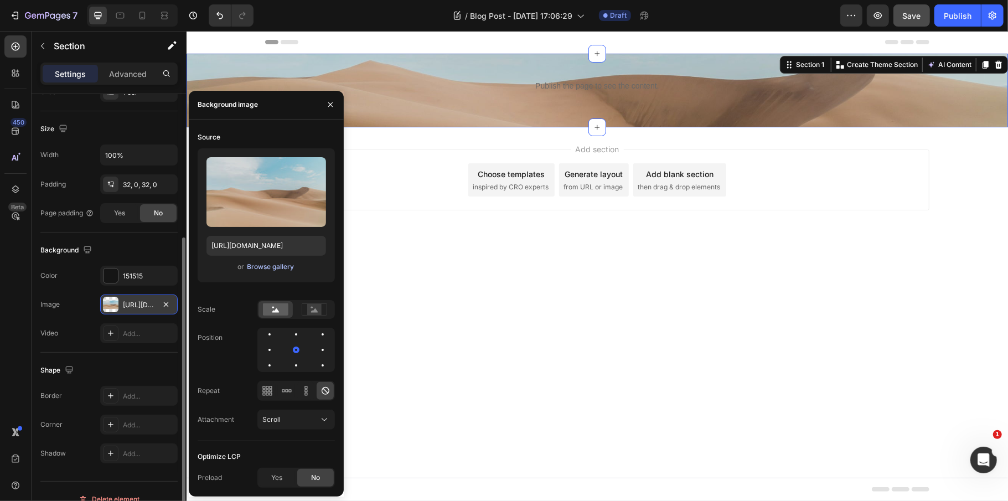
click at [277, 268] on div "Browse gallery" at bounding box center [270, 267] width 47 height 10
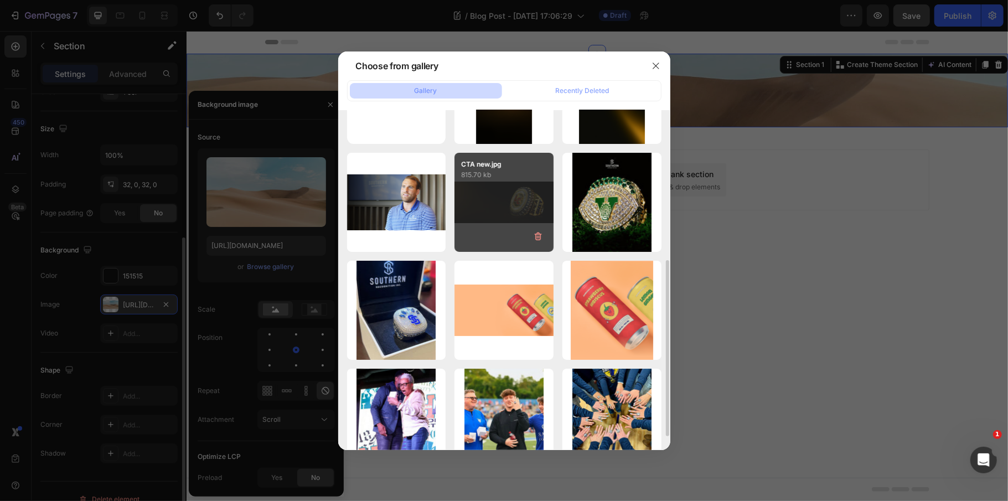
scroll to position [0, 0]
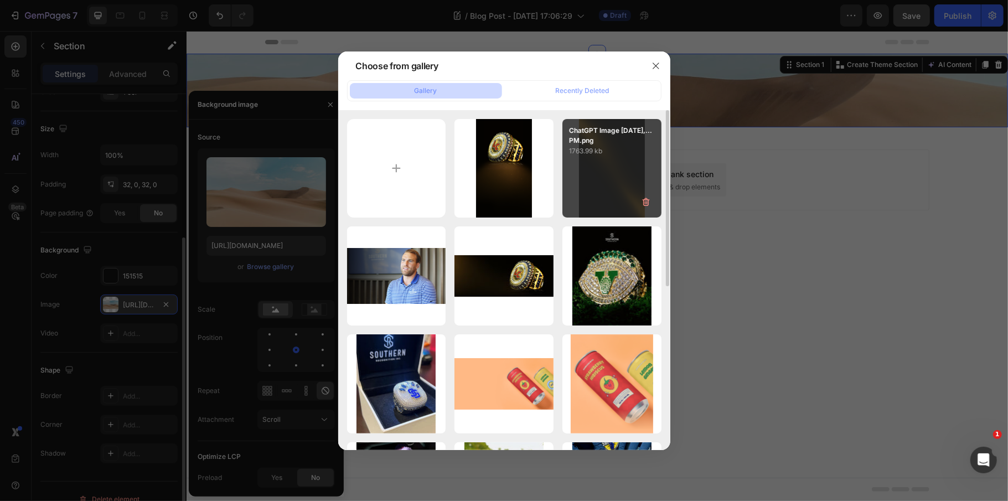
click at [625, 167] on div "ChatGPT Image [DATE],...PM.png 1763.99 kb" at bounding box center [611, 168] width 99 height 99
type input "[URL][DOMAIN_NAME]"
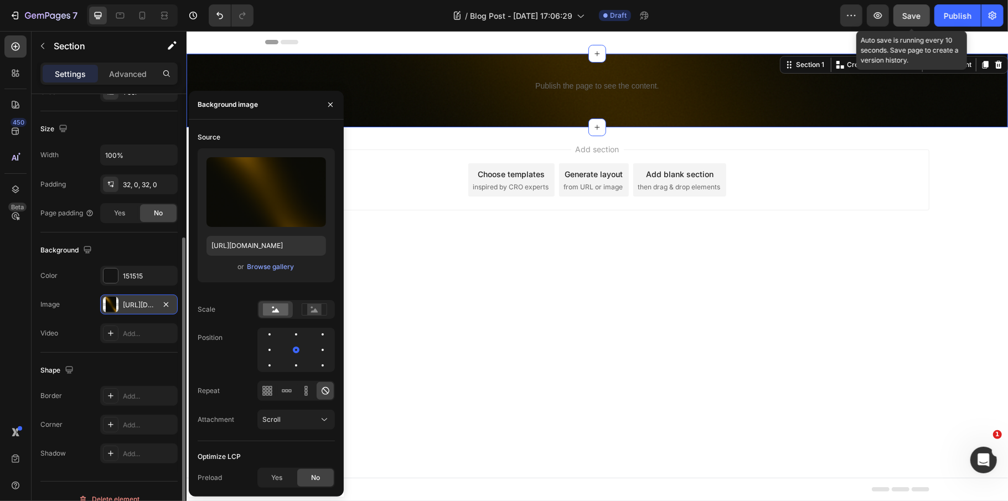
click at [912, 18] on span "Save" at bounding box center [912, 15] width 18 height 9
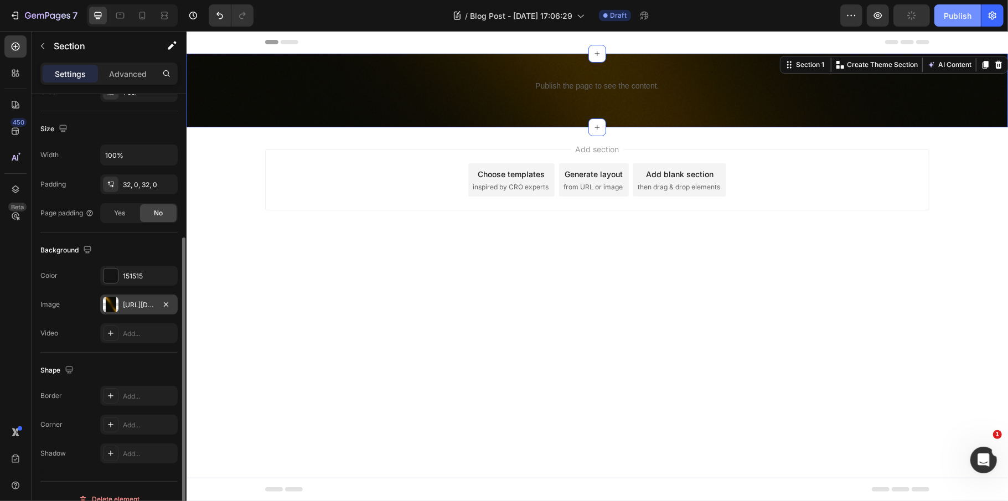
click at [950, 18] on div "Publish" at bounding box center [958, 16] width 28 height 12
